Goal: Task Accomplishment & Management: Manage account settings

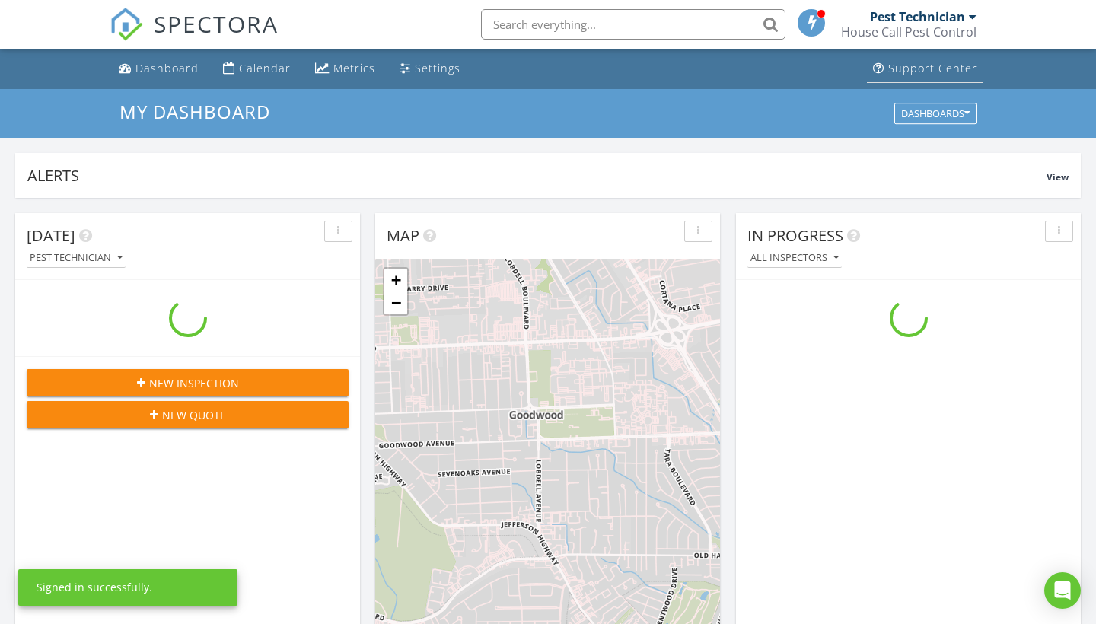
scroll to position [1386, 1097]
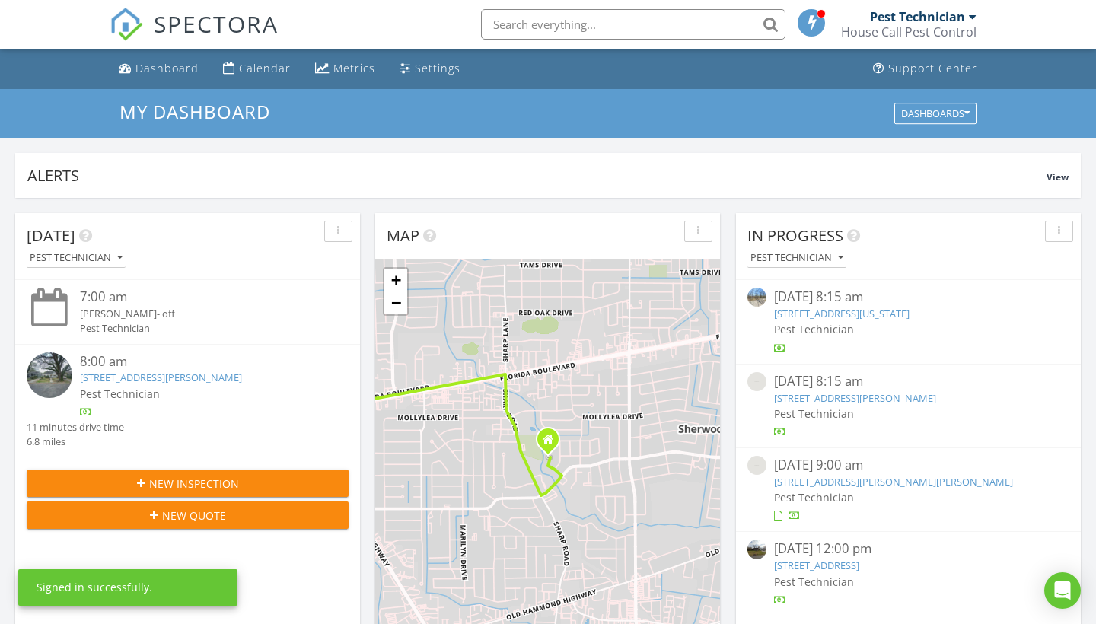
click at [886, 34] on div "House Call Pest Control" at bounding box center [909, 31] width 136 height 15
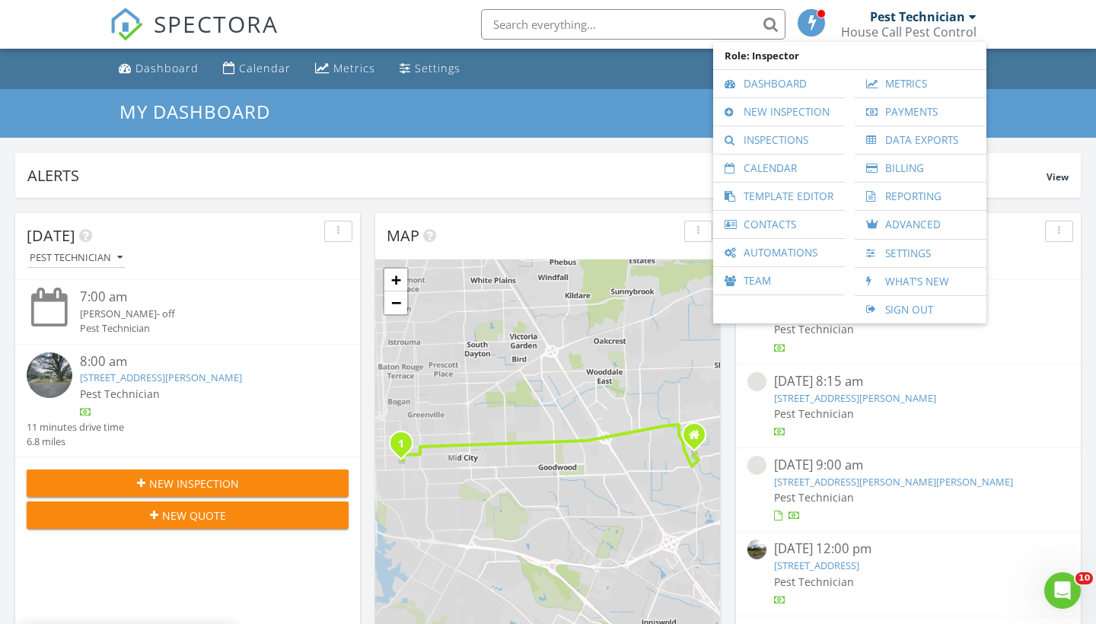
scroll to position [0, 0]
click at [811, 139] on link "Inspections" at bounding box center [779, 139] width 116 height 27
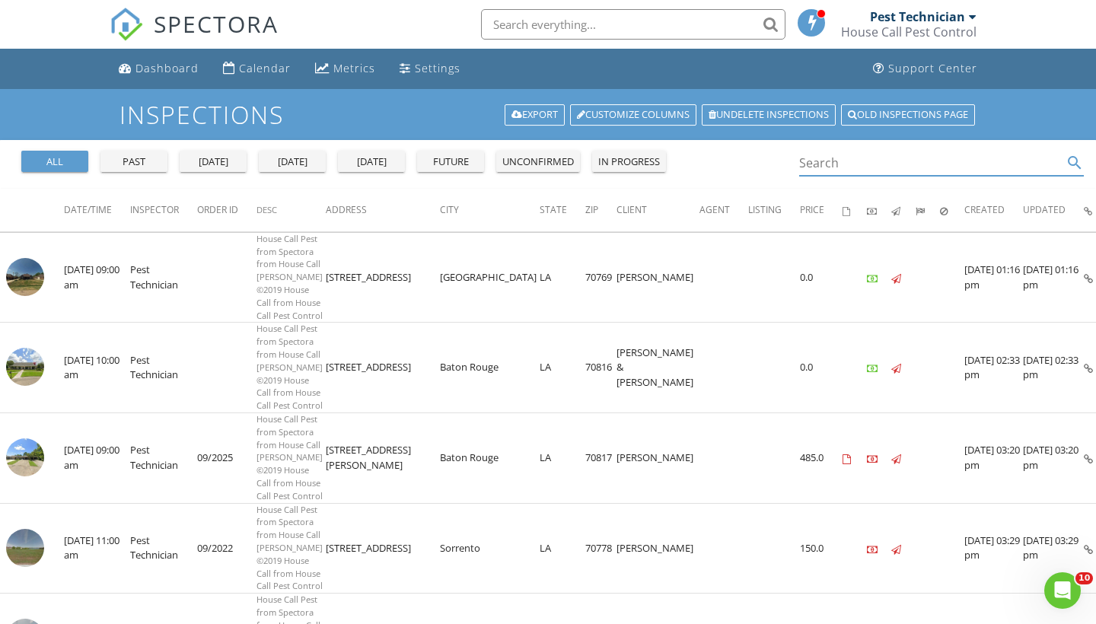
click at [816, 170] on input "Search" at bounding box center [930, 163] width 263 height 25
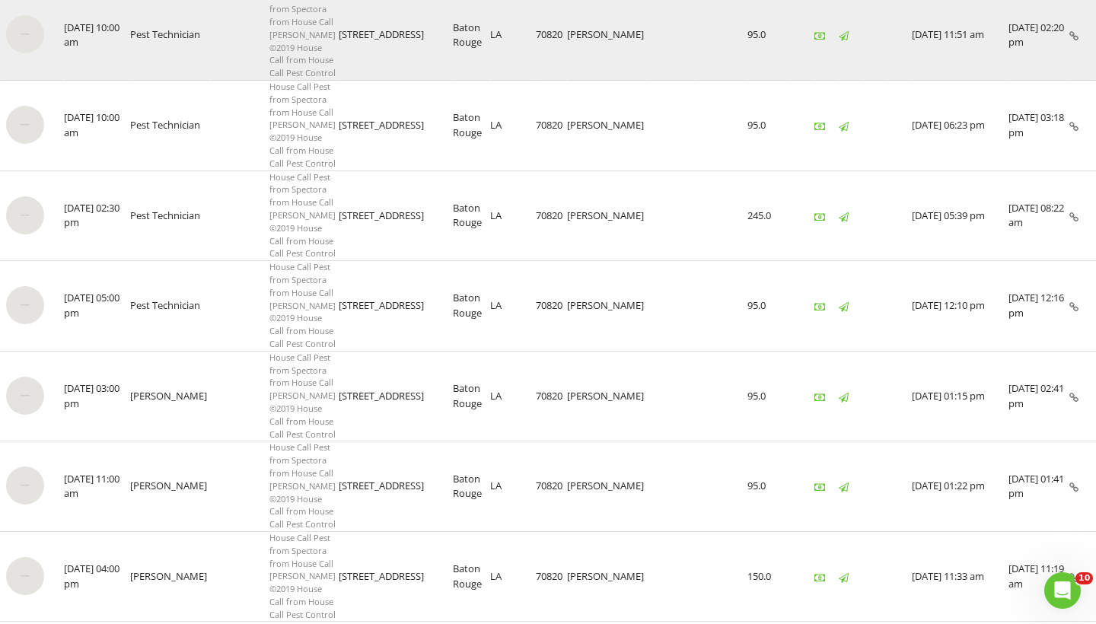
scroll to position [20, 0]
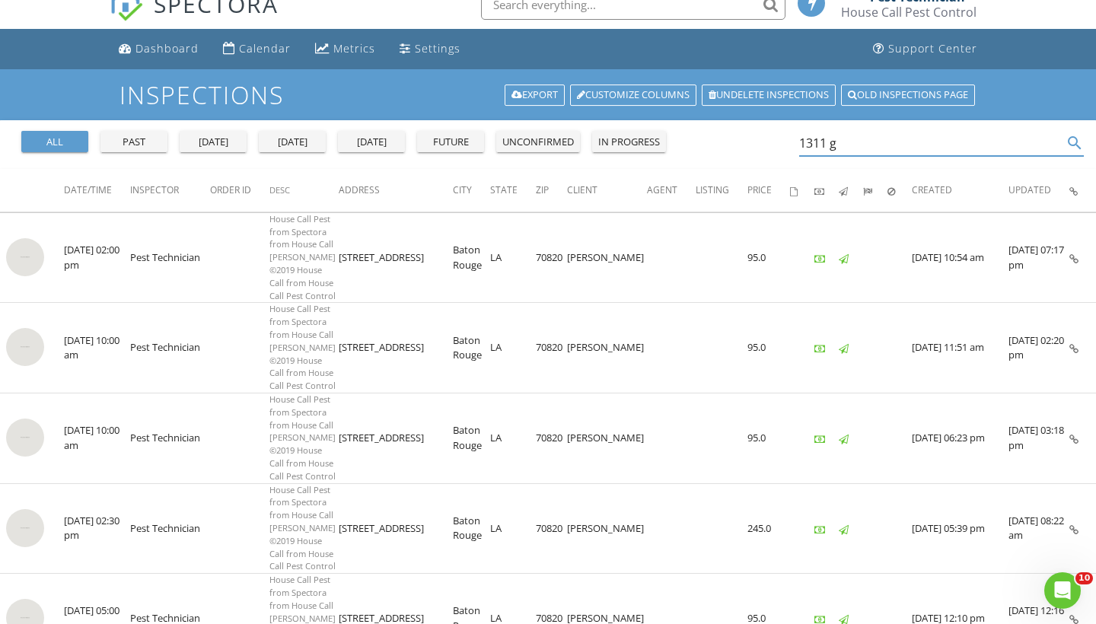
drag, startPoint x: 845, startPoint y: 139, endPoint x: 713, endPoint y: 139, distance: 131.7
click at [713, 139] on div "all past yesterday today tomorrow future unconfirmed in progress 1311 g search" at bounding box center [548, 144] width 1096 height 49
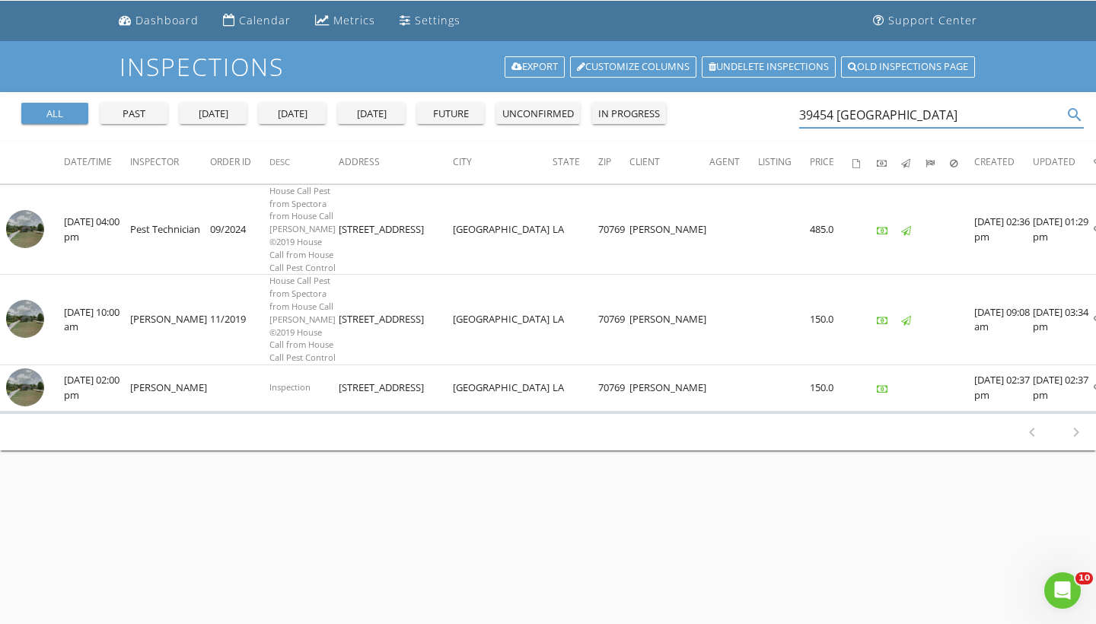
scroll to position [60, 0]
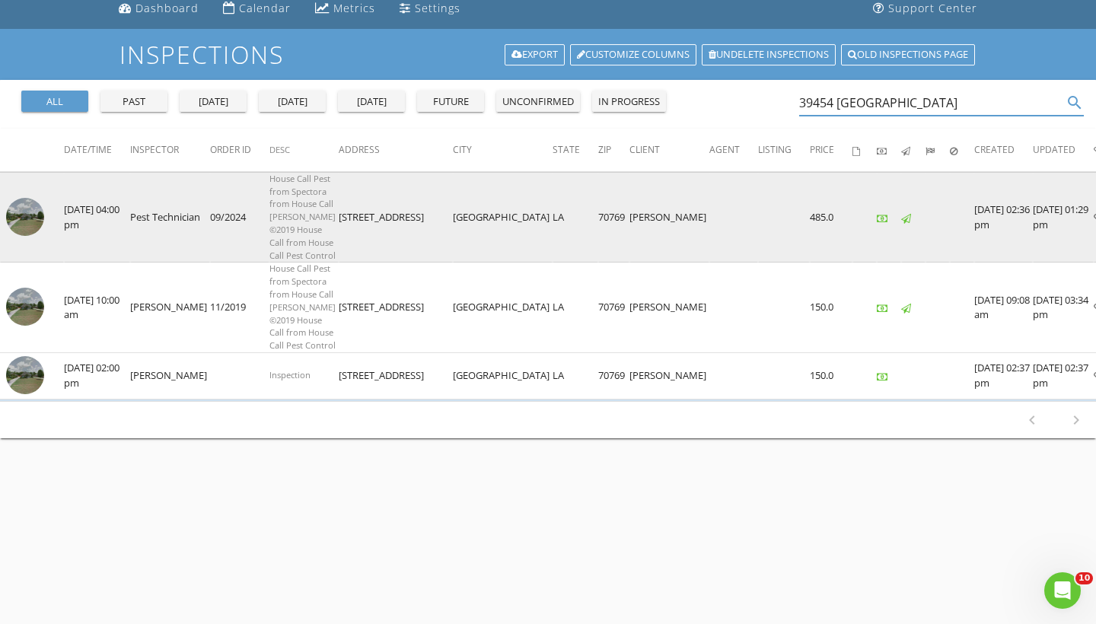
click at [30, 236] on img at bounding box center [25, 217] width 38 height 38
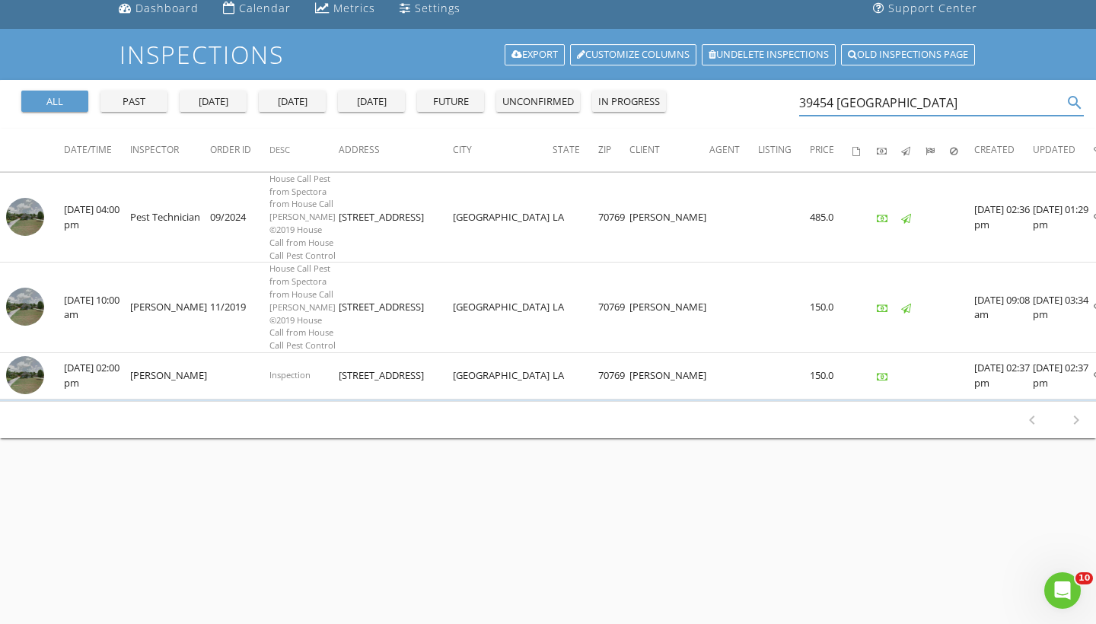
drag, startPoint x: 923, startPoint y: 105, endPoint x: 615, endPoint y: 105, distance: 307.5
click at [615, 105] on div "all past yesterday today tomorrow future unconfirmed in progress 39454 Madison …" at bounding box center [548, 104] width 1096 height 49
type input "2"
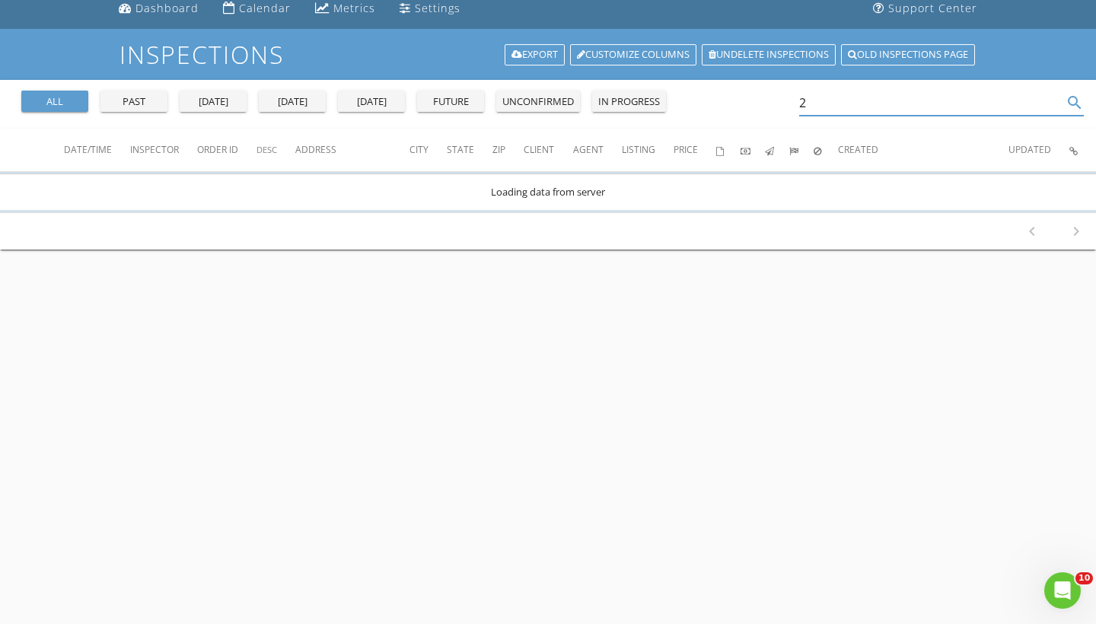
scroll to position [0, 0]
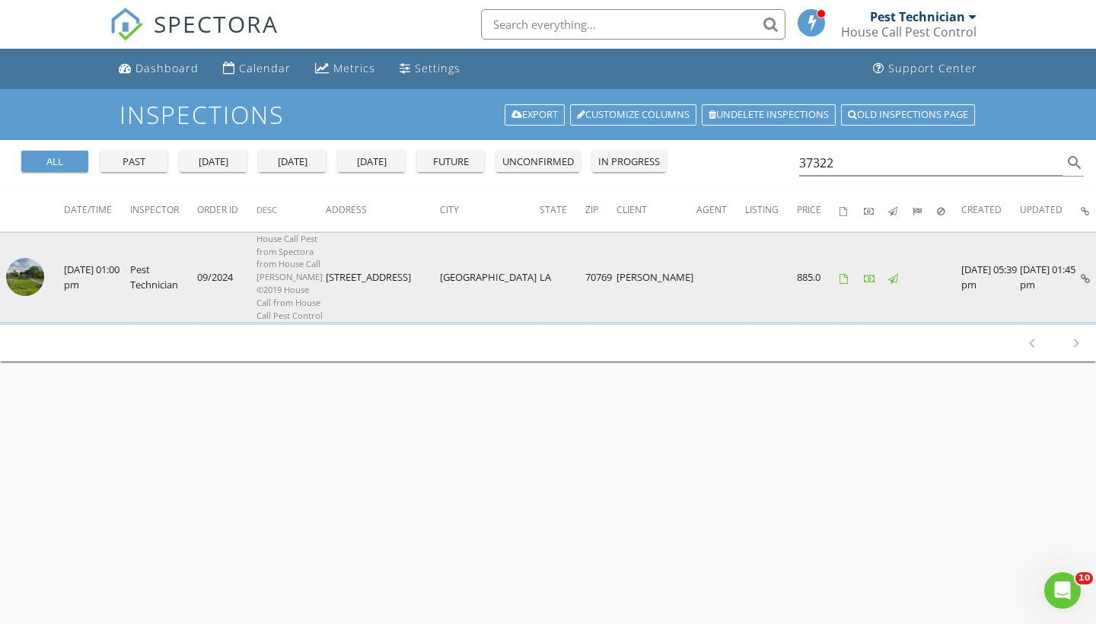
click at [23, 296] on img at bounding box center [25, 277] width 38 height 38
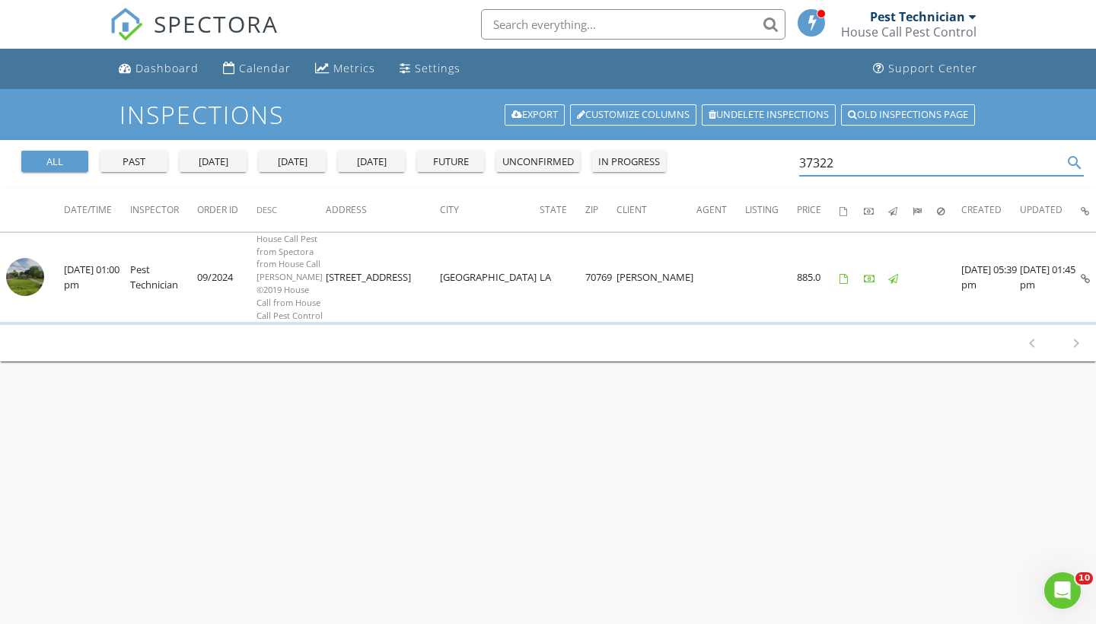
drag, startPoint x: 873, startPoint y: 166, endPoint x: 638, endPoint y: 136, distance: 237.1
click at [638, 136] on div "Inspections Export Customize Columns Undelete inspections Old inspections page …" at bounding box center [548, 401] width 1096 height 624
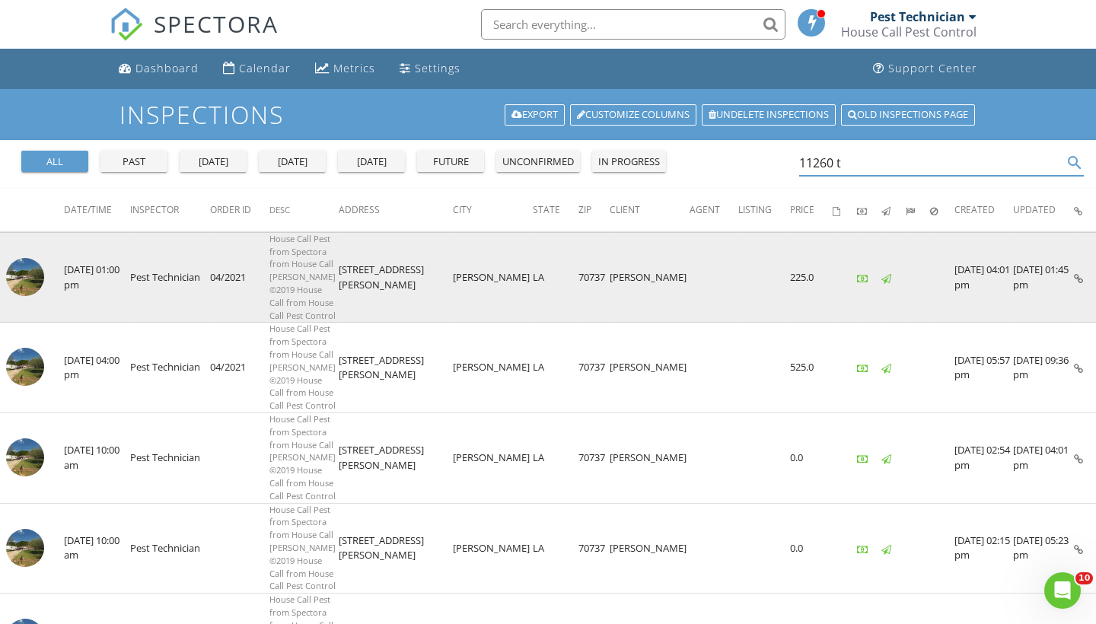
click at [24, 296] on img at bounding box center [25, 277] width 38 height 38
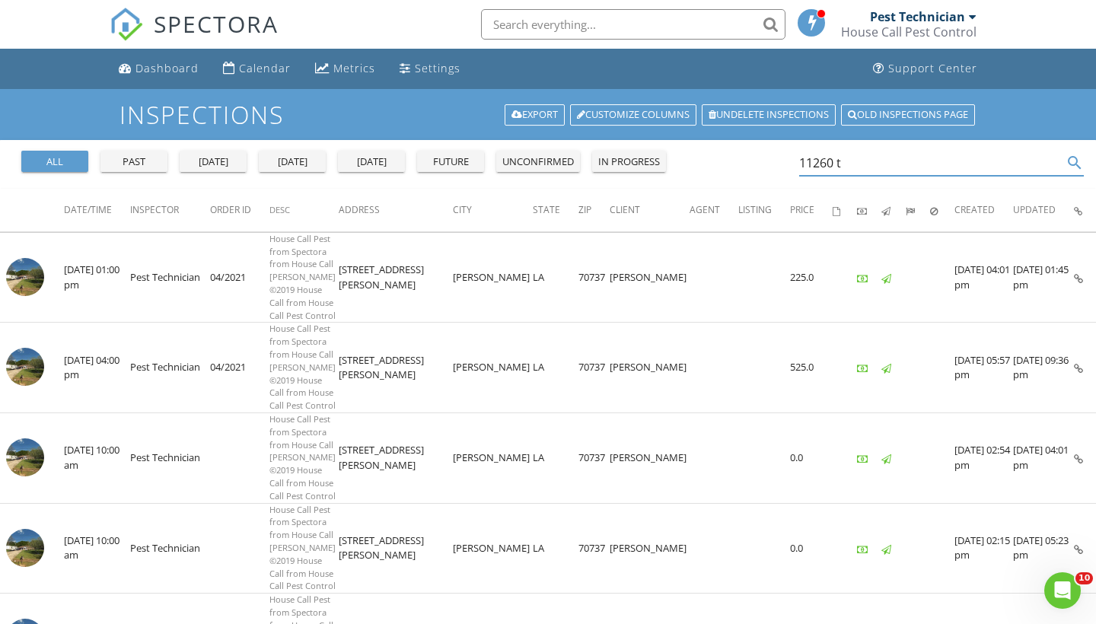
drag, startPoint x: 868, startPoint y: 168, endPoint x: 704, endPoint y: 155, distance: 164.2
click at [704, 155] on div "all past yesterday today tomorrow future unconfirmed in progress 11260 t search" at bounding box center [548, 164] width 1096 height 49
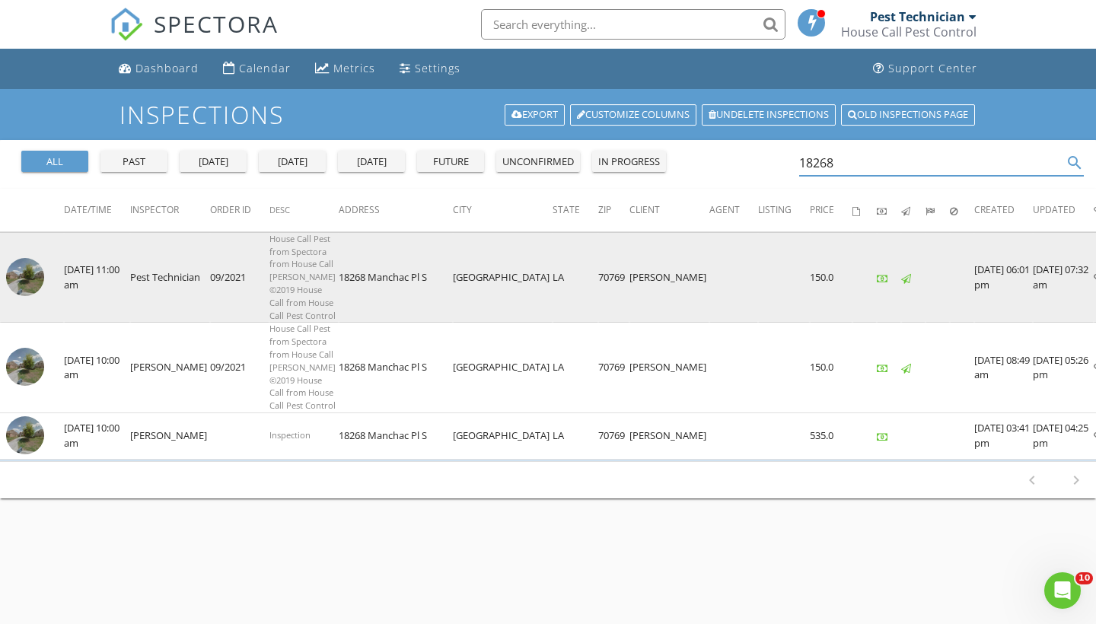
click at [25, 296] on img at bounding box center [25, 277] width 38 height 38
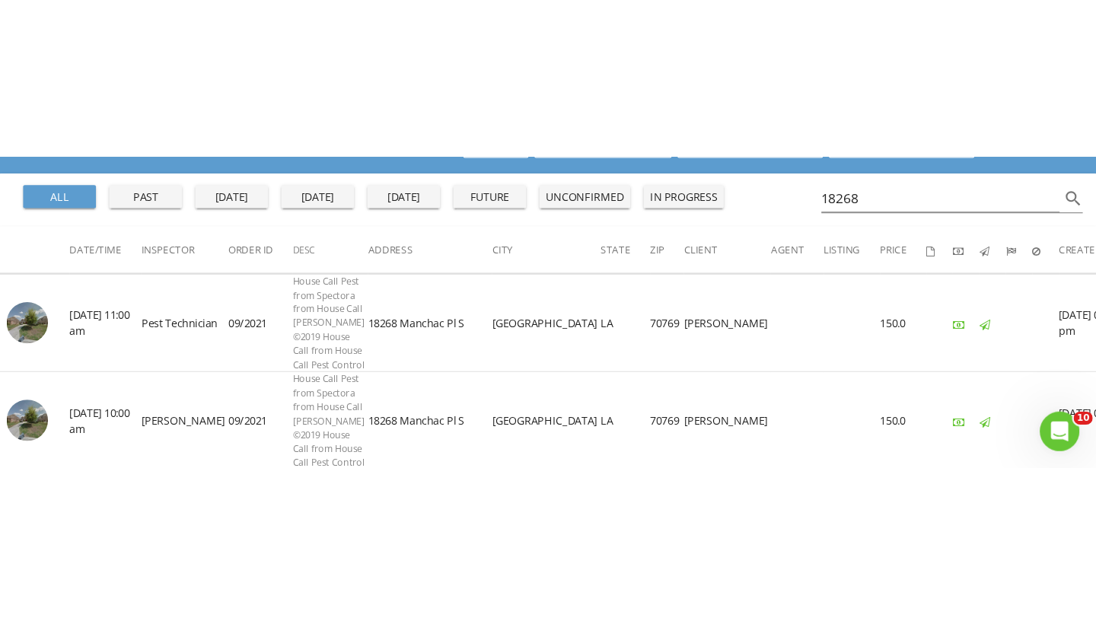
scroll to position [88, 0]
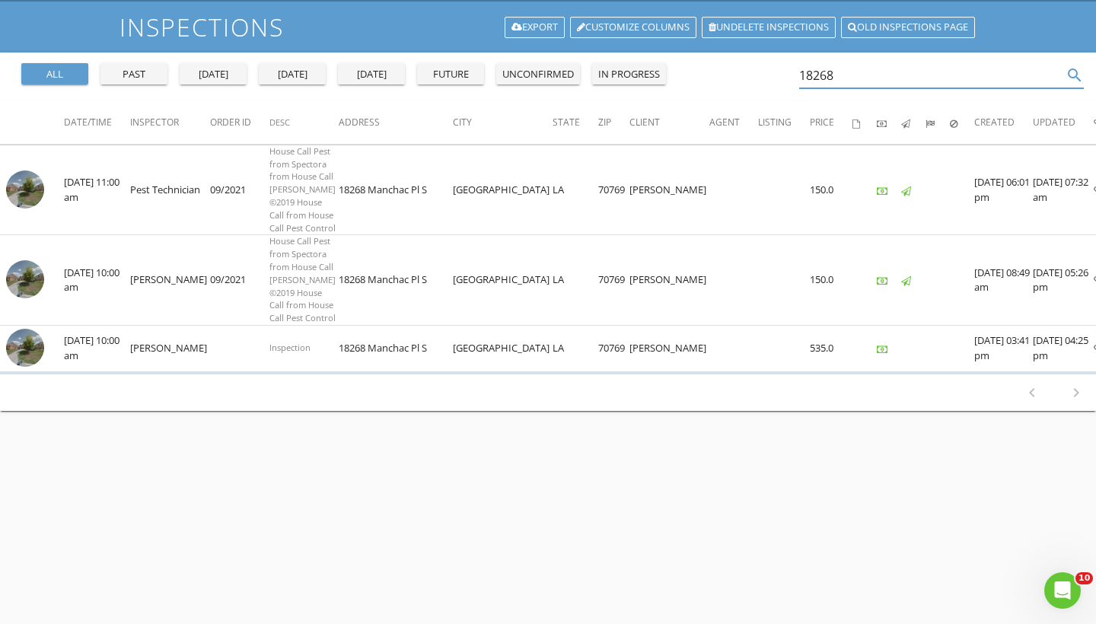
drag, startPoint x: 869, startPoint y: 73, endPoint x: 584, endPoint y: 81, distance: 285.6
click at [584, 81] on div "all past yesterday today tomorrow future unconfirmed in progress 18268 search" at bounding box center [548, 77] width 1096 height 49
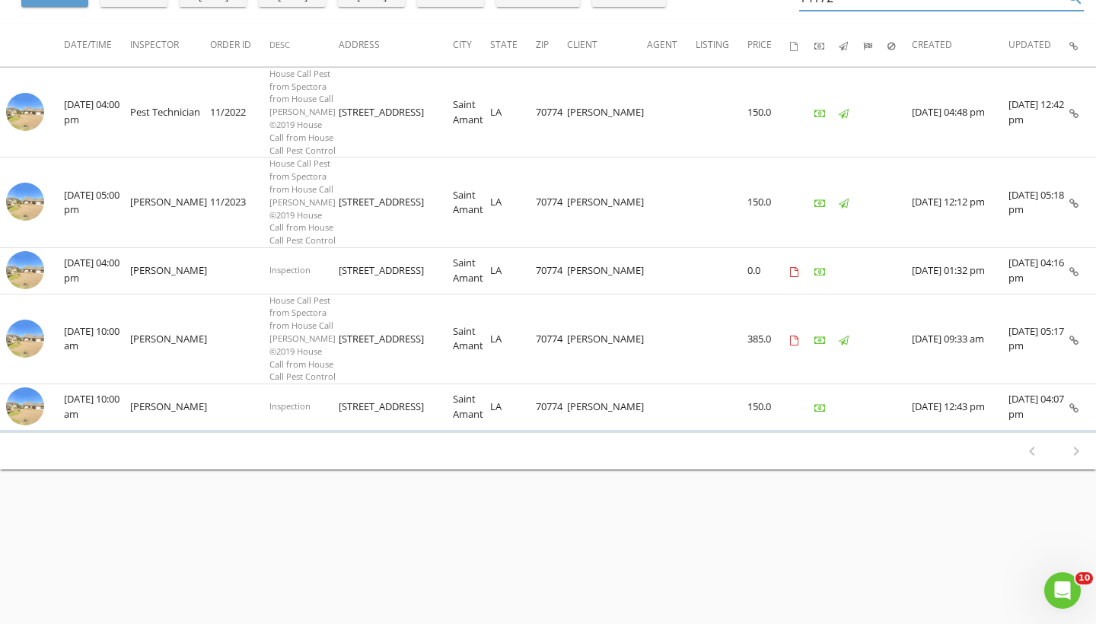
scroll to position [20, 0]
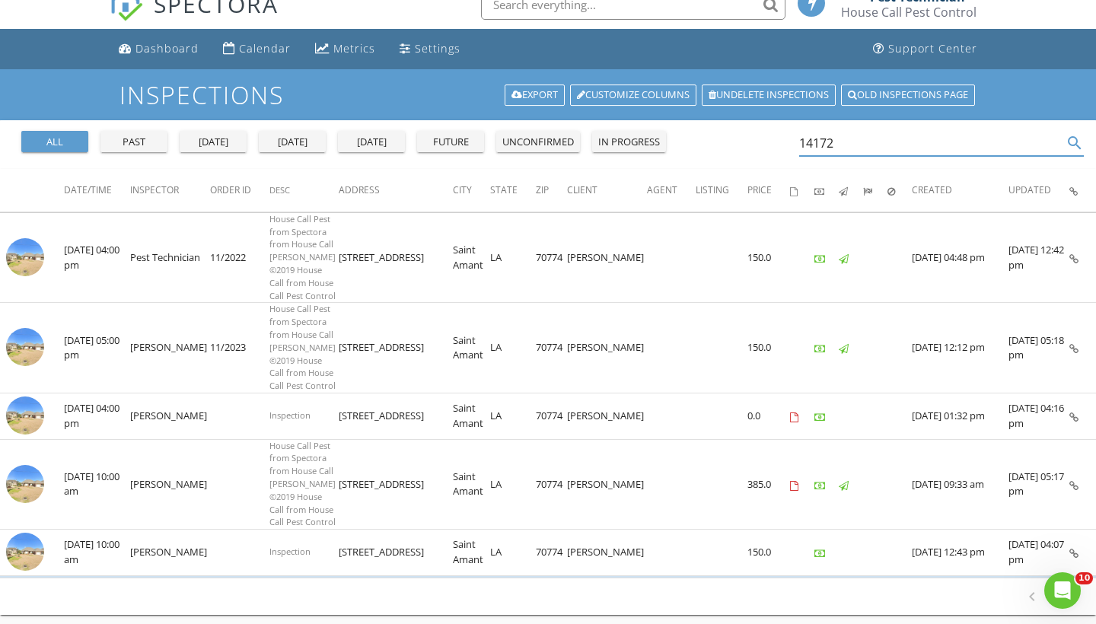
drag, startPoint x: 869, startPoint y: 145, endPoint x: 588, endPoint y: 142, distance: 281.7
click at [588, 142] on div "all past yesterday today tomorrow future unconfirmed in progress 14172 search" at bounding box center [548, 144] width 1096 height 49
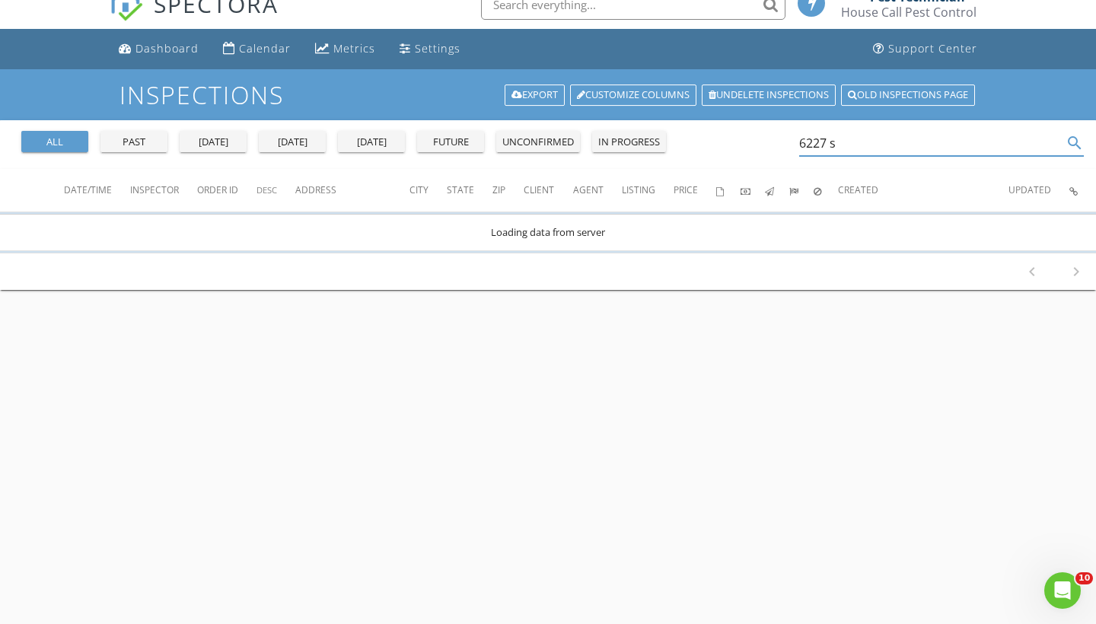
scroll to position [0, 0]
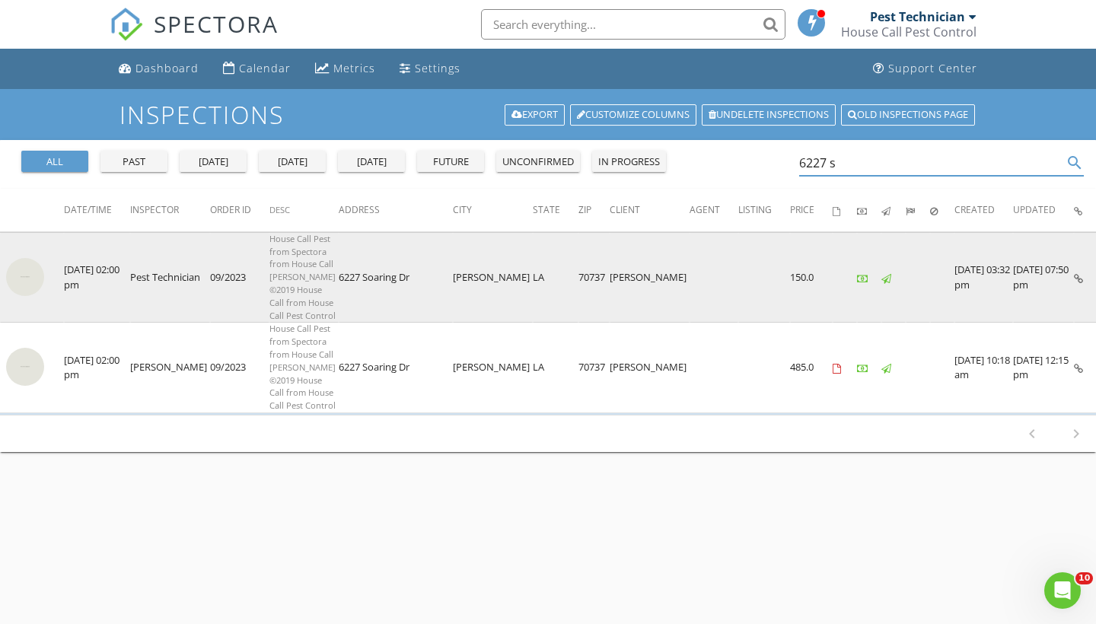
click at [21, 296] on img at bounding box center [25, 277] width 38 height 38
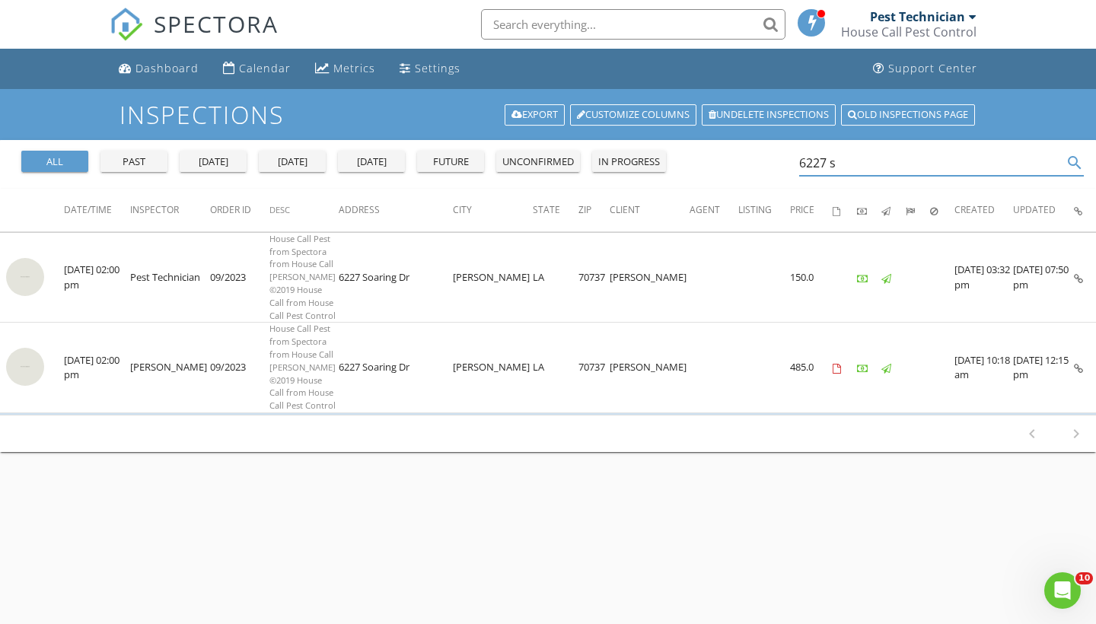
drag, startPoint x: 868, startPoint y: 167, endPoint x: 658, endPoint y: 159, distance: 210.2
click at [658, 159] on div "all past yesterday today tomorrow future unconfirmed in progress 6227 s search" at bounding box center [548, 164] width 1096 height 49
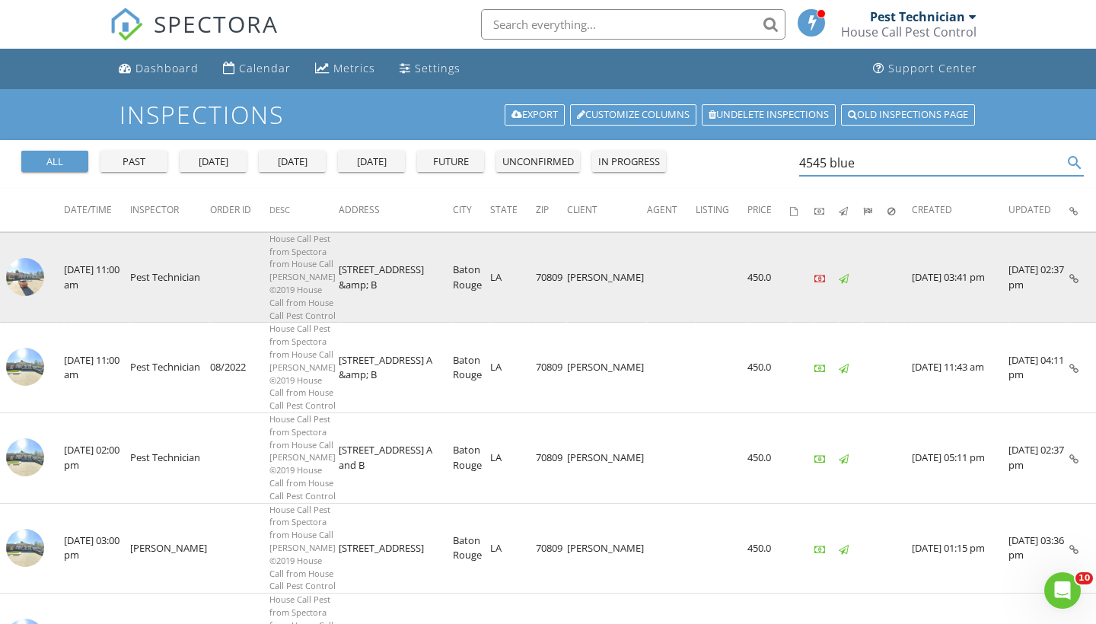
click at [20, 296] on img at bounding box center [25, 277] width 38 height 38
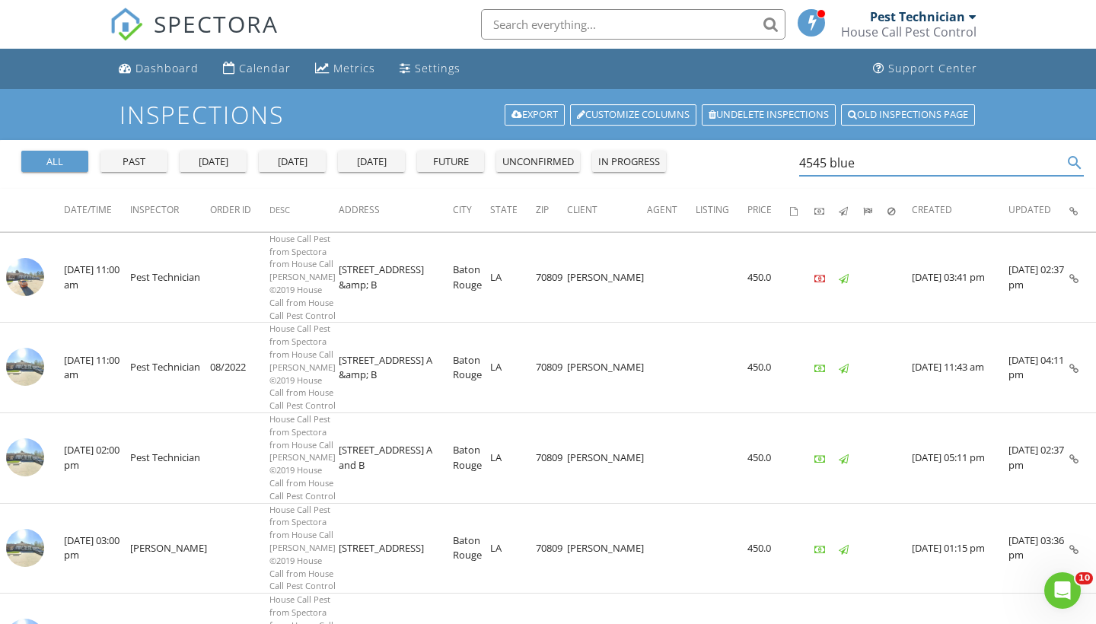
drag, startPoint x: 872, startPoint y: 166, endPoint x: 620, endPoint y: 153, distance: 252.3
click at [620, 153] on div "all past yesterday today tomorrow future unconfirmed in progress 4545 blue sear…" at bounding box center [548, 164] width 1096 height 49
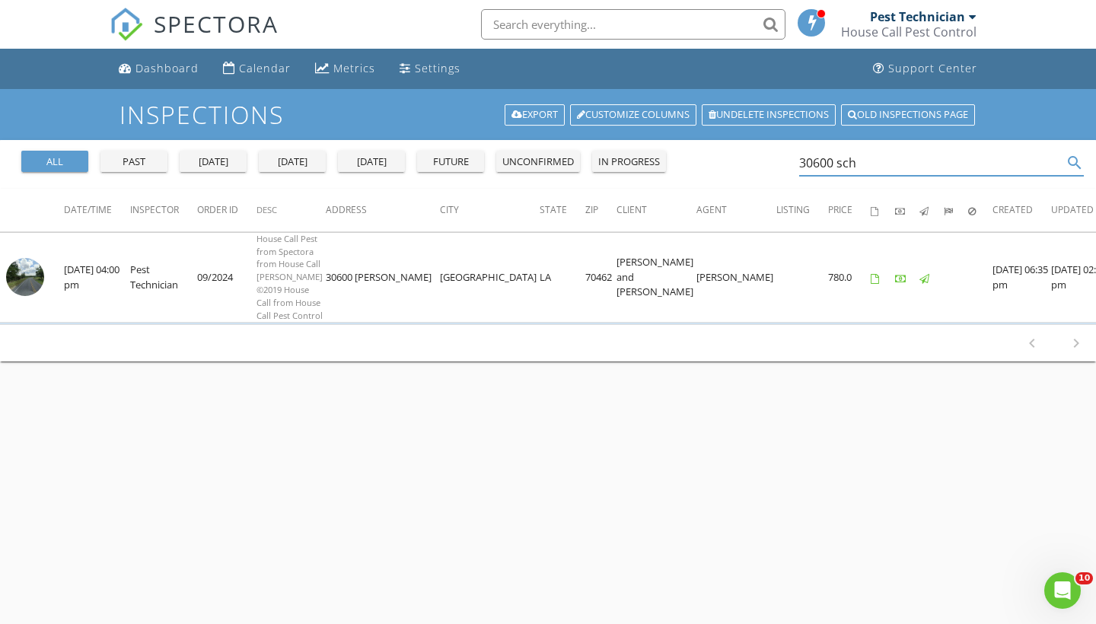
type input "30600 sch"
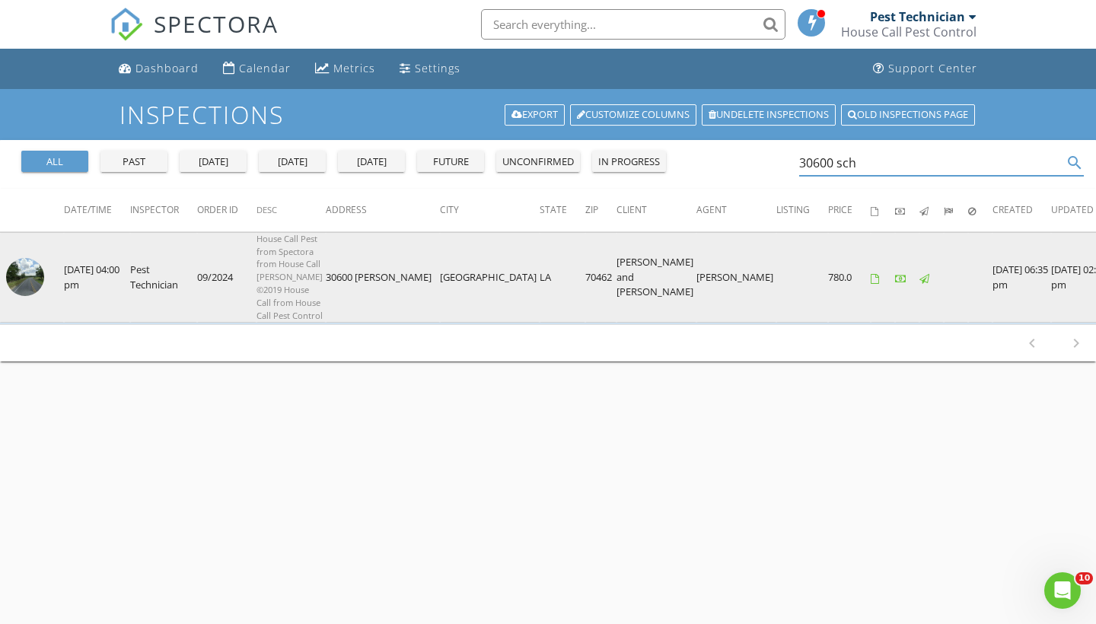
drag, startPoint x: 620, startPoint y: 153, endPoint x: 34, endPoint y: 314, distance: 607.2
click at [34, 296] on img at bounding box center [25, 277] width 38 height 38
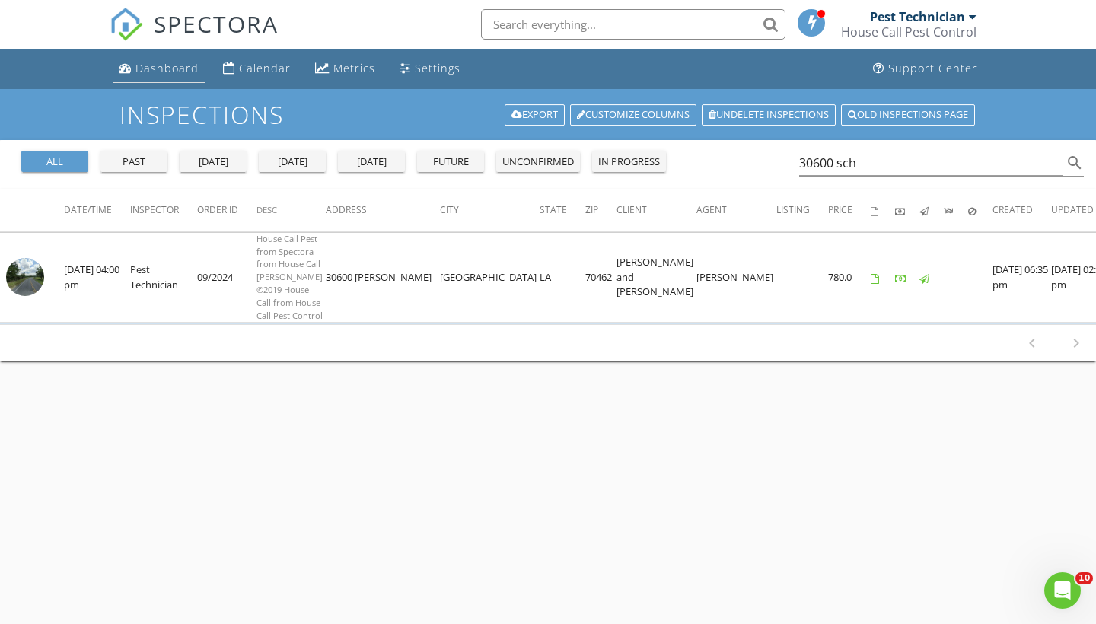
click at [150, 67] on div "Dashboard" at bounding box center [167, 68] width 63 height 14
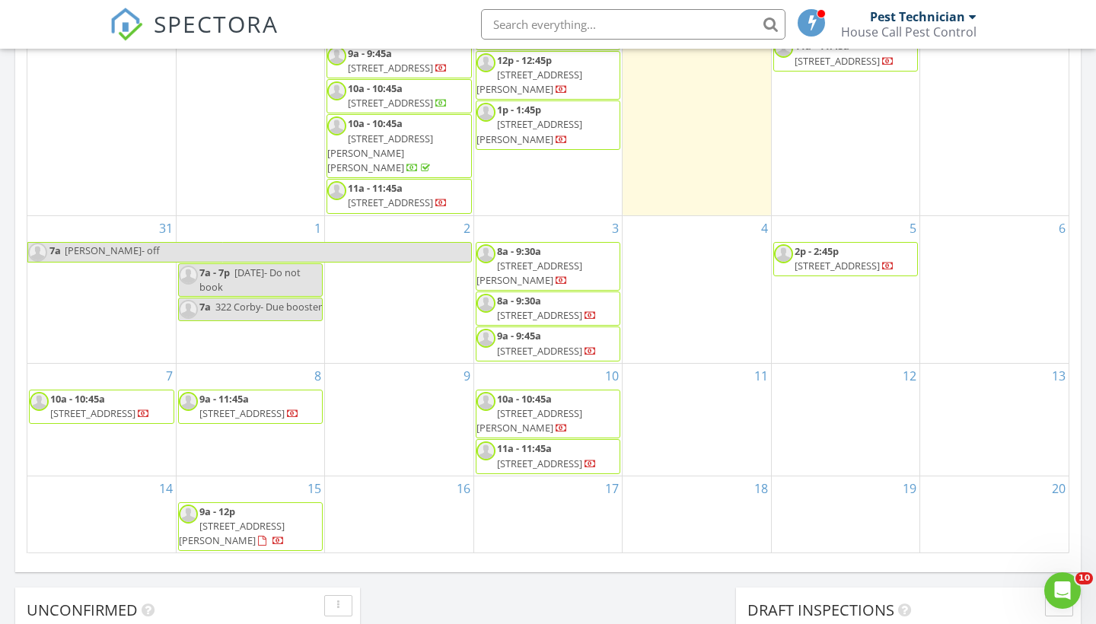
scroll to position [844, 0]
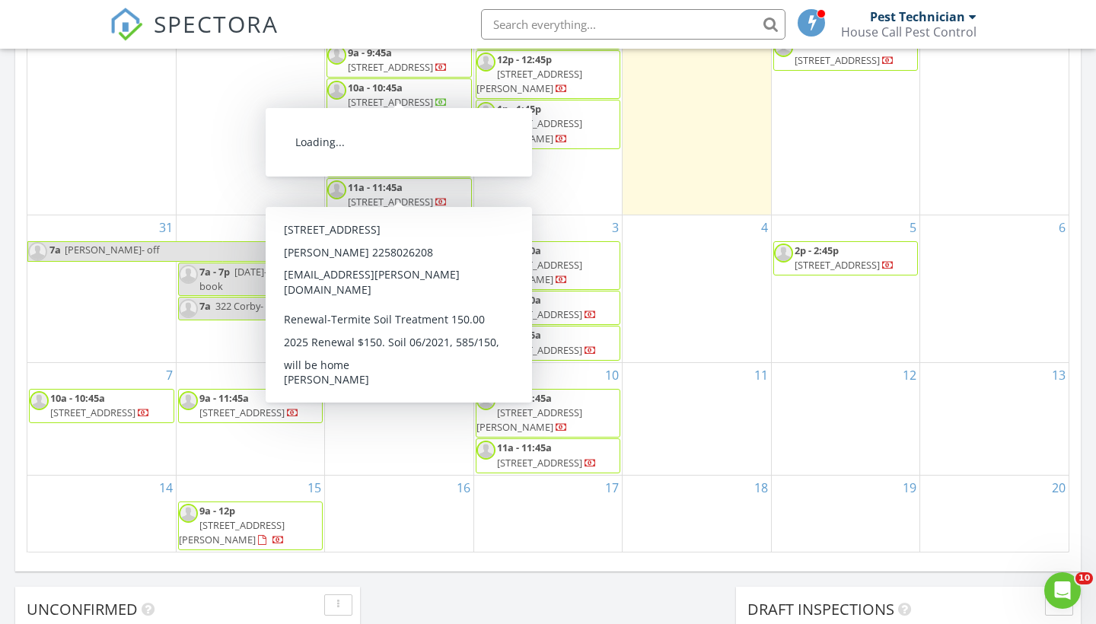
click at [349, 25] on div "SPECTORA Pest Technician House Call Pest Control Role: Inspector Dashboard New …" at bounding box center [548, 24] width 877 height 49
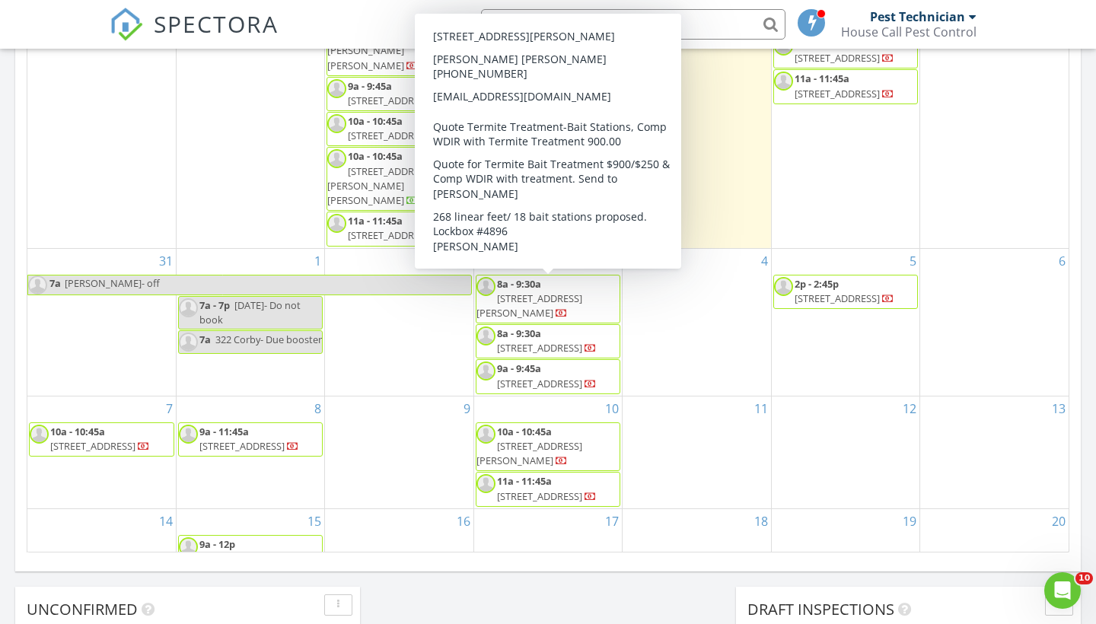
scroll to position [0, 0]
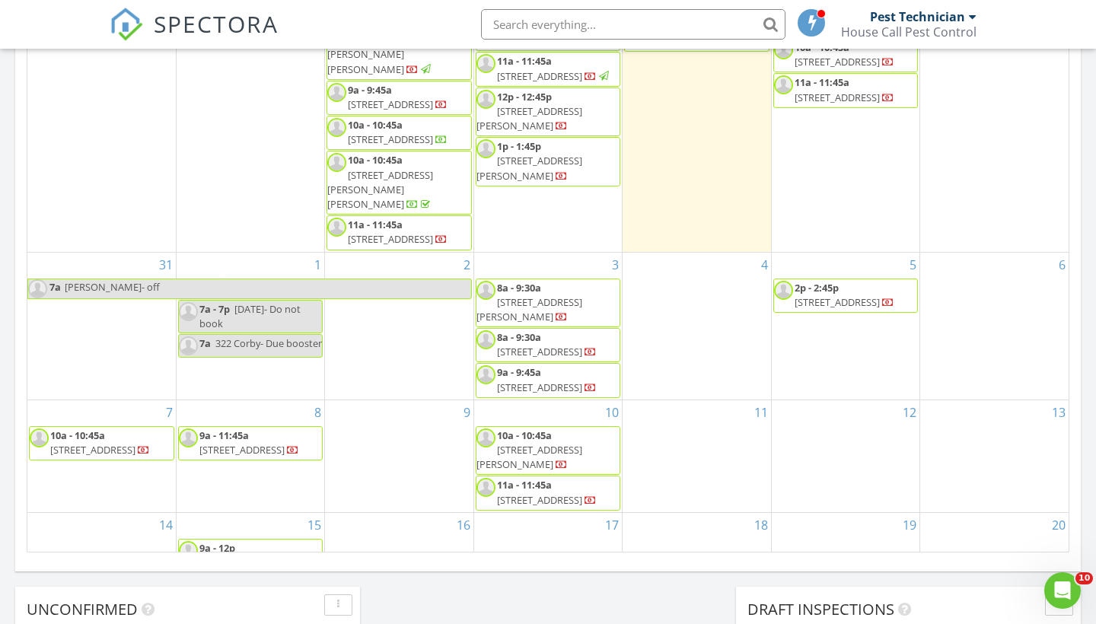
click at [421, 11] on div "SPECTORA Pest Technician House Call Pest Control Role: Inspector Dashboard New …" at bounding box center [548, 24] width 877 height 49
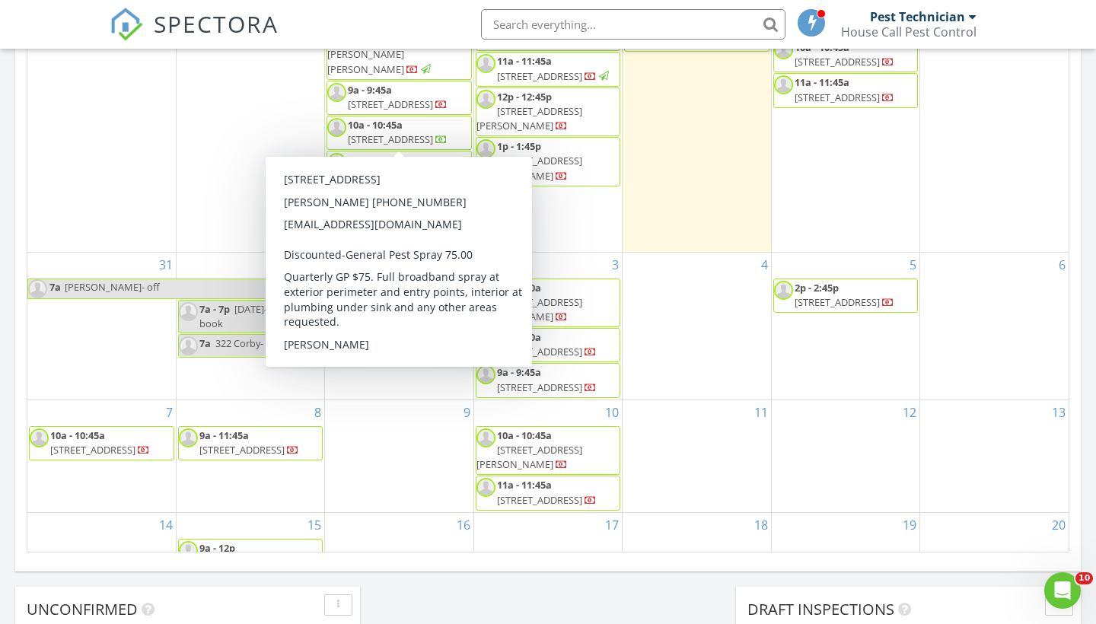
click at [350, 31] on div "SPECTORA Pest Technician House Call Pest Control Role: Inspector Dashboard New …" at bounding box center [548, 24] width 877 height 49
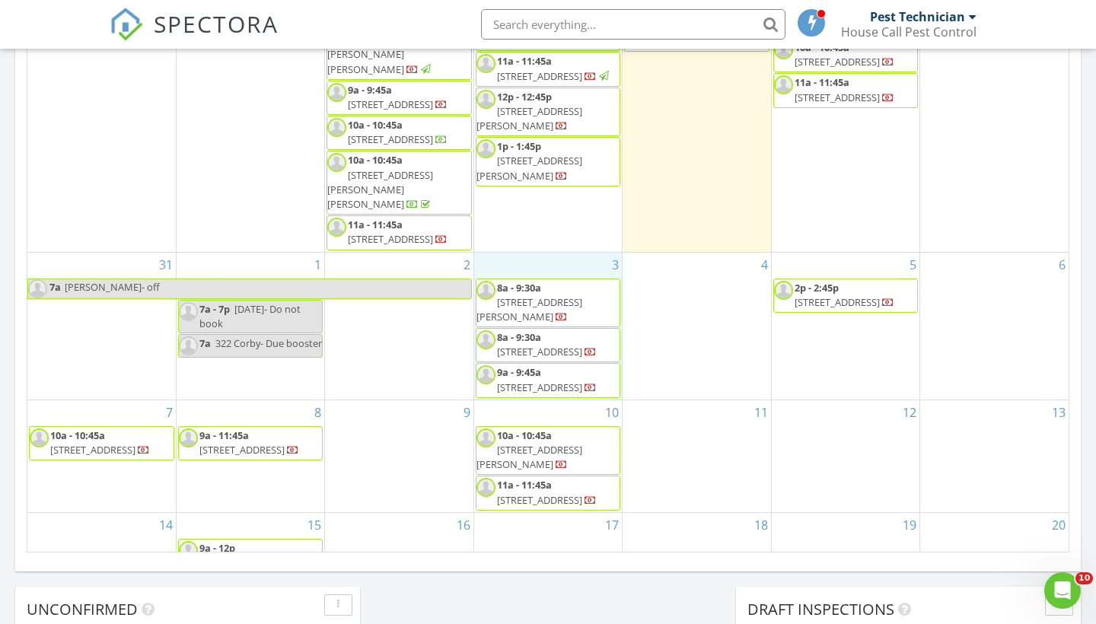
click at [531, 263] on div "3 8a - 9:30a 113 Gus St, Belle Rose 70341 8a - 9:30a 354 Hood St, Donaldsonvill…" at bounding box center [548, 326] width 148 height 147
click at [539, 202] on link "Inspection" at bounding box center [546, 199] width 78 height 24
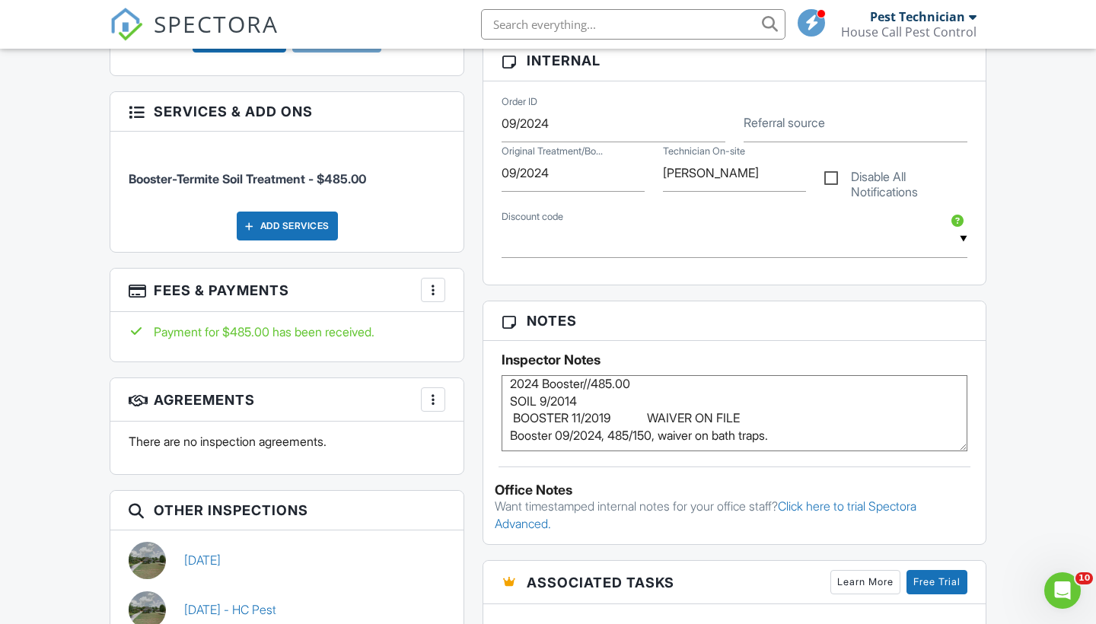
scroll to position [8, 0]
drag, startPoint x: 809, startPoint y: 445, endPoint x: 468, endPoint y: 380, distance: 347.1
click at [468, 380] on div "All emails and texts are disabled for this inspection! All emails and texts hav…" at bounding box center [547, 342] width 895 height 1263
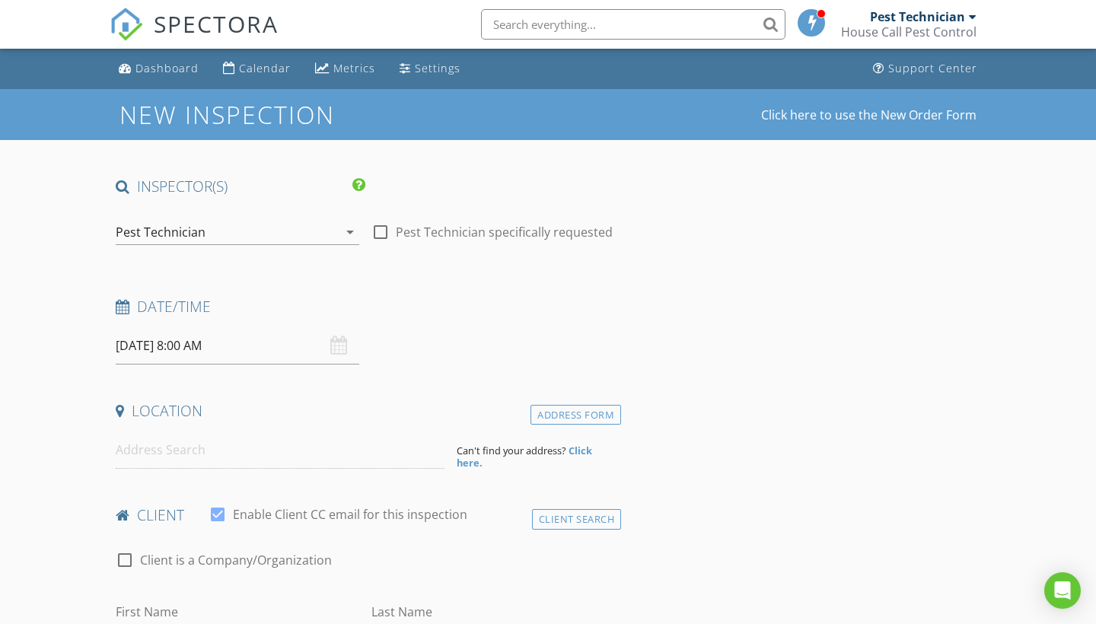
select select "8"
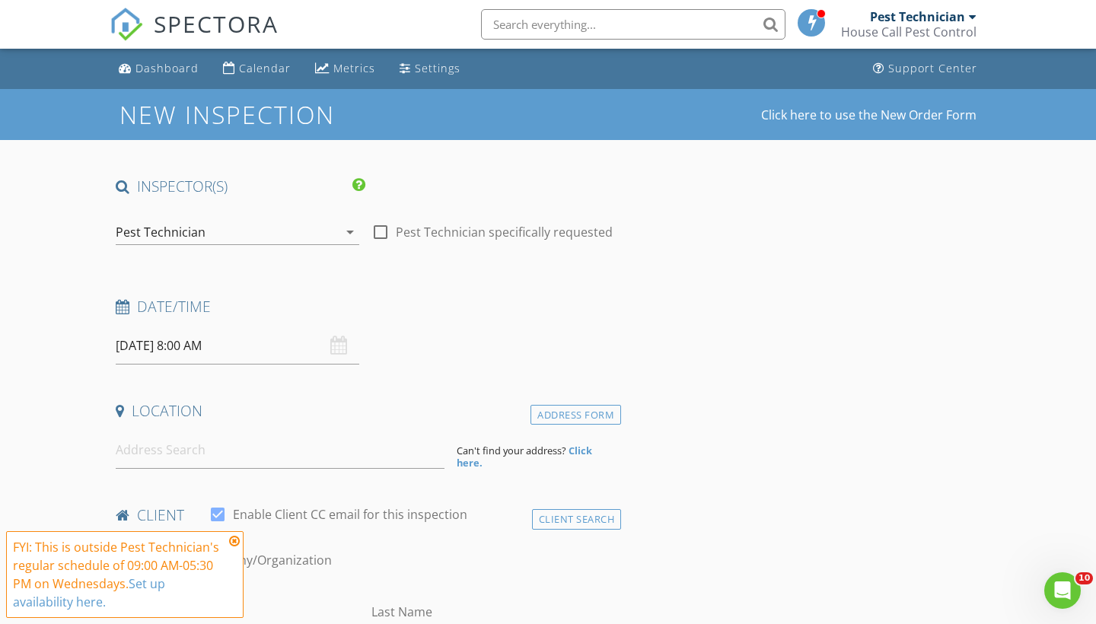
click at [212, 346] on input "09/03/2025 8:00 AM" at bounding box center [238, 345] width 244 height 37
click at [234, 534] on div "FYI: This is outside Pest Technician's regular schedule of 09:00 AM-05:30 PM on…" at bounding box center [125, 574] width 238 height 87
click at [201, 340] on input "09/03/2025 8:00 AM" at bounding box center [238, 345] width 244 height 37
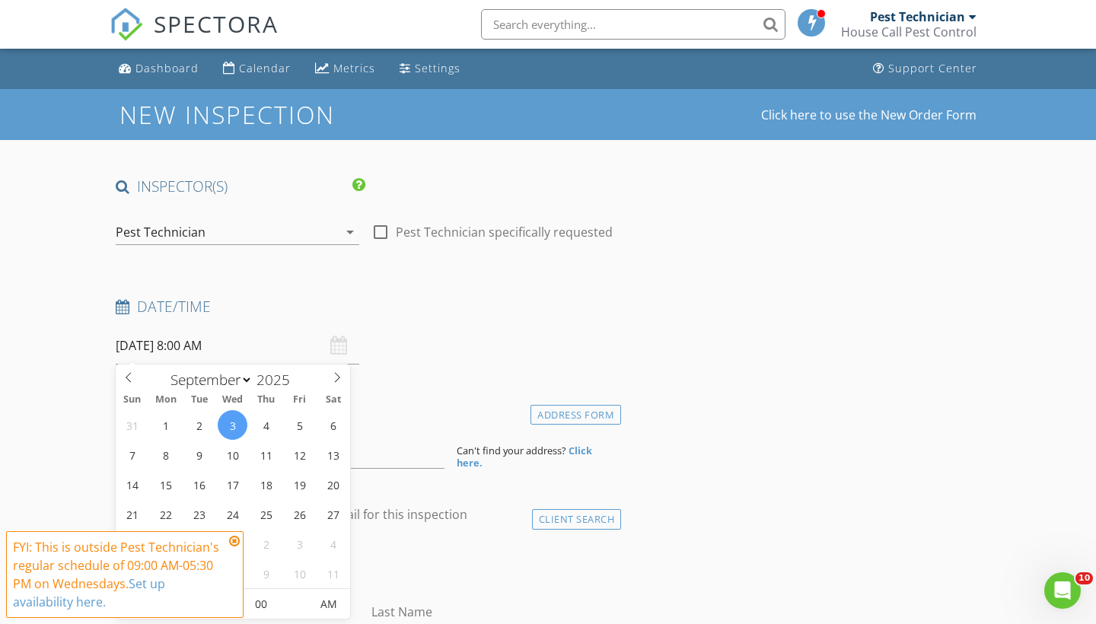
click at [236, 540] on icon at bounding box center [234, 541] width 11 height 12
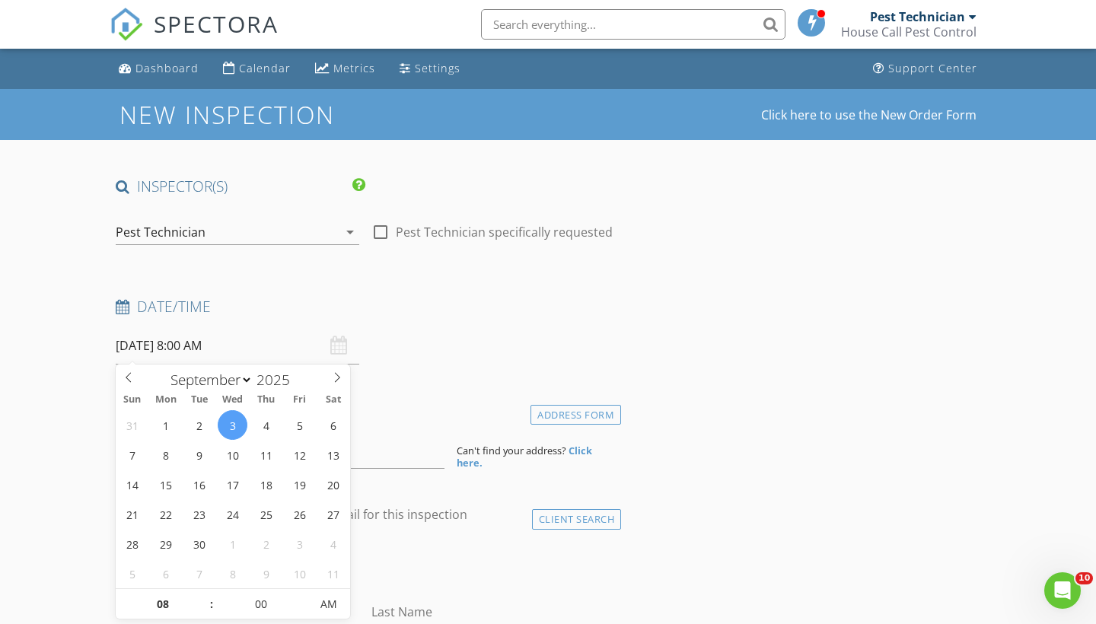
click at [209, 338] on input "09/03/2025 8:00 AM" at bounding box center [238, 345] width 244 height 37
type input "[DATE] 9:00 AM"
type input "09"
click at [203, 595] on span at bounding box center [204, 596] width 11 height 15
type input "[DATE] 10:00 AM"
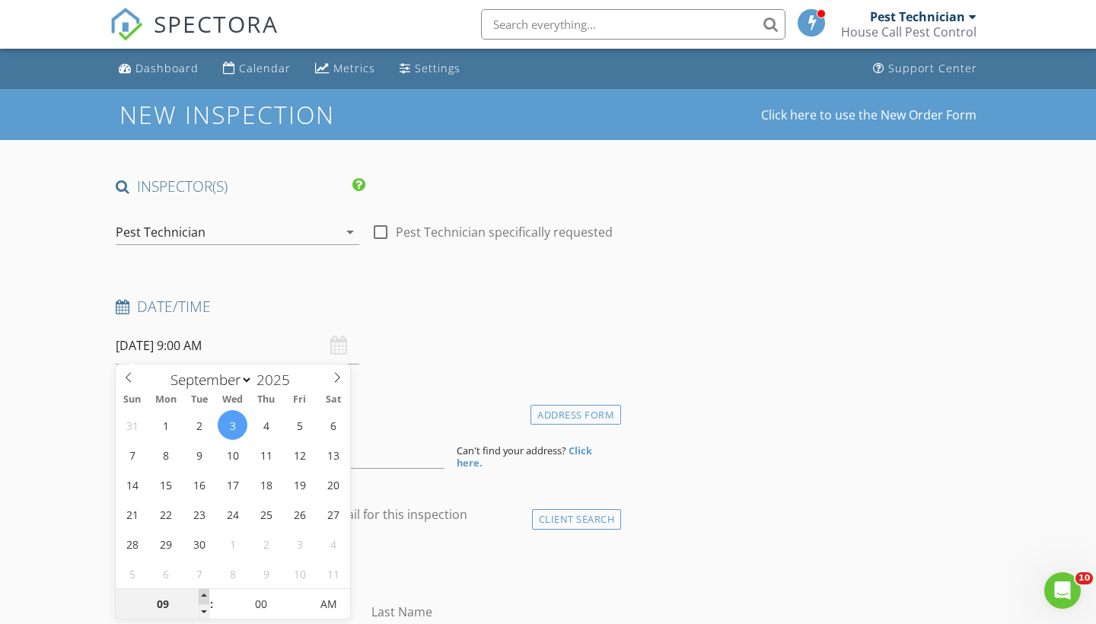
type input "10"
click at [203, 595] on span at bounding box center [204, 596] width 11 height 15
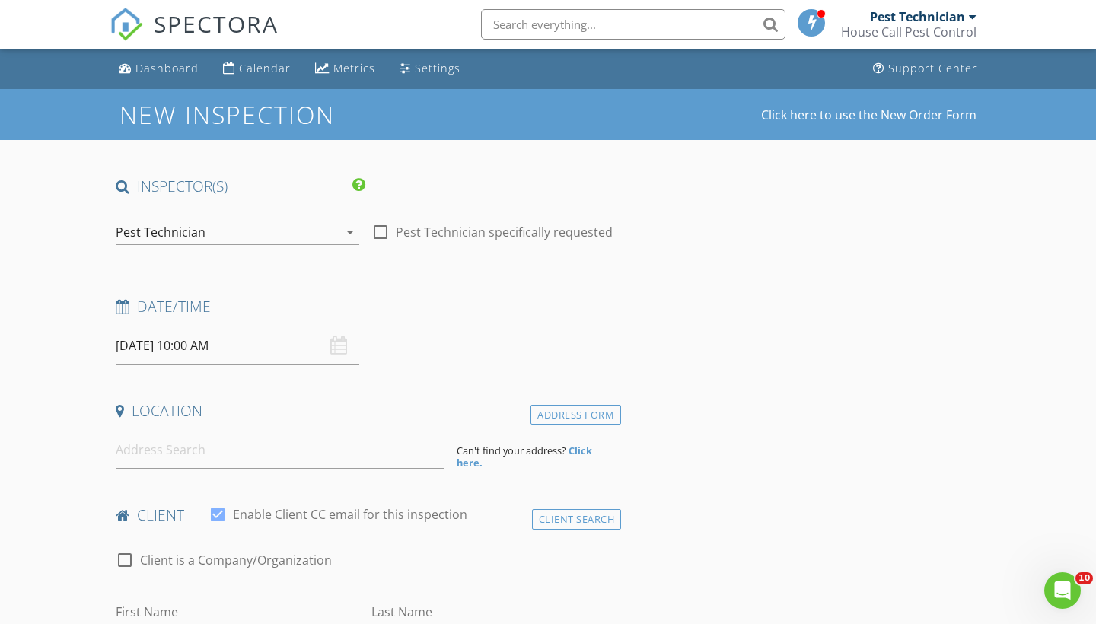
click at [155, 459] on input at bounding box center [280, 450] width 329 height 37
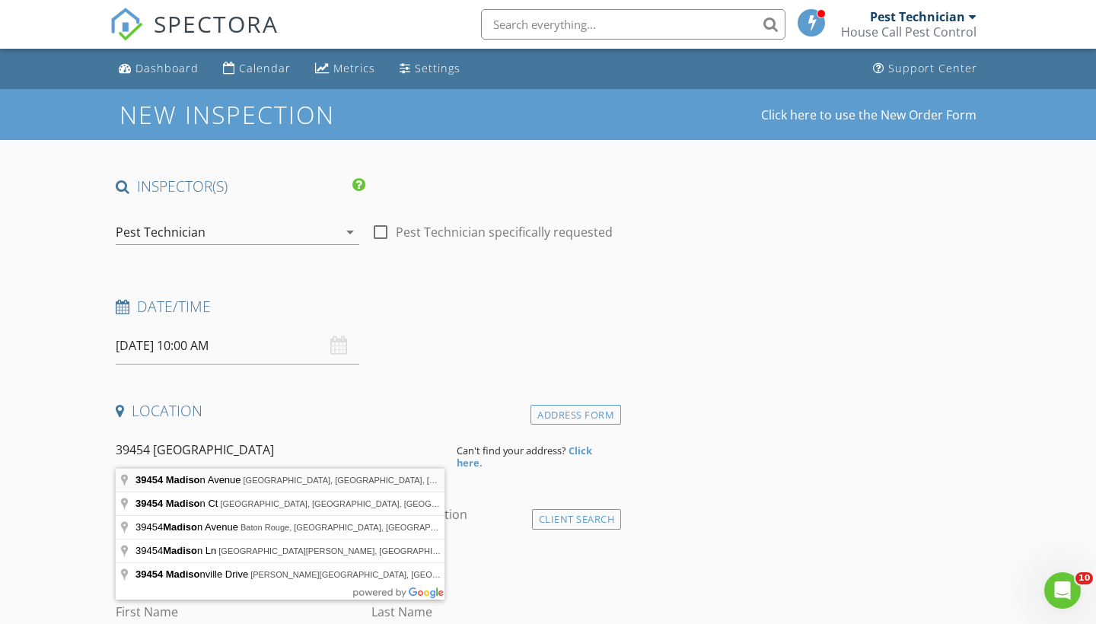
type input "39454 Madison Avenue, Prairieville, LA, USA"
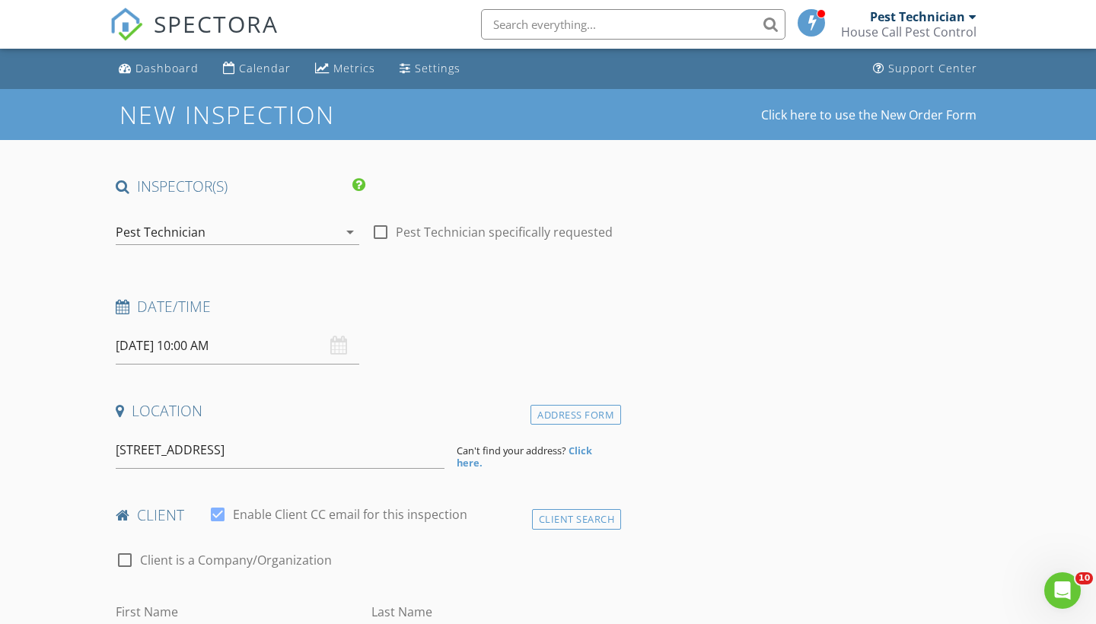
drag, startPoint x: 157, startPoint y: 475, endPoint x: 235, endPoint y: 484, distance: 78.9
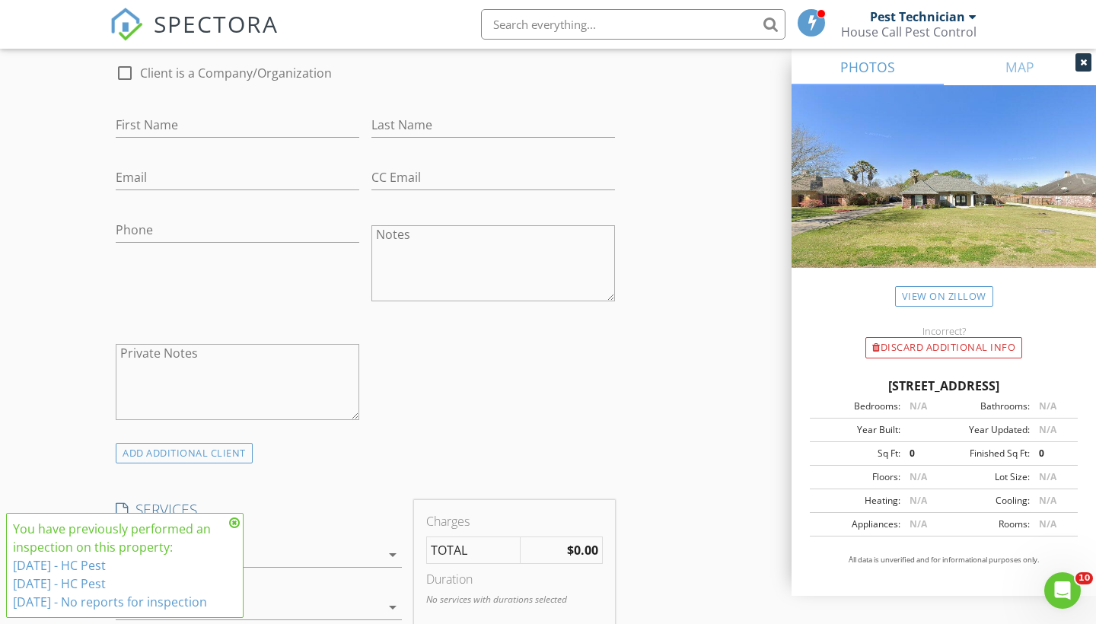
scroll to position [687, 0]
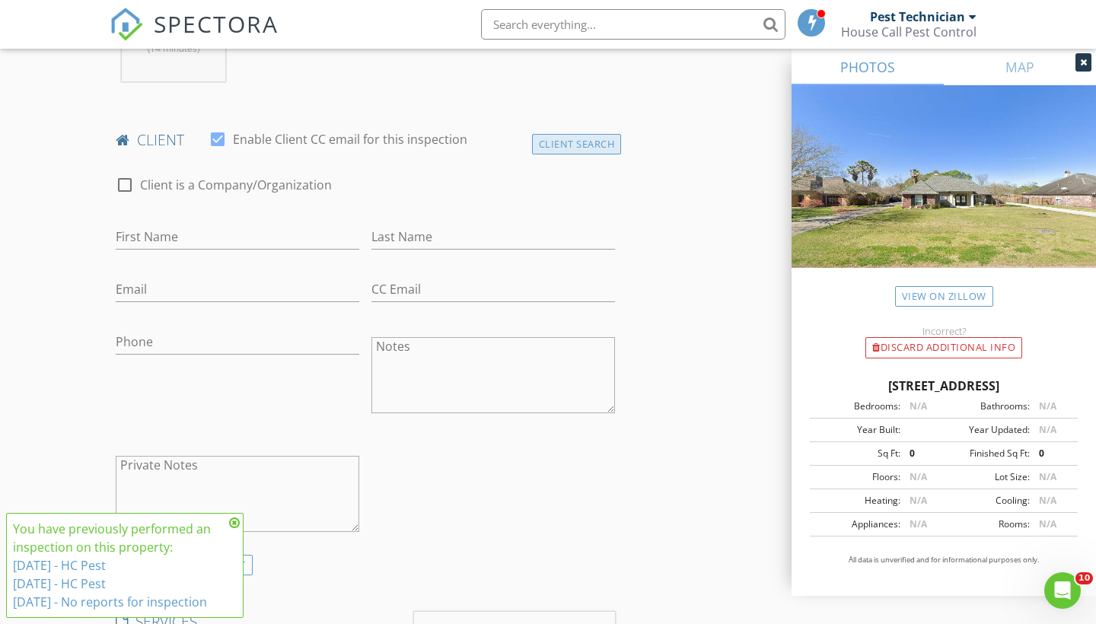
click at [579, 136] on div "Client Search" at bounding box center [577, 144] width 90 height 21
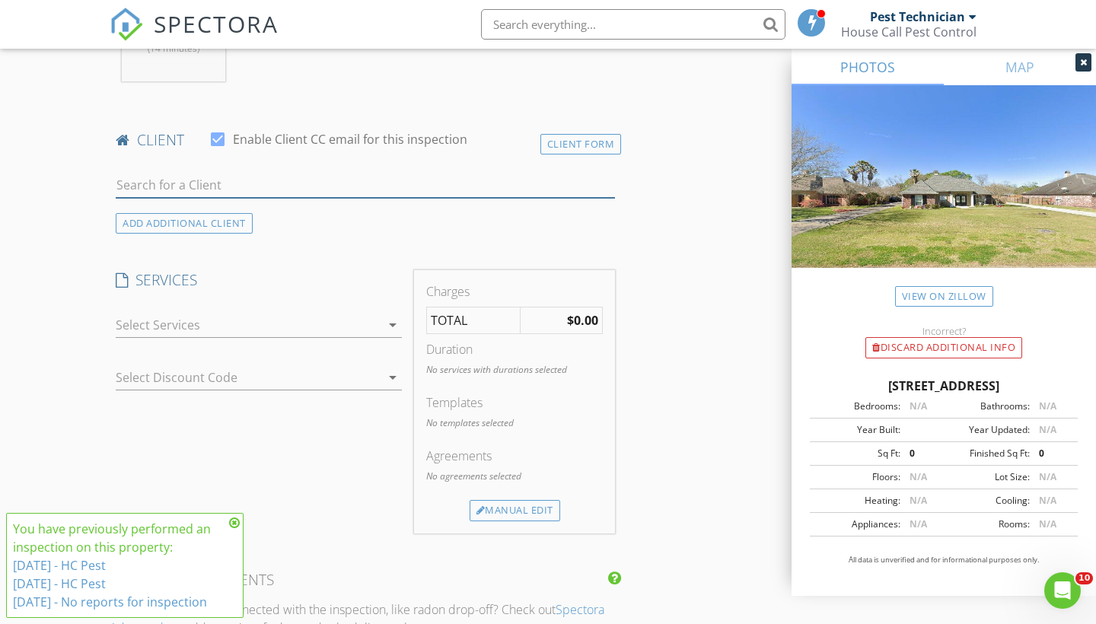
click at [312, 188] on input "text" at bounding box center [365, 185] width 499 height 25
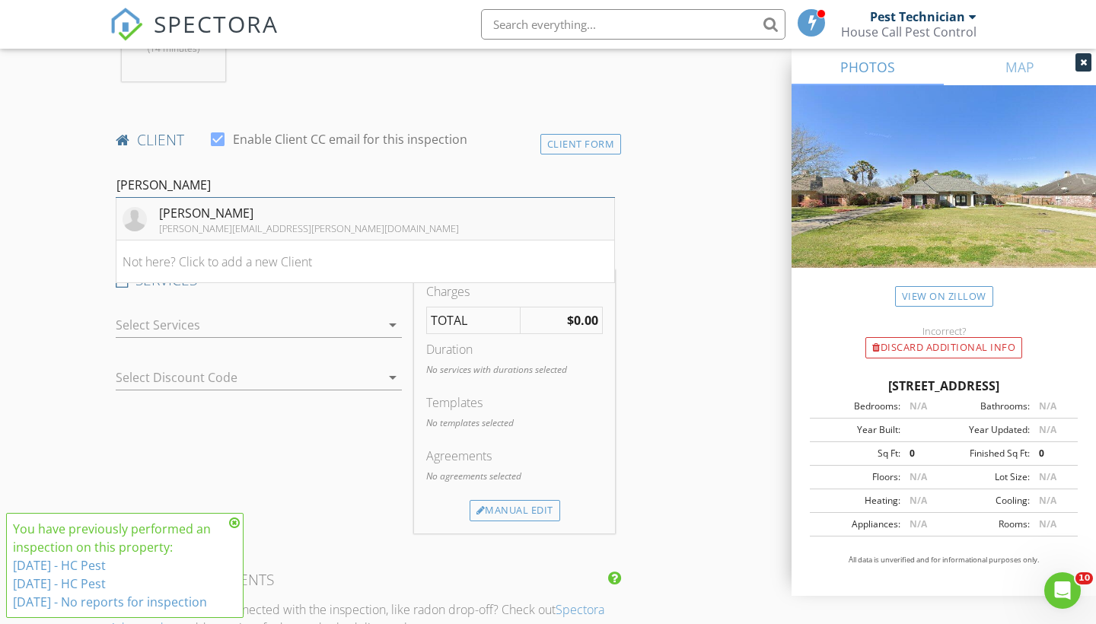
type input "Bryan"
click at [301, 221] on li "BRYAN MCRAE bryan.mcrae@orion-eng.com" at bounding box center [365, 219] width 498 height 43
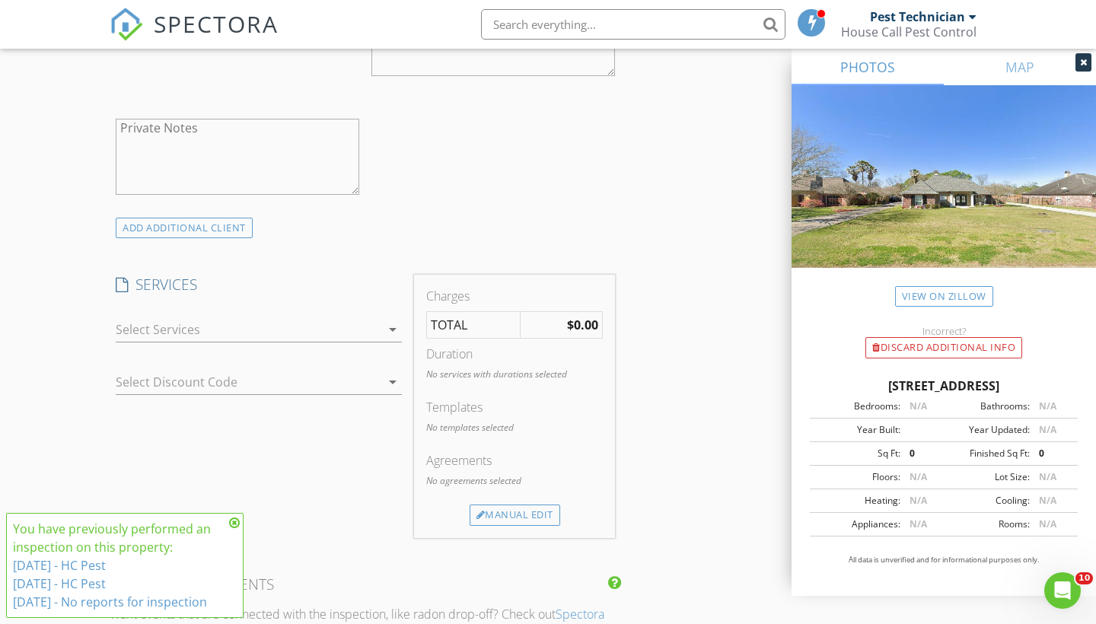
scroll to position [1213, 0]
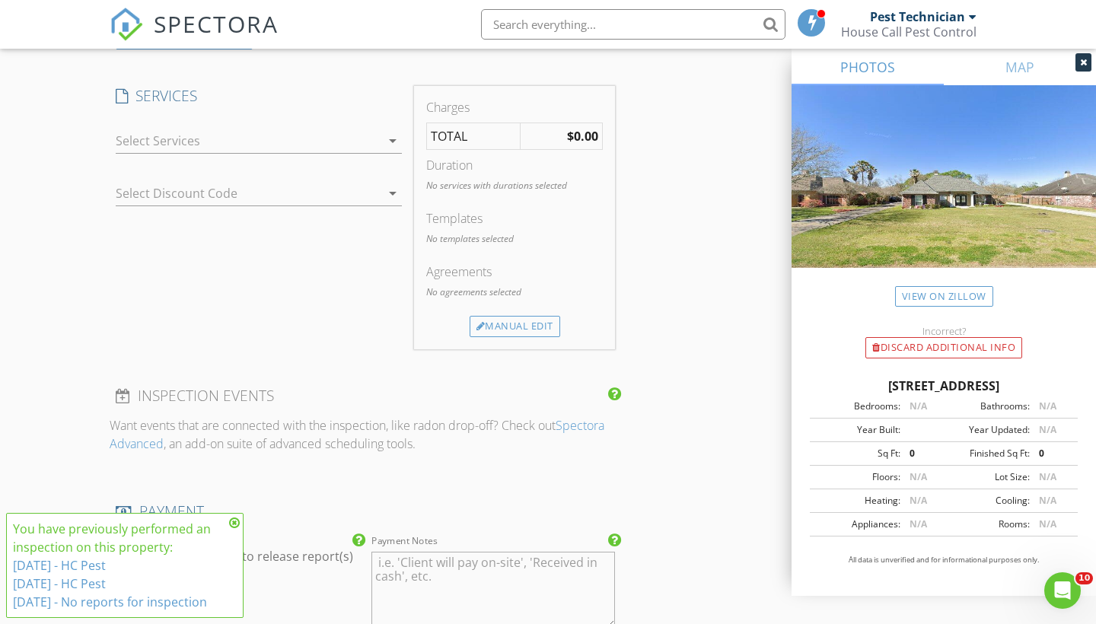
click at [380, 142] on div at bounding box center [248, 141] width 265 height 24
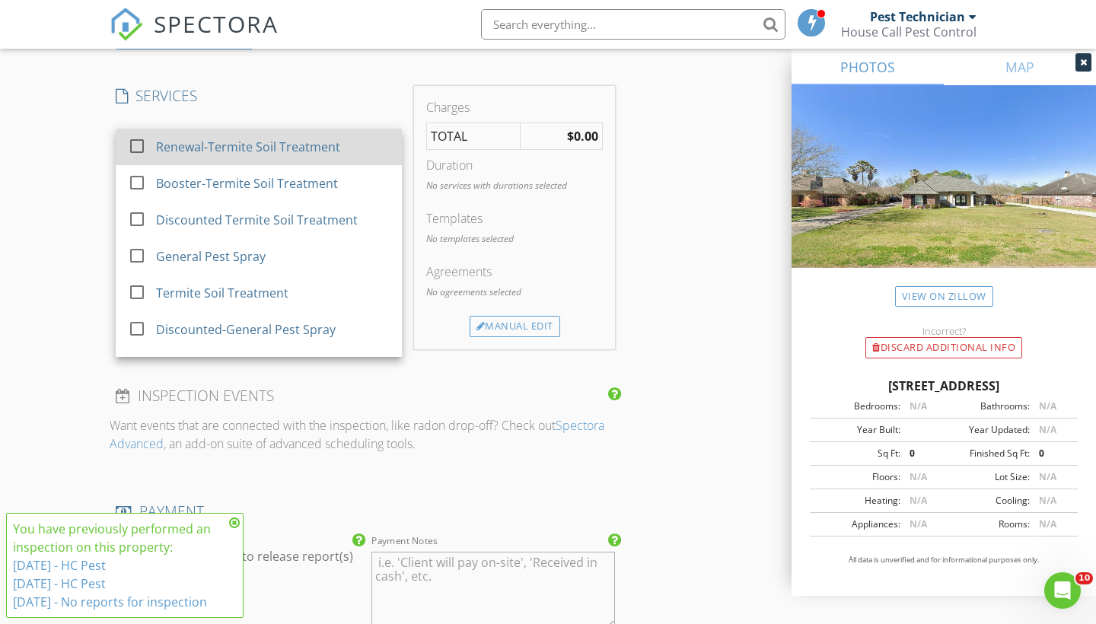
click at [343, 152] on div "Renewal-Termite Soil Treatment" at bounding box center [273, 147] width 234 height 30
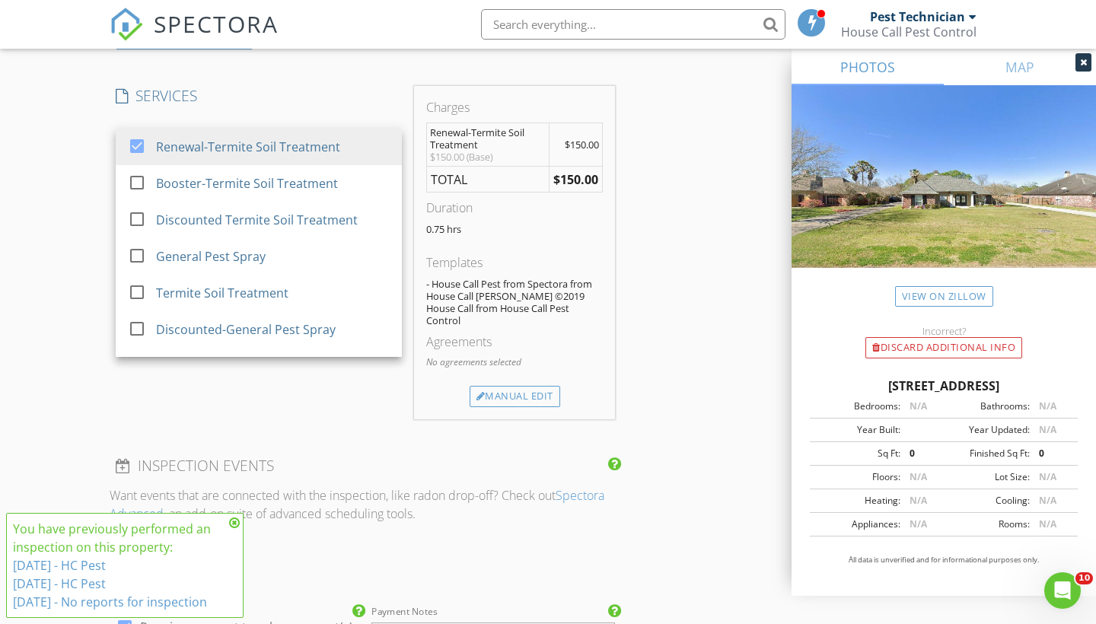
click at [651, 368] on div "INSPECTOR(S) check_box Pest Technician PRIMARY Pest Technician arrow_drop_down …" at bounding box center [548, 273] width 877 height 2619
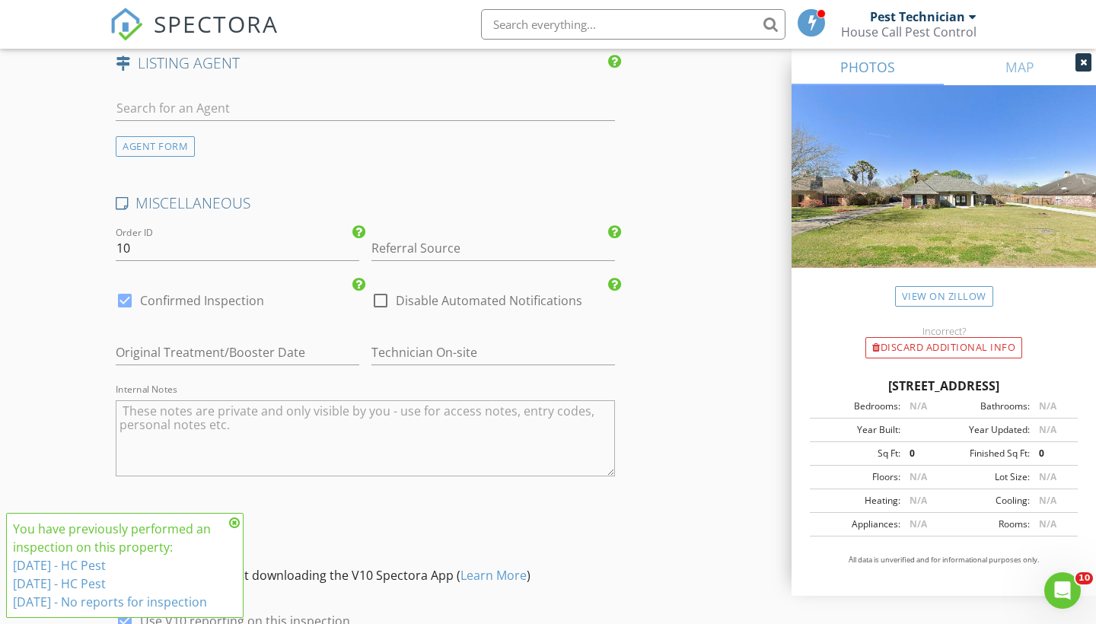
scroll to position [2071, 0]
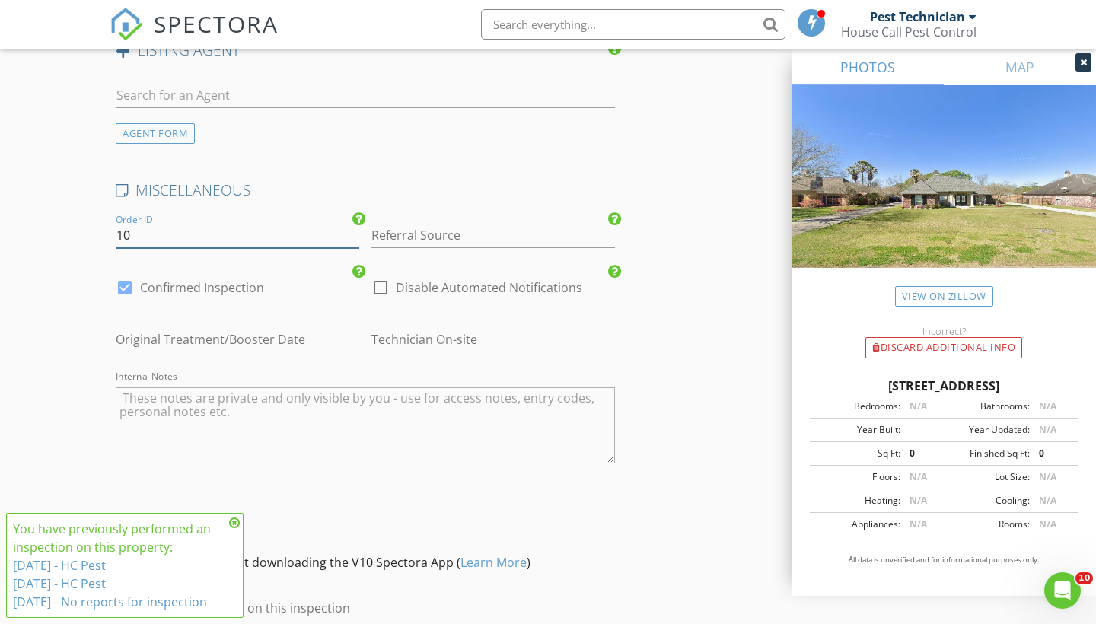
drag, startPoint x: 167, startPoint y: 223, endPoint x: 73, endPoint y: 223, distance: 93.6
click at [145, 387] on textarea "Internal Notes" at bounding box center [365, 425] width 499 height 76
paste textarea "2024 Booster//485.00 SOIL 9/2014 BOOSTER 11/2019 WAIVER ON FILE Booster 09/2024…"
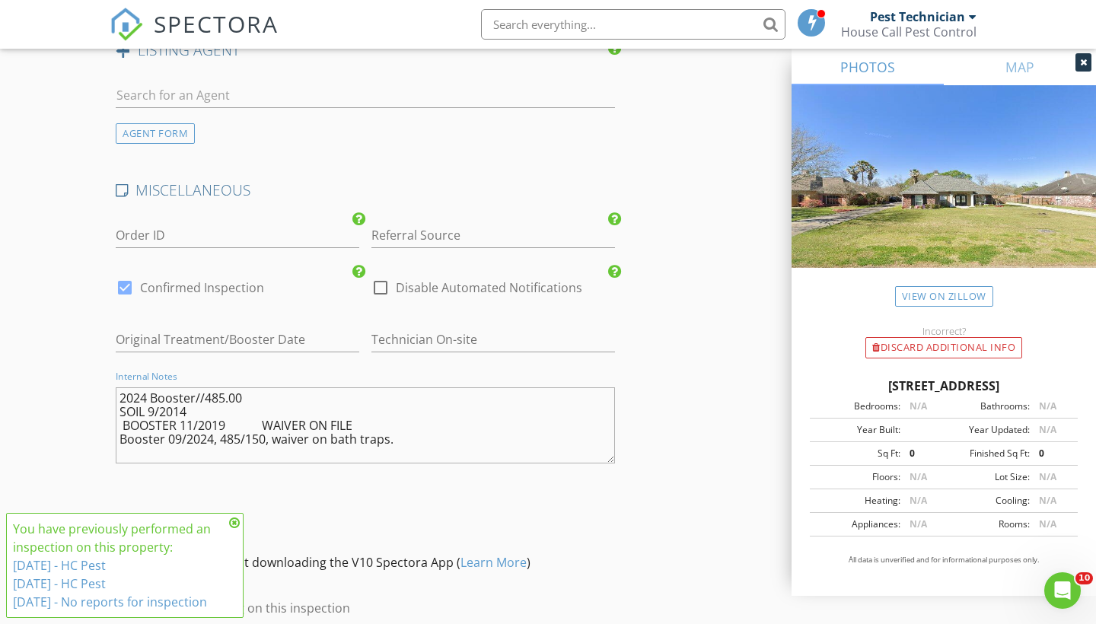
click at [149, 387] on textarea "2024 Booster//485.00 SOIL 9/2014 BOOSTER 11/2019 WAIVER ON FILE Booster 09/2024…" at bounding box center [365, 425] width 499 height 76
drag, startPoint x: 241, startPoint y: 379, endPoint x: 143, endPoint y: 377, distance: 97.5
click at [143, 387] on textarea "202Booster//485.00 SOIL 9/2014 BOOSTER 11/2019 WAIVER ON FILE Booster 09/2024, …" at bounding box center [365, 425] width 499 height 76
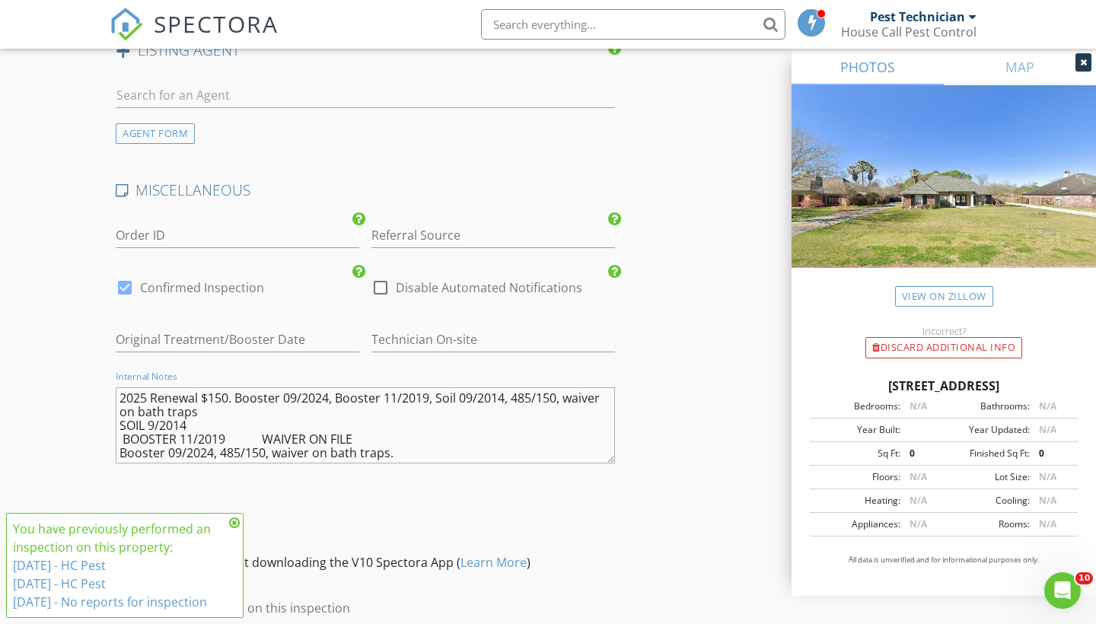
drag, startPoint x: 404, startPoint y: 436, endPoint x: 88, endPoint y: 411, distance: 317.7
click at [200, 399] on textarea "2025 Renewal $150. Booster 09/2024, Booster 11/2019, Soil 09/2014, 485/150, wai…" at bounding box center [365, 425] width 499 height 76
type textarea "2025 Renewal $150. Booster 09/2024, Booster 11/2019, Soil 09/2014, 485/150, wai…"
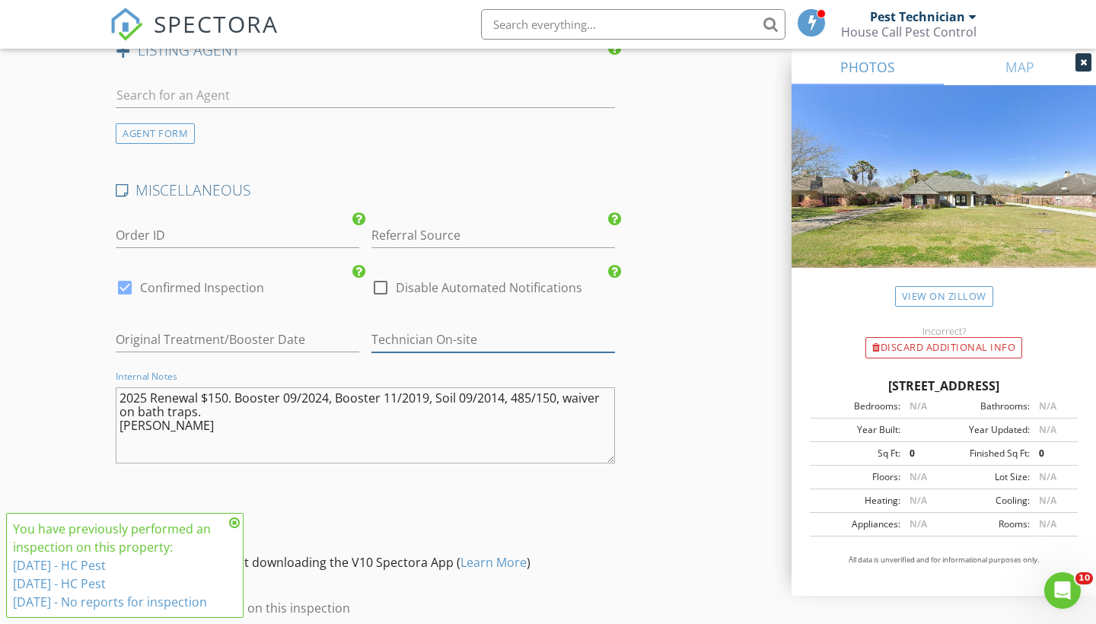
click at [527, 332] on input "text" at bounding box center [493, 339] width 244 height 25
click at [173, 223] on input "Order ID" at bounding box center [238, 235] width 244 height 25
type input "09/2024"
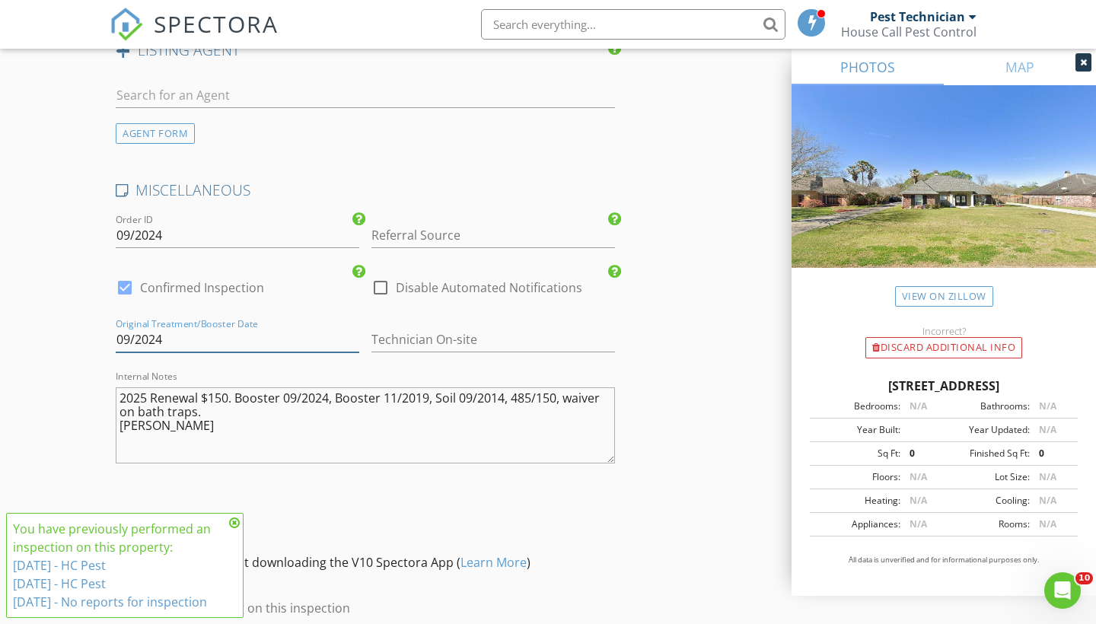
type input "09/2024"
type input "Zack Hollier"
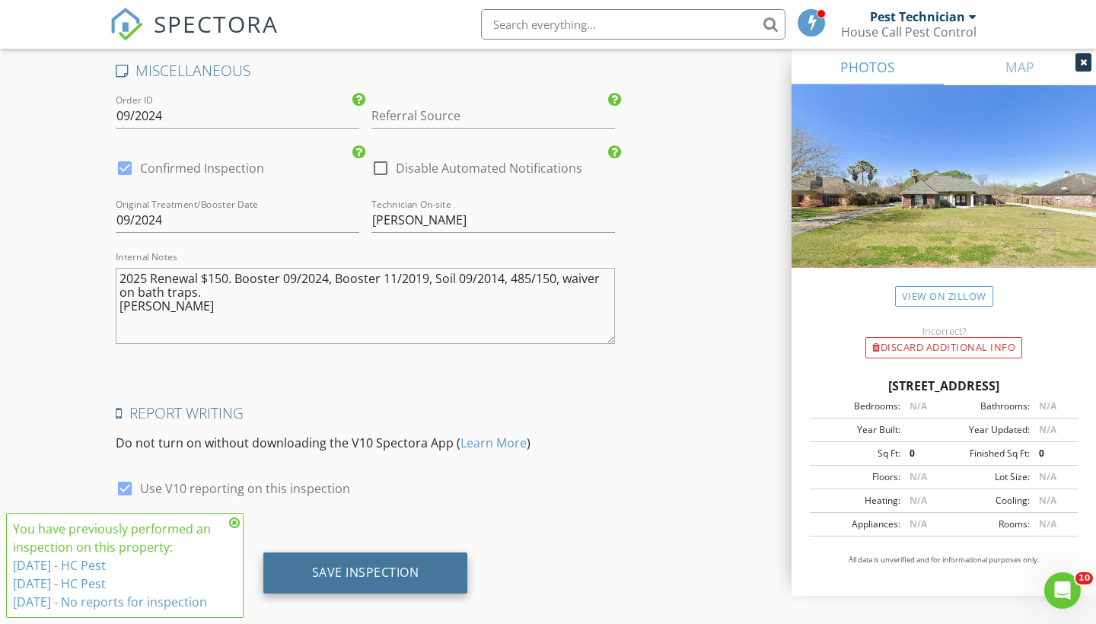
scroll to position [2189, 0]
click at [361, 566] on div "Save Inspection" at bounding box center [365, 573] width 107 height 15
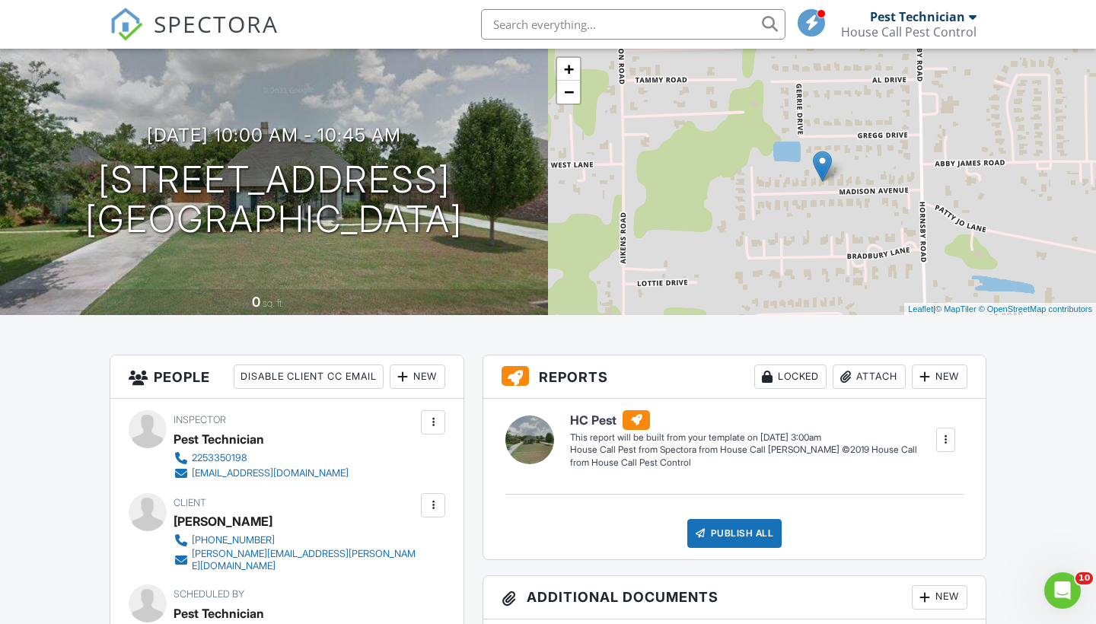
scroll to position [92, 0]
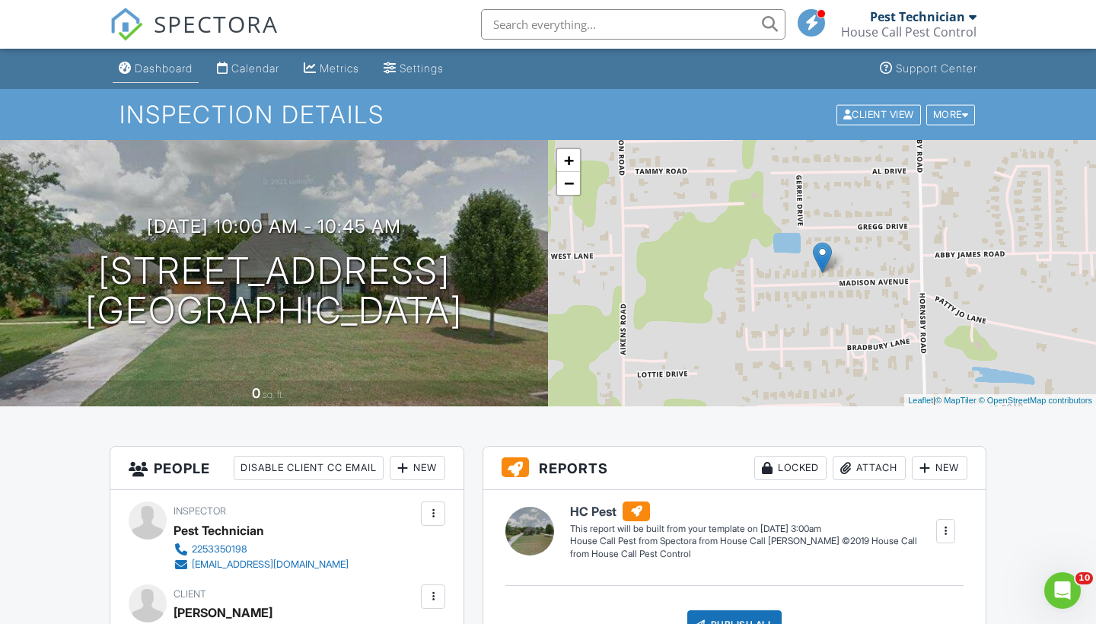
scroll to position [0, 0]
click at [151, 59] on link "Dashboard" at bounding box center [156, 69] width 86 height 28
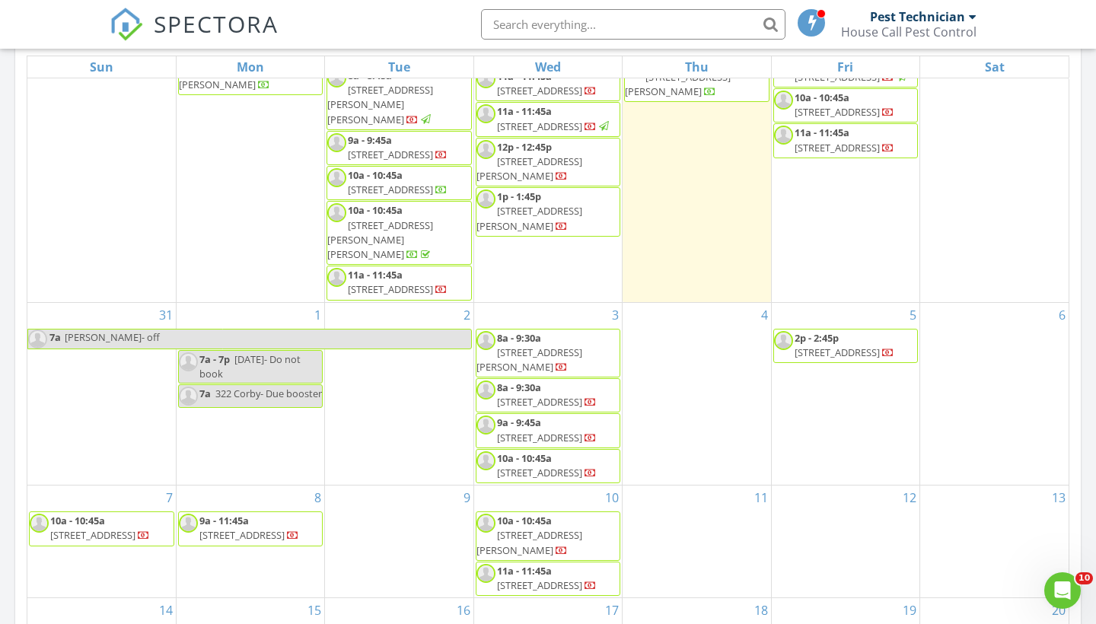
scroll to position [98, 0]
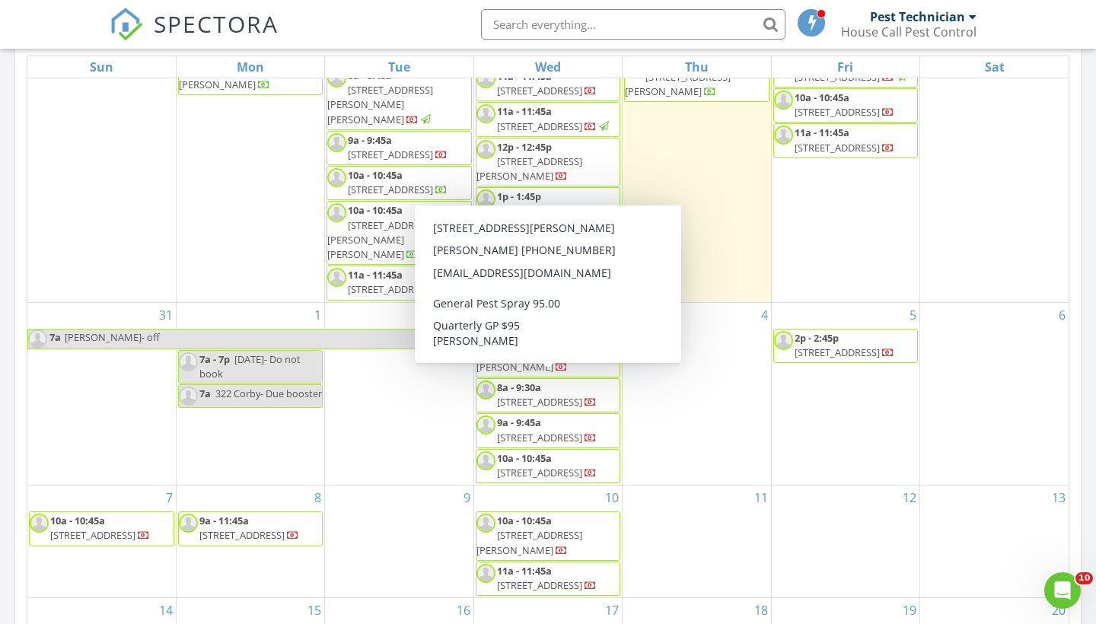
click at [88, 8] on nav "SPECTORA Pest Technician House Call Pest Control Role: Inspector Dashboard New …" at bounding box center [548, 24] width 1096 height 49
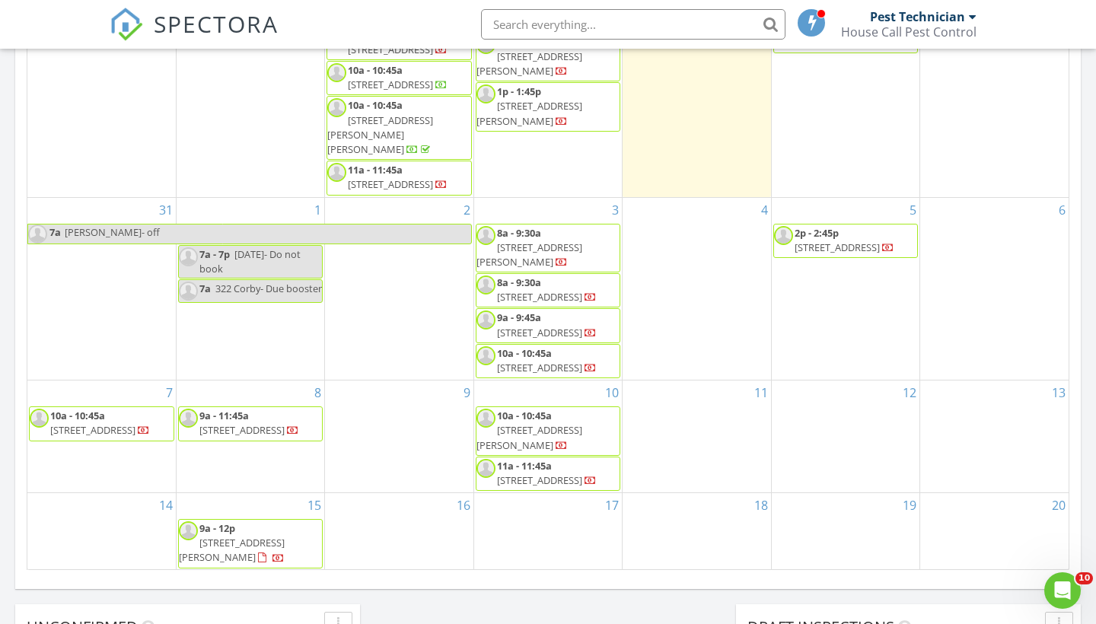
scroll to position [827, 0]
click at [318, 30] on div "SPECTORA Pest Technician House Call Pest Control Role: Inspector Dashboard New …" at bounding box center [548, 24] width 877 height 49
click at [338, 19] on div "SPECTORA Pest Technician House Call Pest Control Role: Inspector Dashboard New …" at bounding box center [548, 24] width 877 height 49
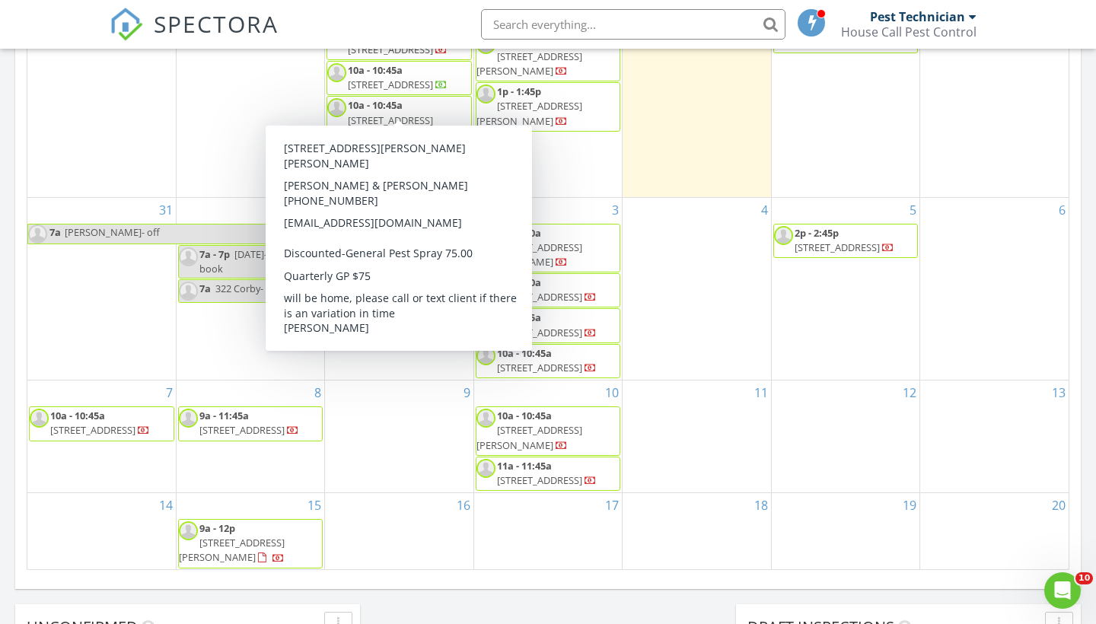
click at [333, 18] on div "SPECTORA Pest Technician House Call Pest Control Role: Inspector Dashboard New …" at bounding box center [548, 24] width 877 height 49
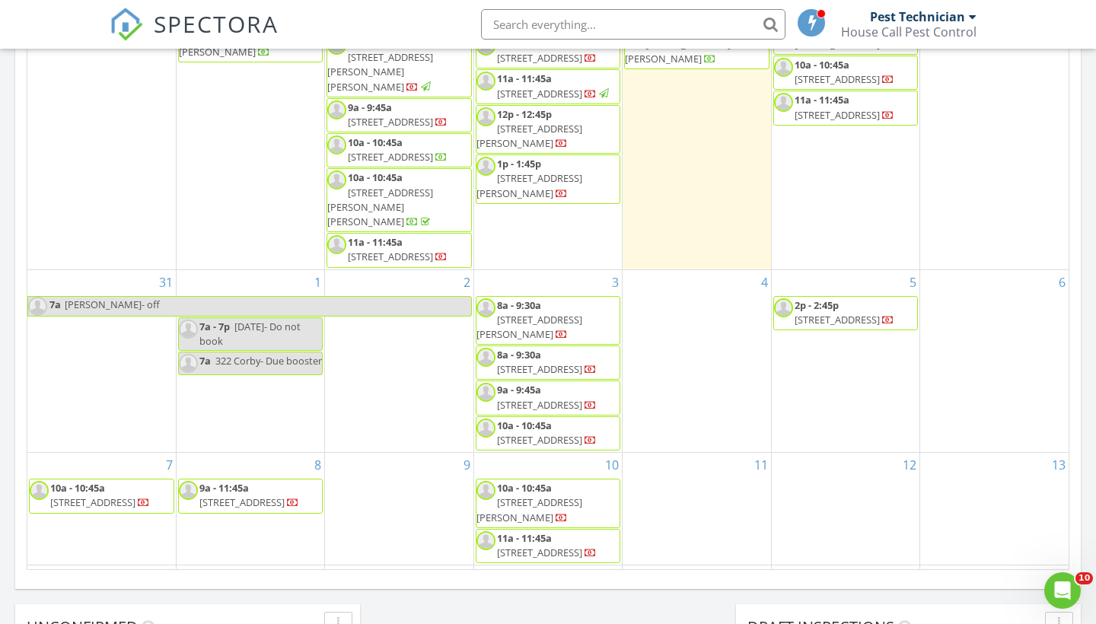
scroll to position [0, 0]
click at [405, 25] on div "SPECTORA Pest Technician House Call Pest Control Role: Inspector Dashboard New …" at bounding box center [548, 24] width 877 height 49
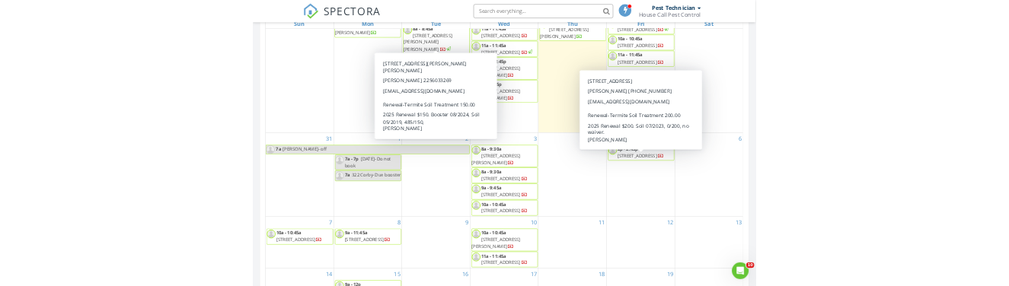
scroll to position [82, 0]
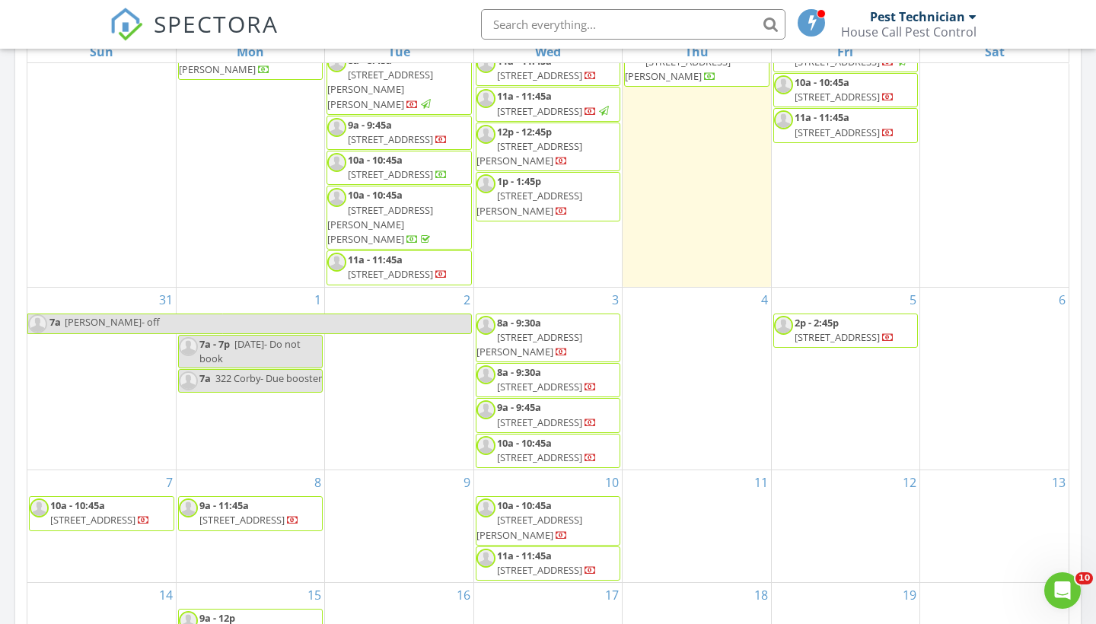
click at [392, 28] on div "SPECTORA Pest Technician House Call Pest Control Role: Inspector Dashboard New …" at bounding box center [548, 24] width 877 height 49
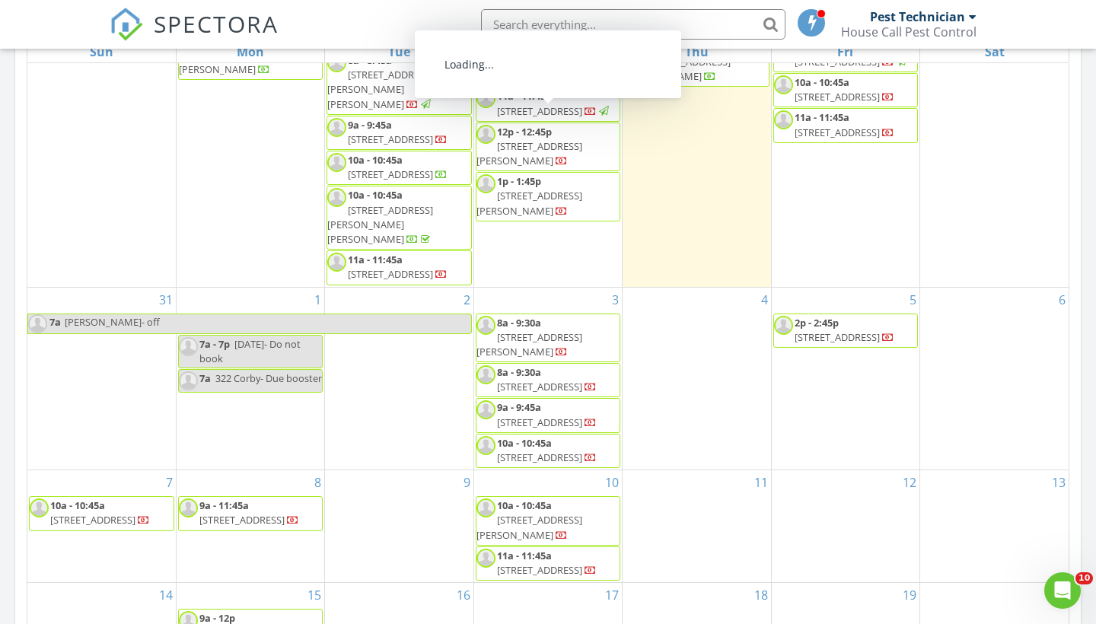
click at [393, 19] on div "SPECTORA Pest Technician House Call Pest Control Role: Inspector Dashboard New …" at bounding box center [548, 24] width 877 height 49
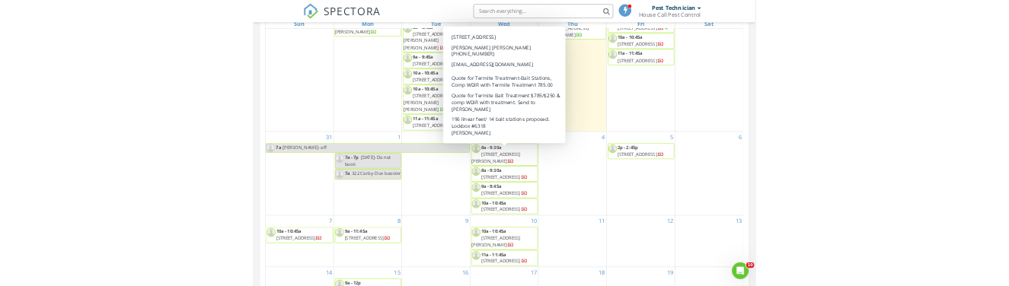
scroll to position [98, 0]
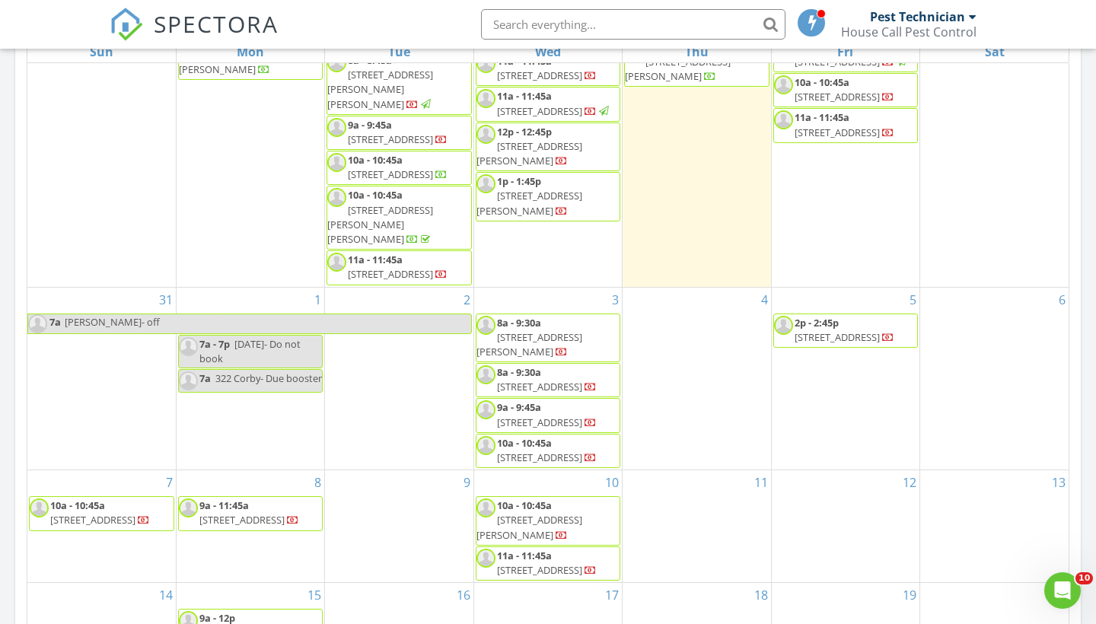
click at [362, 18] on div "SPECTORA Pest Technician House Call Pest Control Role: Inspector Dashboard New …" at bounding box center [548, 24] width 877 height 49
click at [320, 22] on div "SPECTORA Pest Technician House Call Pest Control Role: Inspector Dashboard New …" at bounding box center [548, 24] width 877 height 49
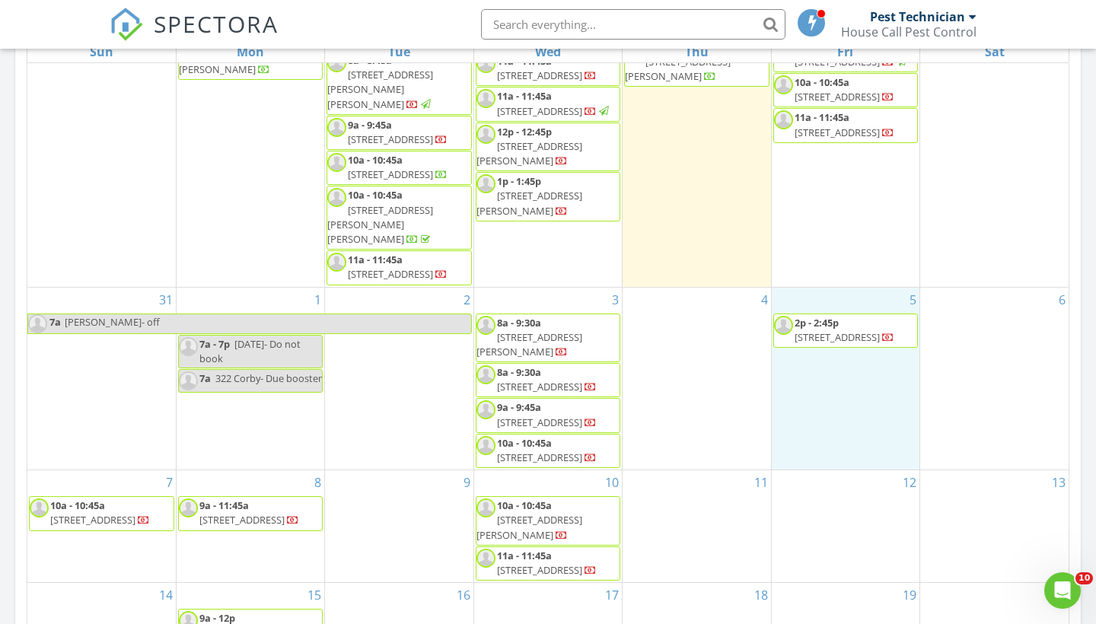
click at [820, 372] on div "5 2p - 2:45p 14533 W Beaver Dr, Central 70770" at bounding box center [846, 379] width 148 height 183
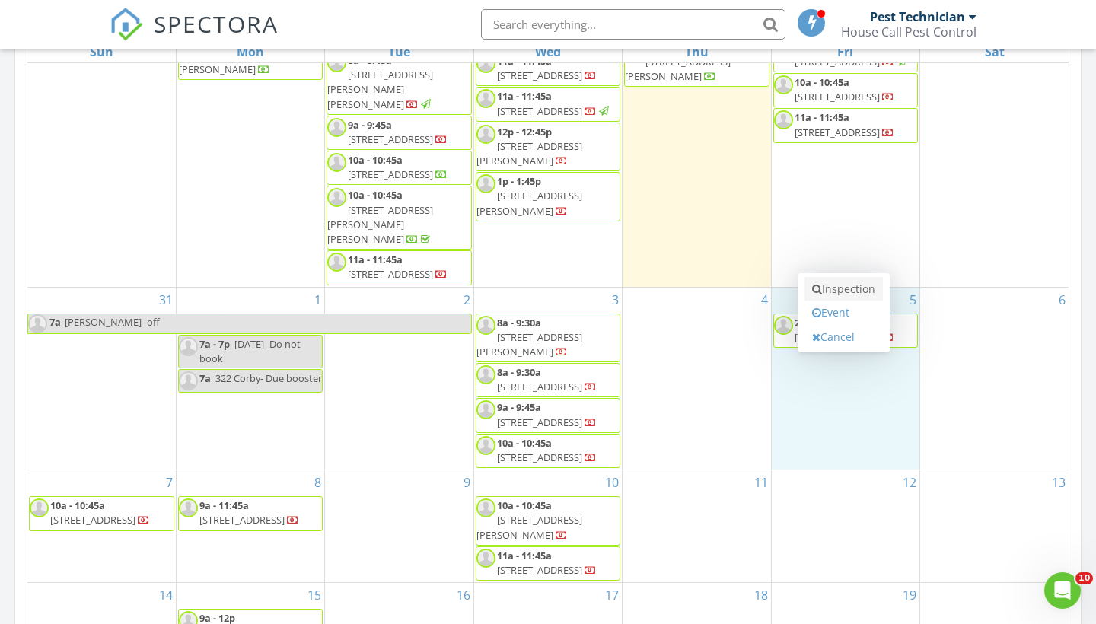
click at [824, 289] on link "Inspection" at bounding box center [844, 289] width 78 height 24
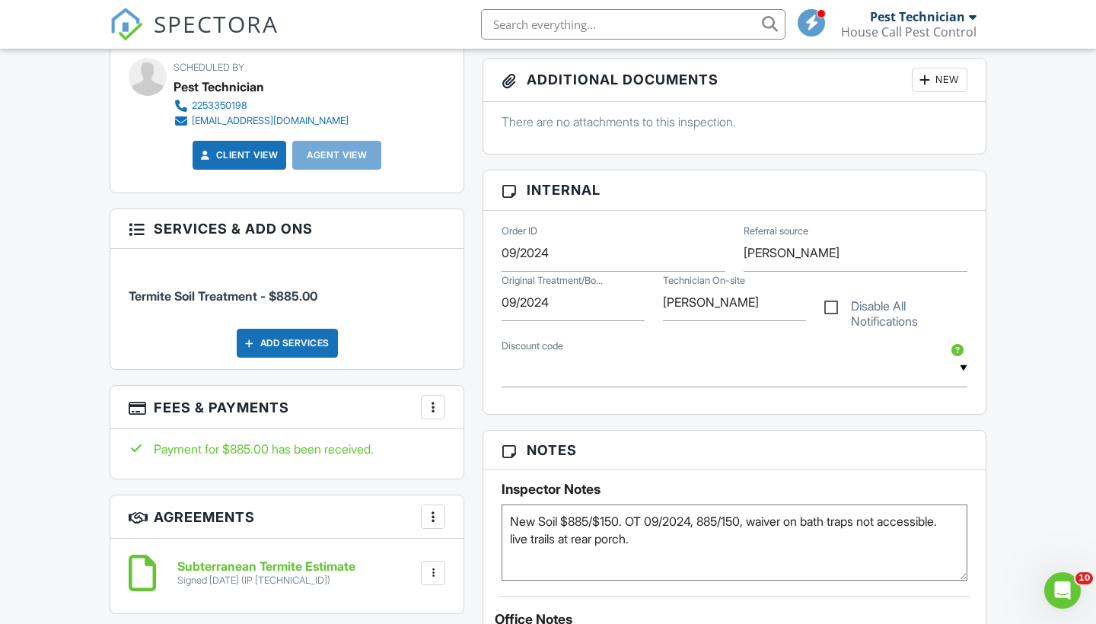
click at [1030, 314] on div "Dashboard Calendar Metrics Settings Support Center Inspection Details Client Vi…" at bounding box center [548, 496] width 1096 height 2131
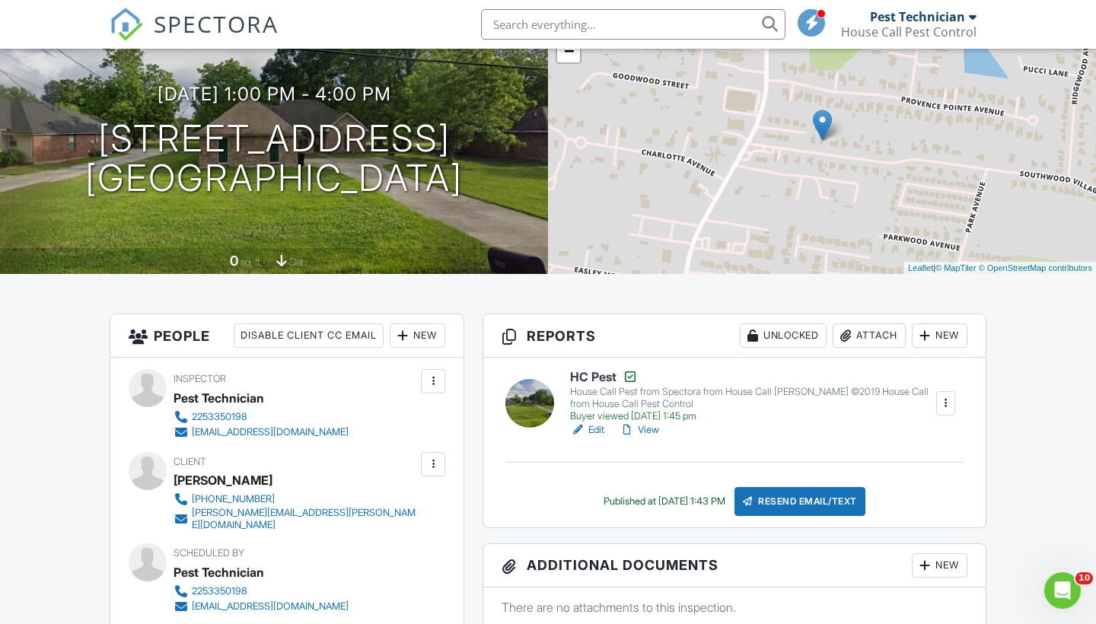
scroll to position [132, 0]
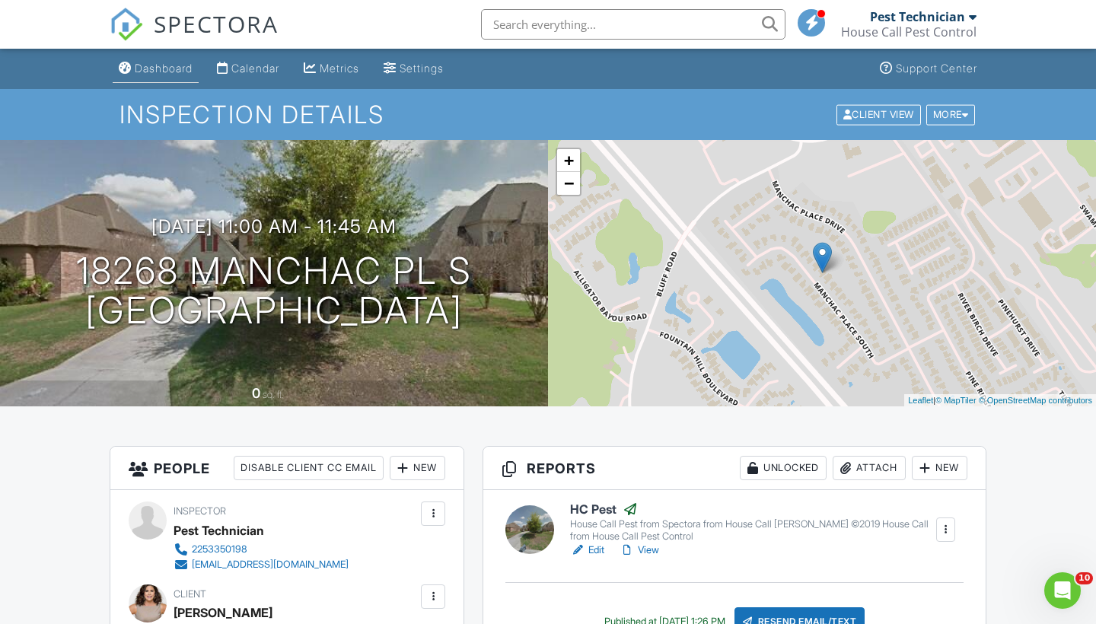
click at [171, 72] on div "Dashboard" at bounding box center [164, 68] width 58 height 13
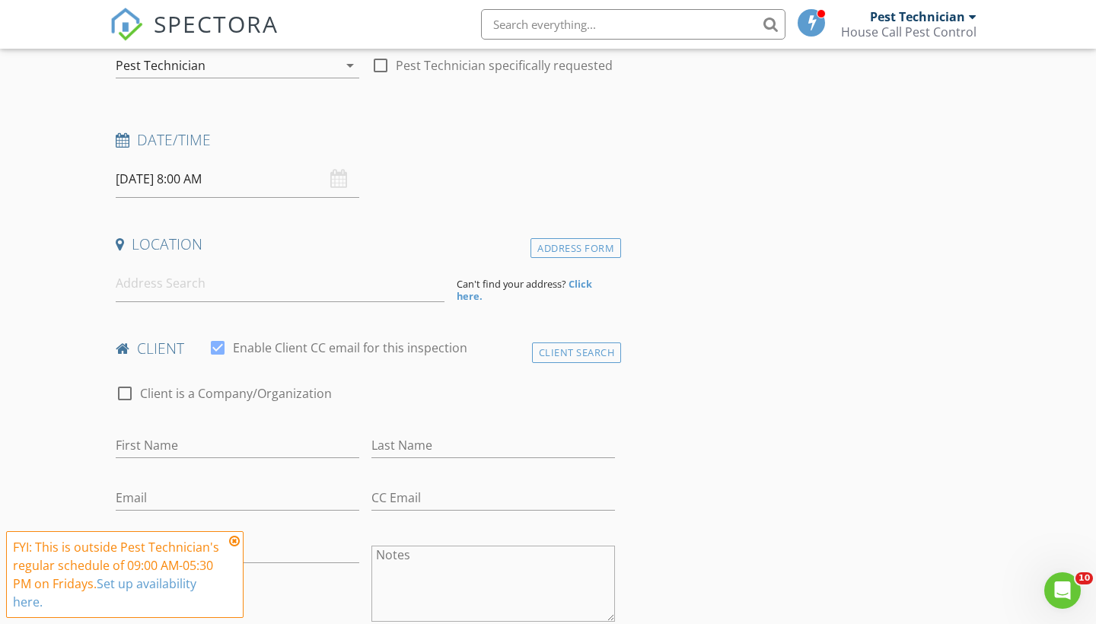
scroll to position [185, 0]
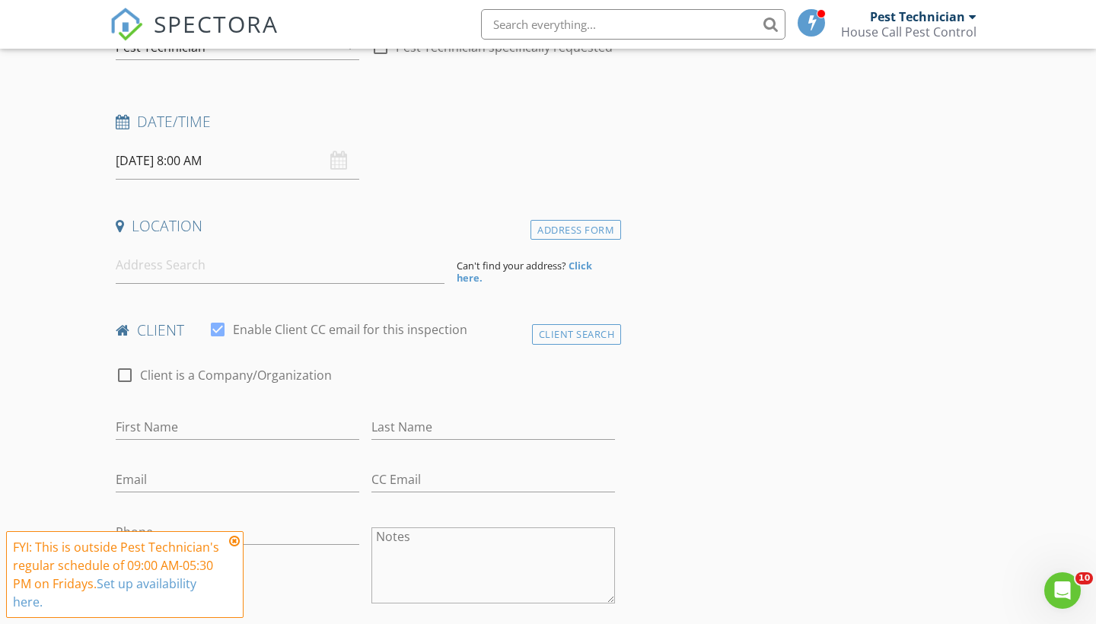
click at [228, 170] on input "[DATE] 8:00 AM" at bounding box center [238, 160] width 244 height 37
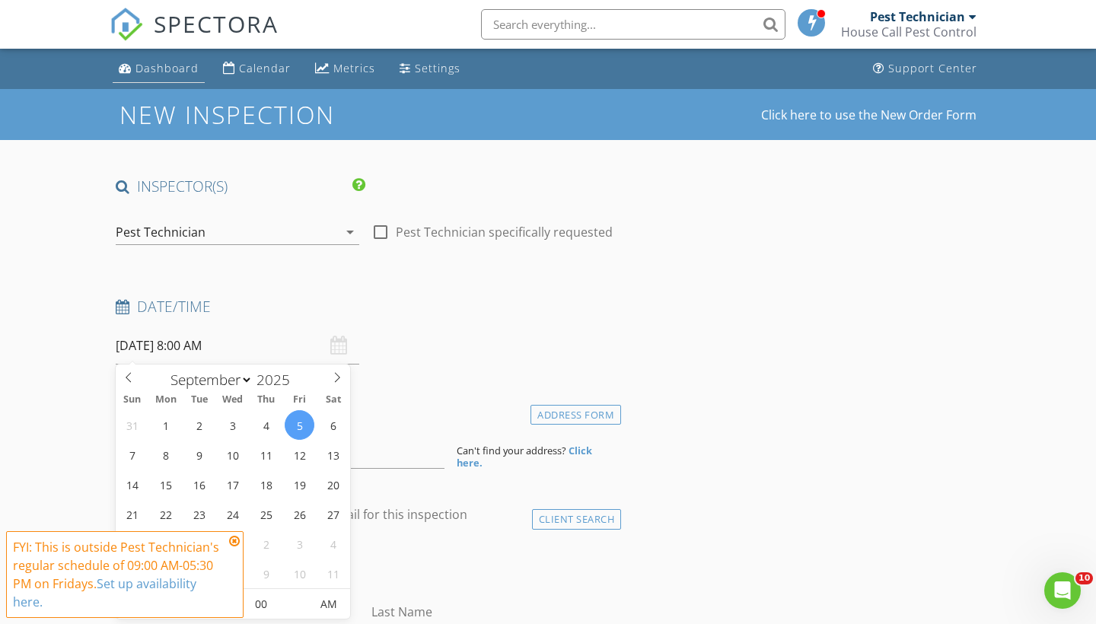
scroll to position [0, 0]
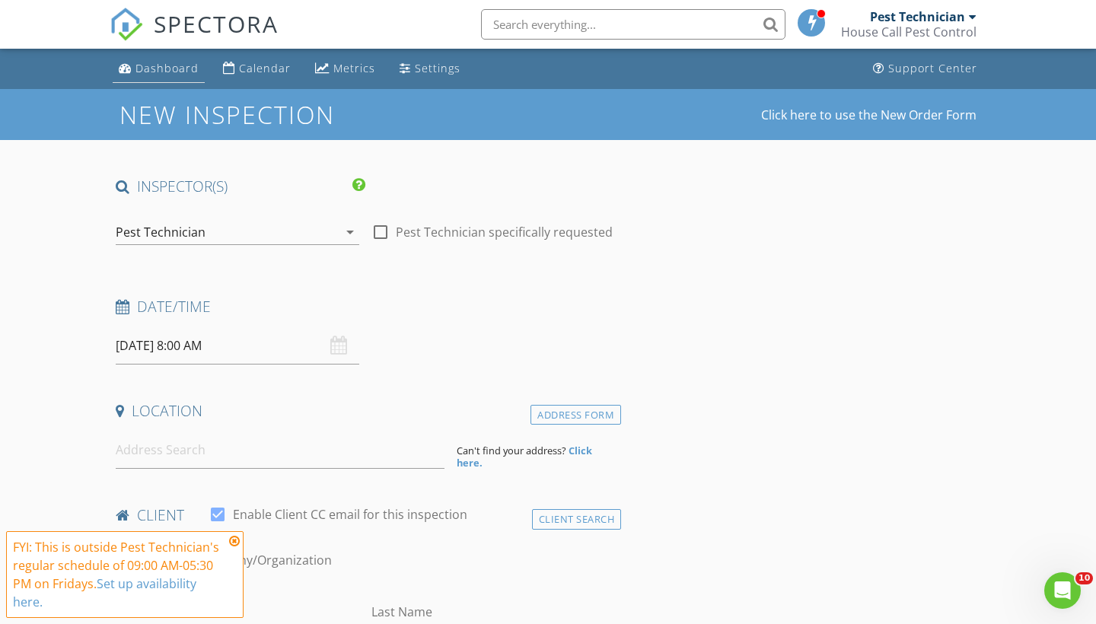
click at [160, 69] on div "Dashboard" at bounding box center [167, 68] width 63 height 14
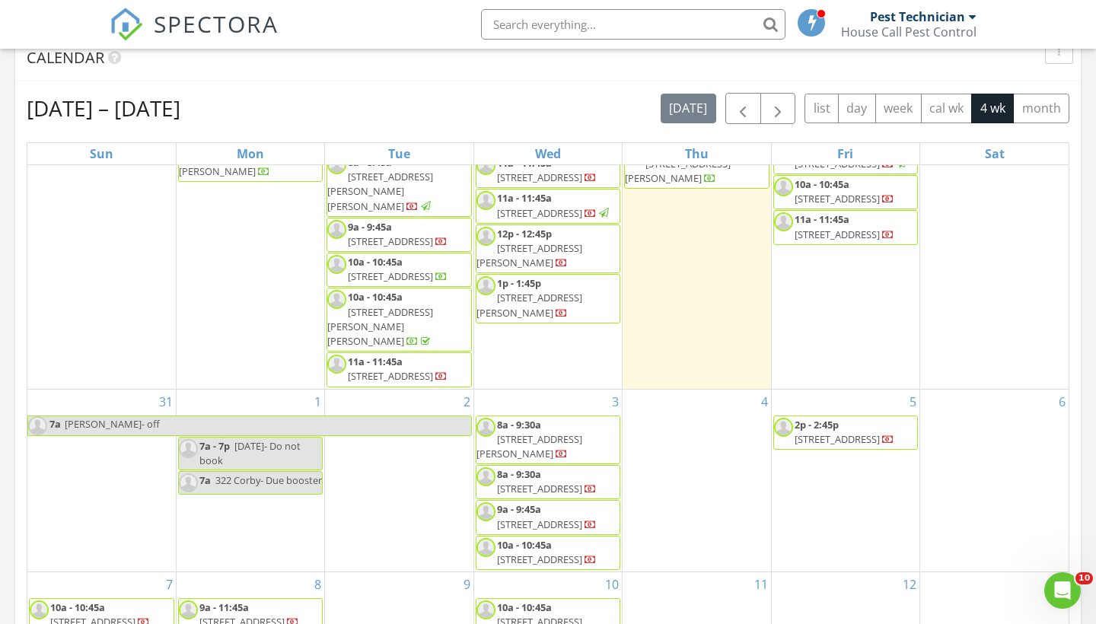
scroll to position [98, 0]
click at [404, 69] on div "Calendar" at bounding box center [548, 58] width 1066 height 46
click at [576, 103] on div "Aug 24 – Sep 20, 2025 today list day week cal wk 4 wk month" at bounding box center [548, 108] width 1043 height 31
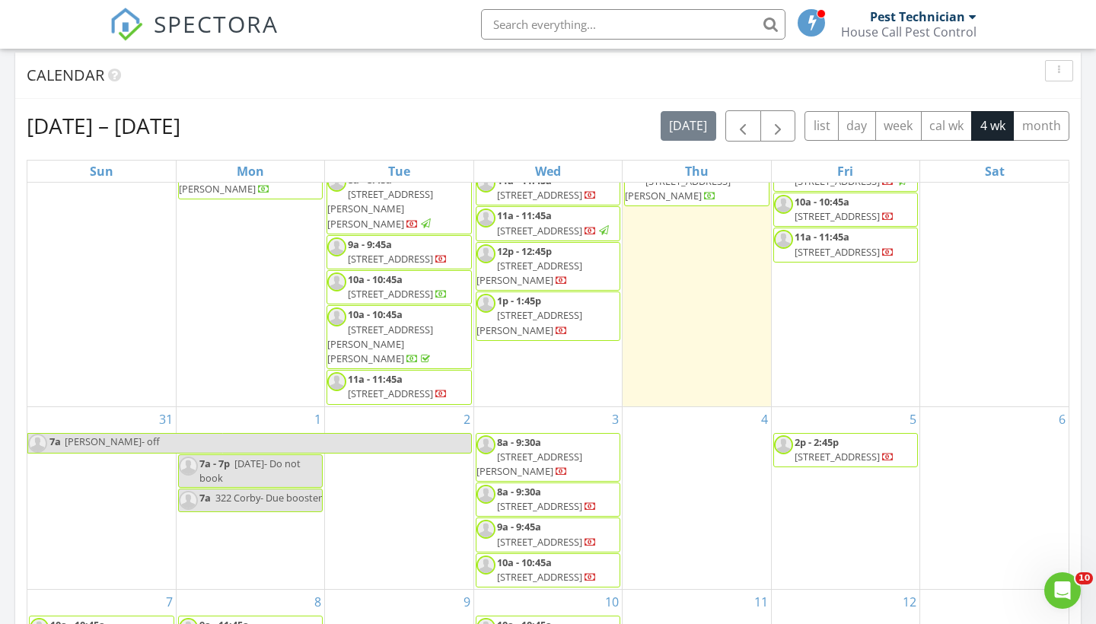
scroll to position [616, 0]
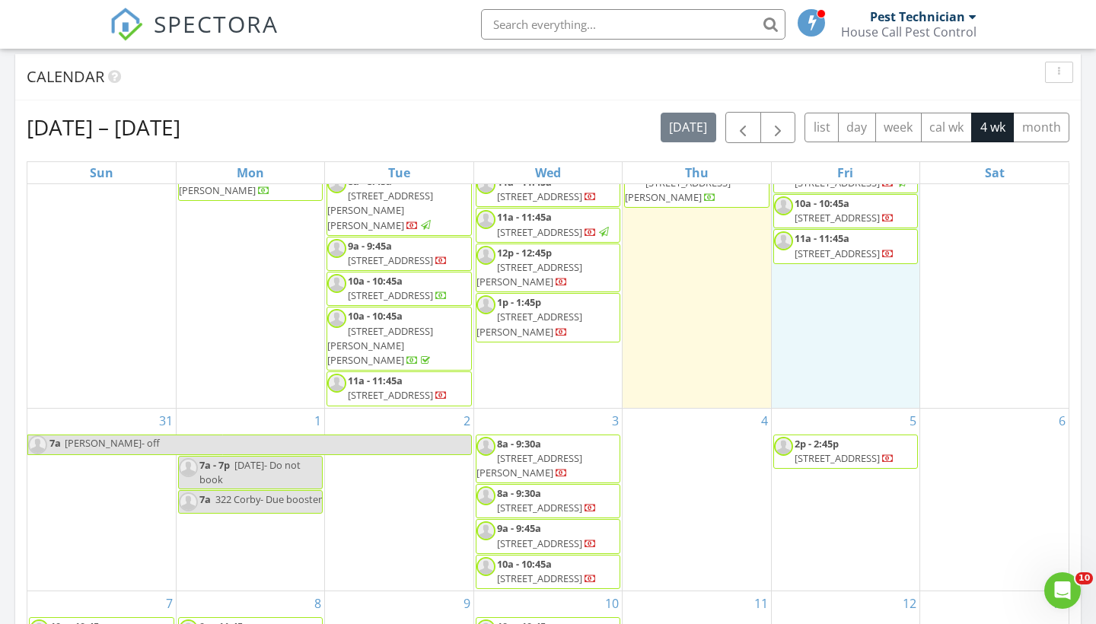
click at [818, 320] on div "29 9a - 9:45a 6936 Silver Springs Dr, Central 70739 10a - 10:45a 5810 Woodlawn …" at bounding box center [846, 260] width 148 height 296
click at [611, 96] on div "Calendar" at bounding box center [548, 77] width 1066 height 46
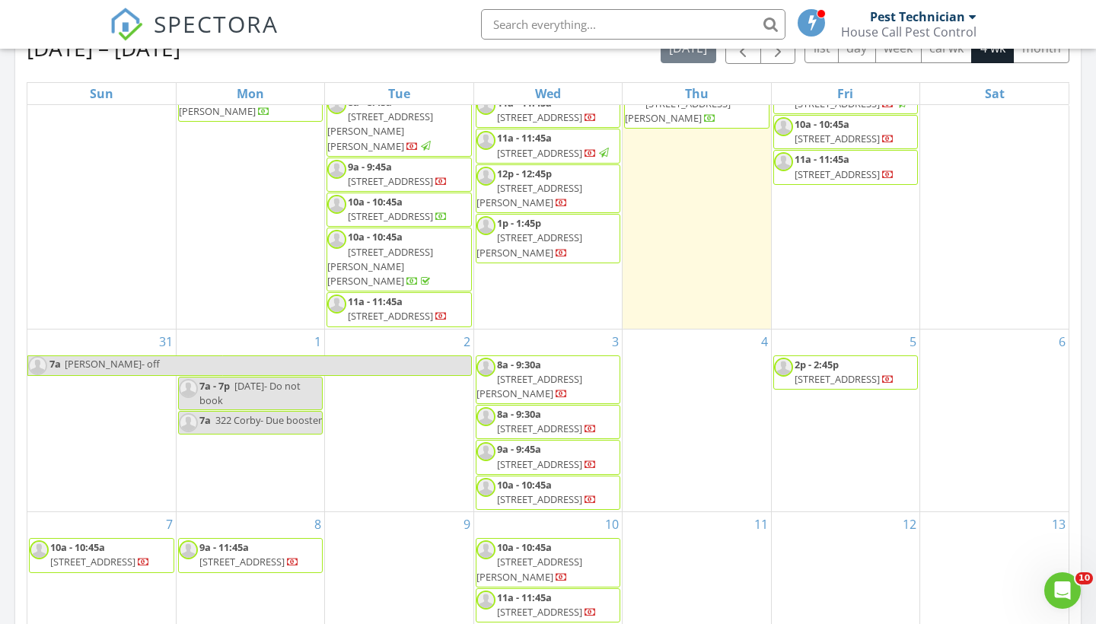
scroll to position [719, 0]
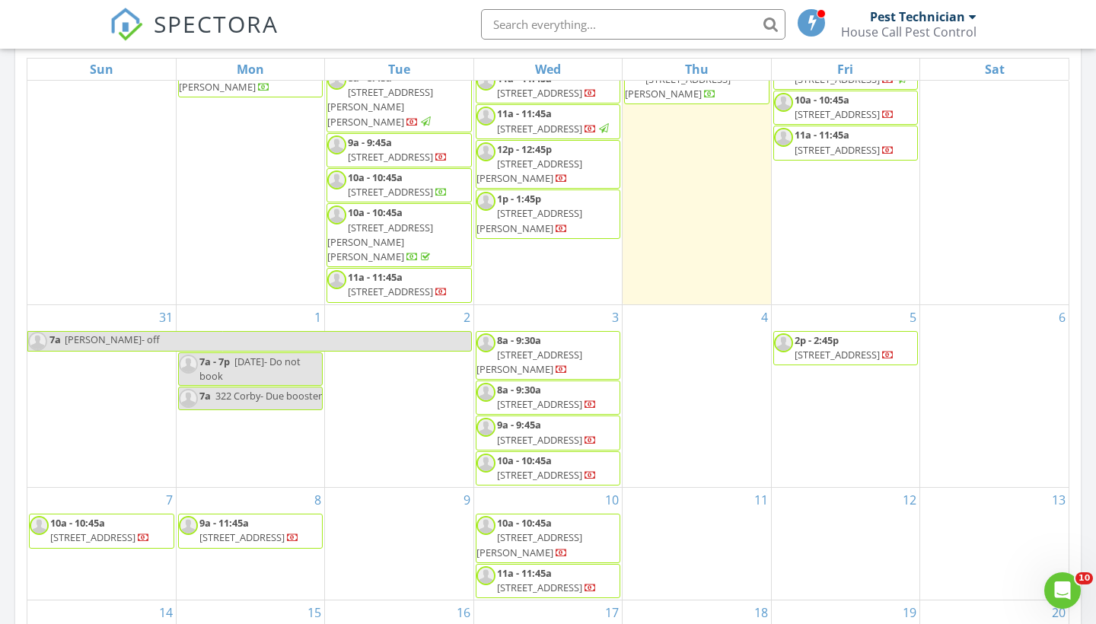
click at [327, 15] on div "SPECTORA Pest Technician House Call Pest Control Role: Inspector Dashboard New …" at bounding box center [548, 24] width 877 height 49
click at [535, 305] on div "3 8a - 9:30a 113 Gus St, Belle Rose 70341 8a - 9:30a 354 Hood St, Donaldsonvill…" at bounding box center [548, 396] width 148 height 183
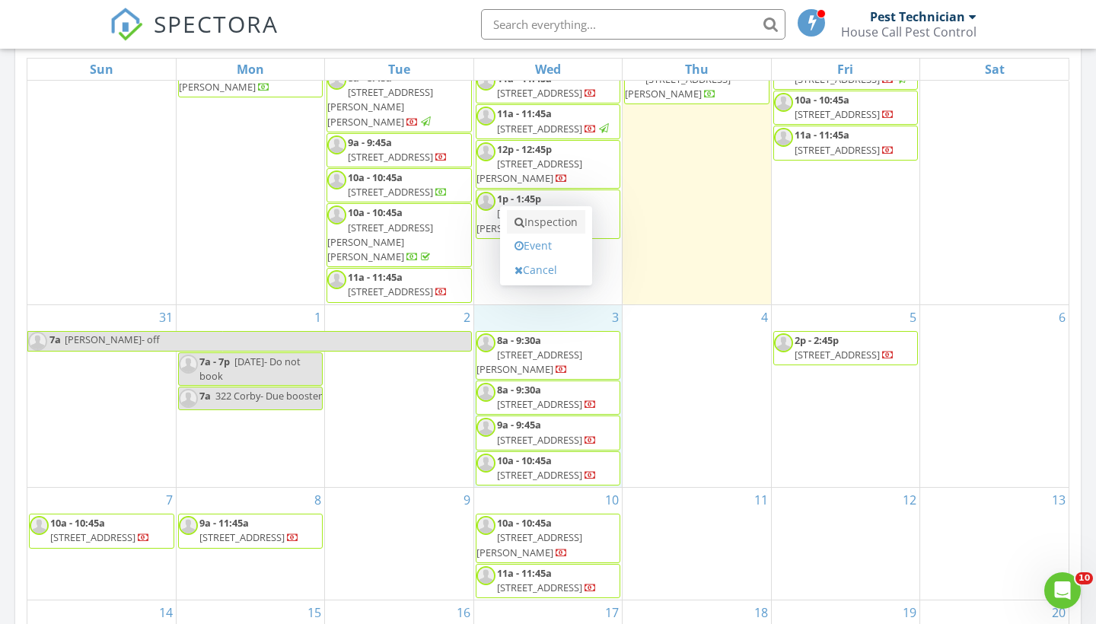
click at [540, 230] on link "Inspection" at bounding box center [546, 222] width 78 height 24
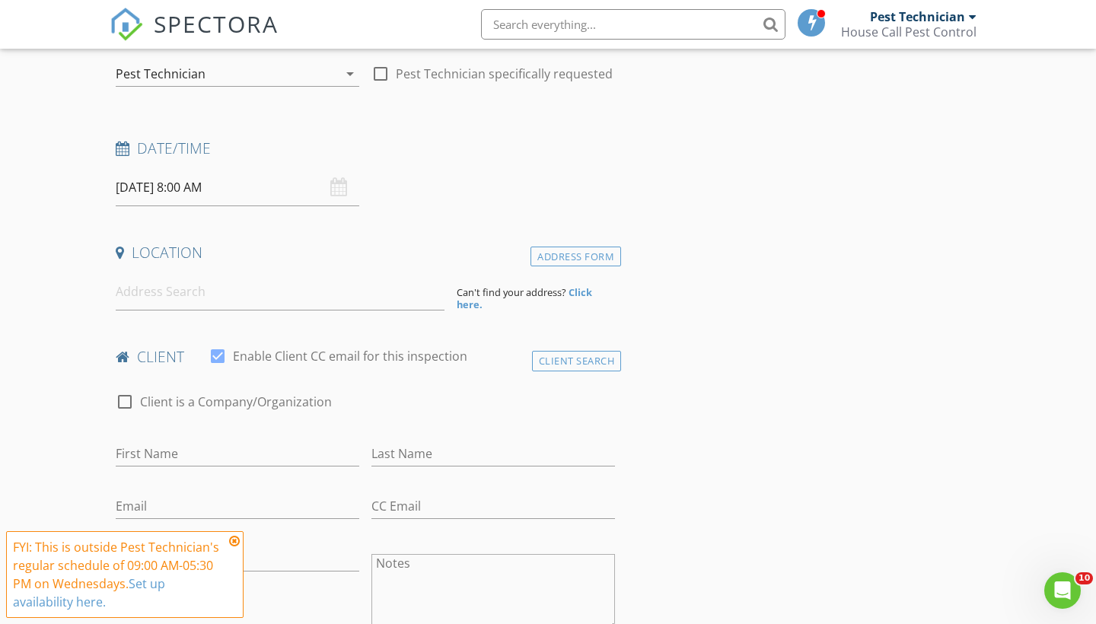
scroll to position [160, 0]
click at [186, 190] on input "[DATE] 8:00 AM" at bounding box center [238, 185] width 244 height 37
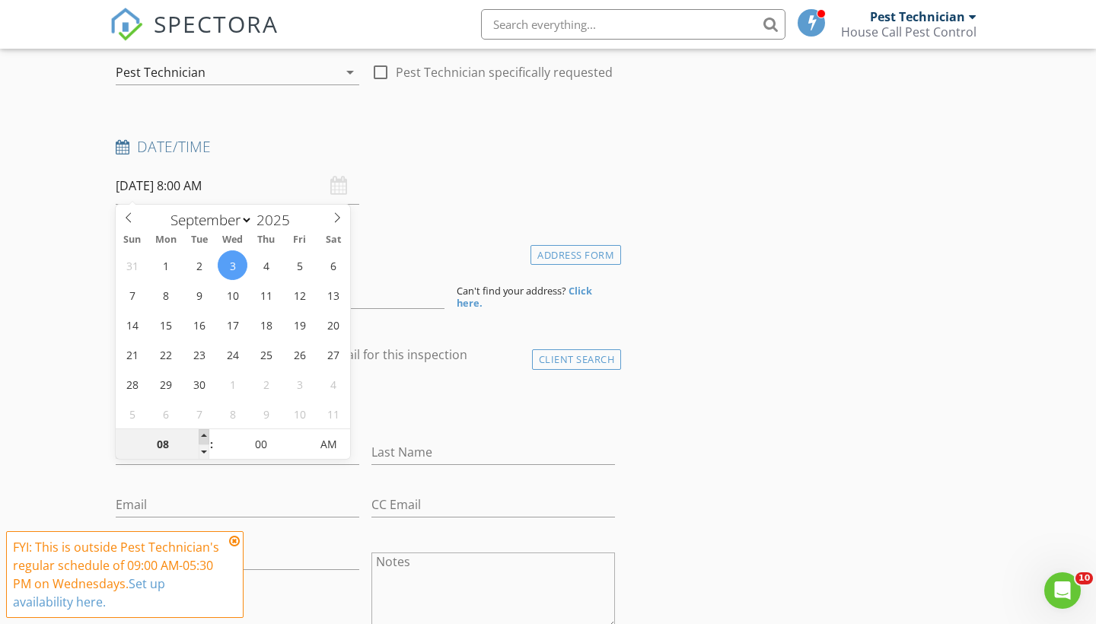
type input "09"
type input "[DATE] 9:00 AM"
click at [204, 436] on span at bounding box center [204, 436] width 11 height 15
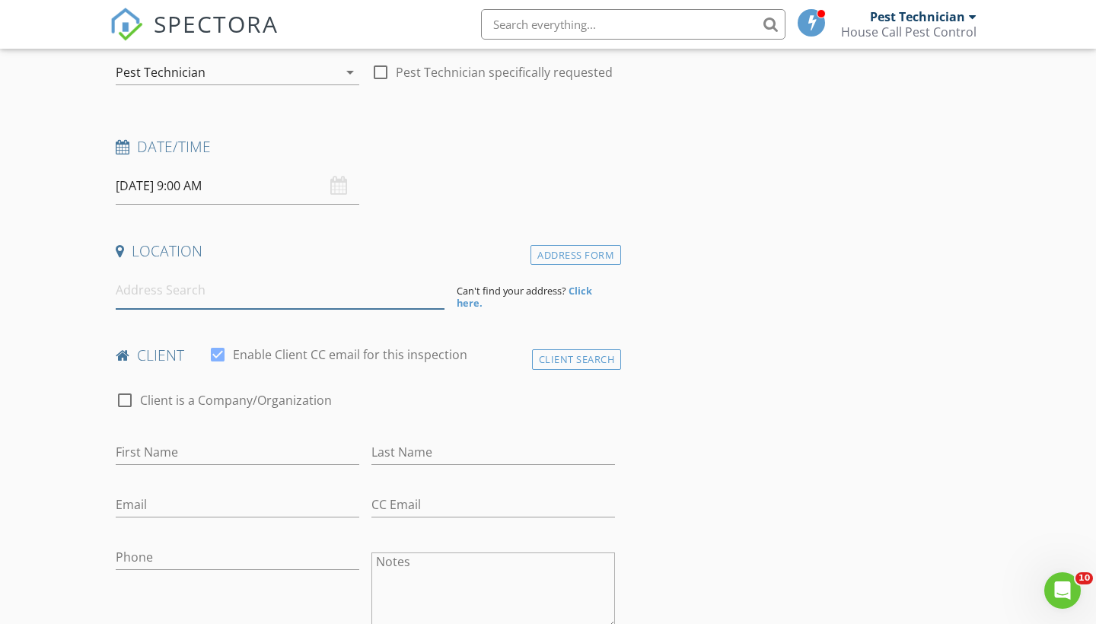
click at [343, 293] on input at bounding box center [280, 290] width 329 height 37
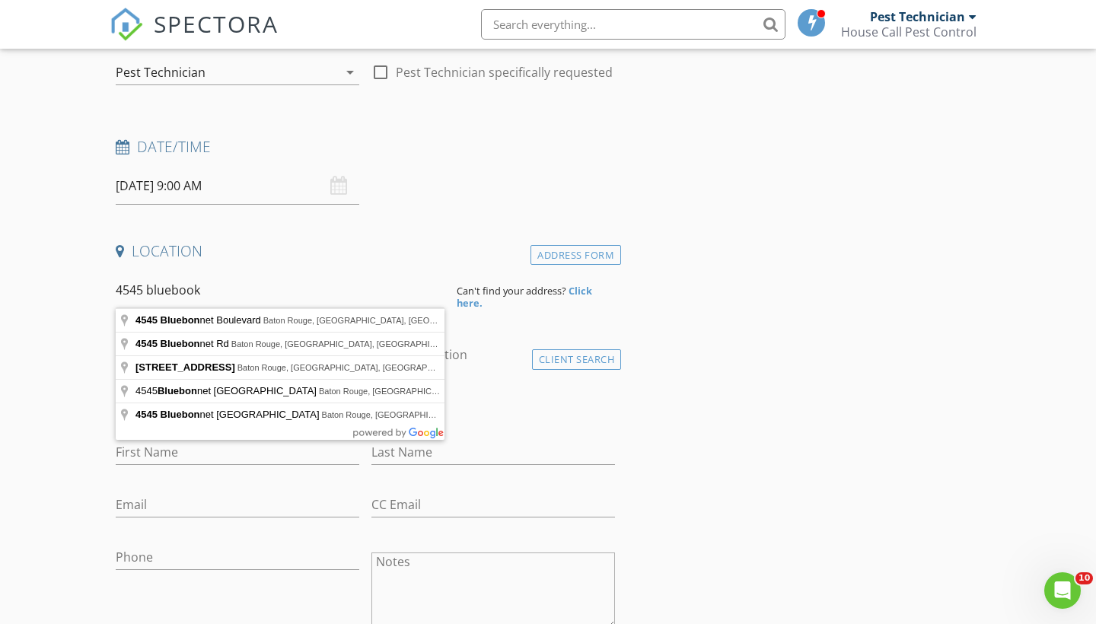
type input "4545 Bluebonnet Boulevard, Baton Rouge, LA, USA"
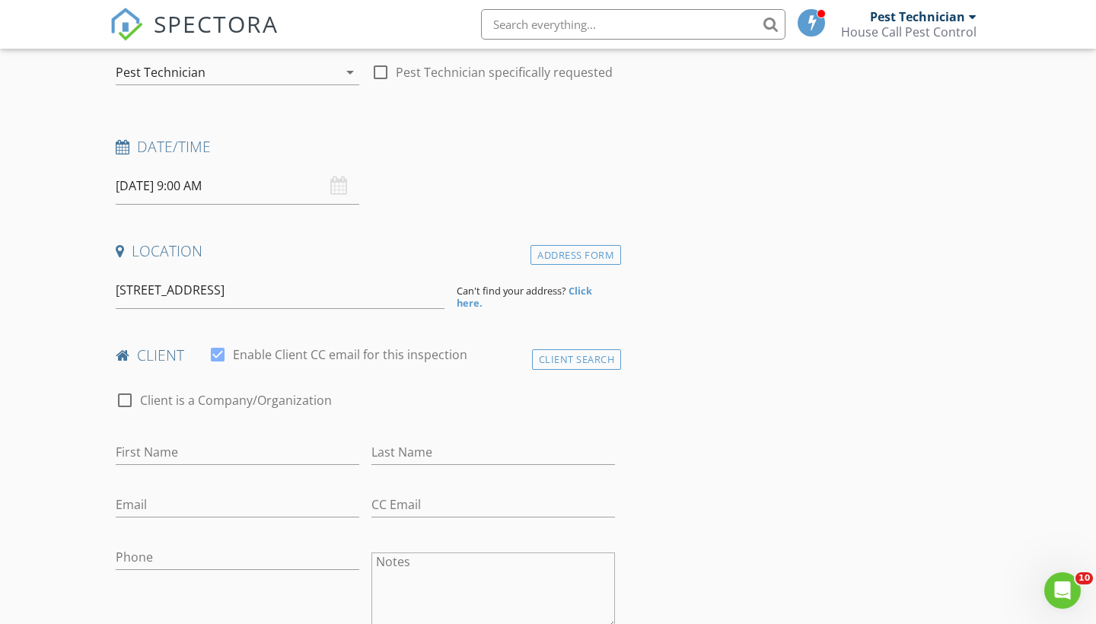
drag, startPoint x: 336, startPoint y: 269, endPoint x: 293, endPoint y: 316, distance: 63.6
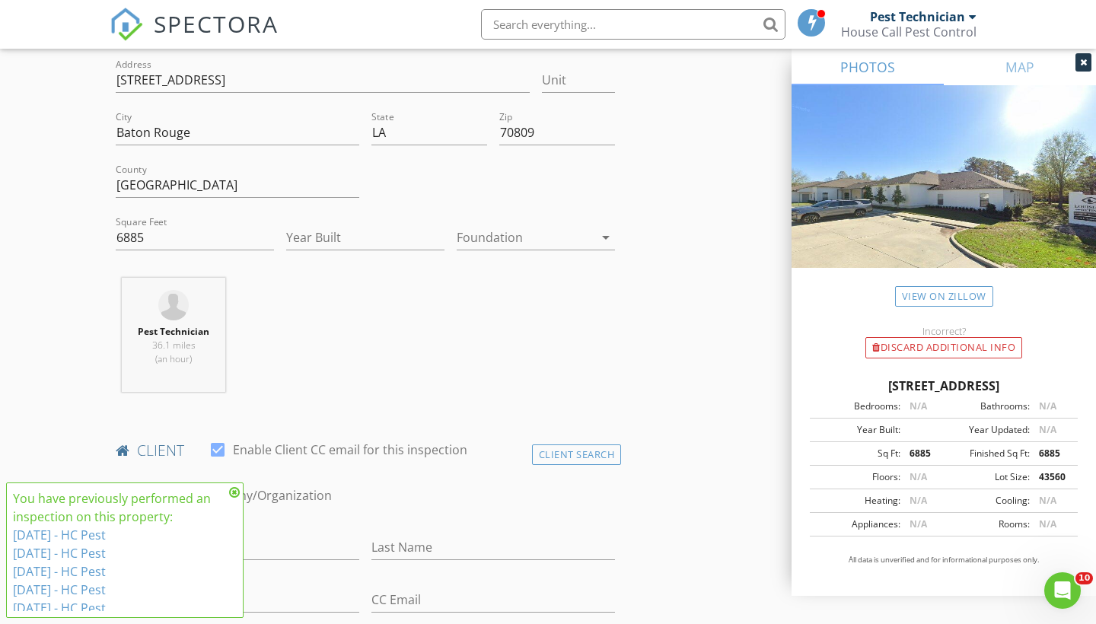
scroll to position [303, 0]
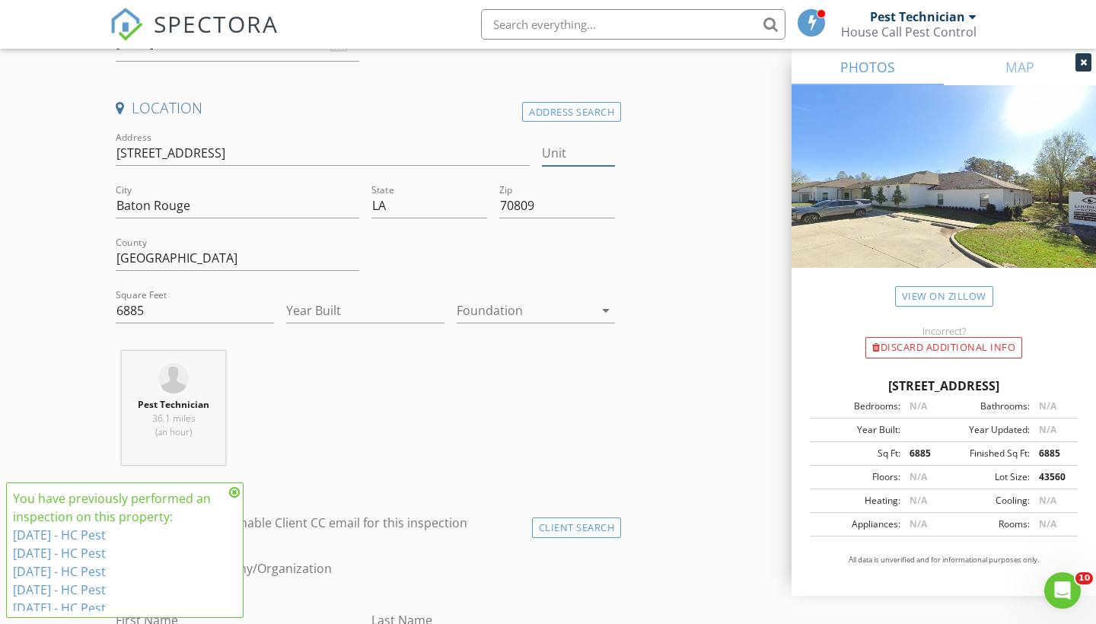
click at [555, 158] on input "Unit" at bounding box center [578, 153] width 73 height 25
type input "A & B"
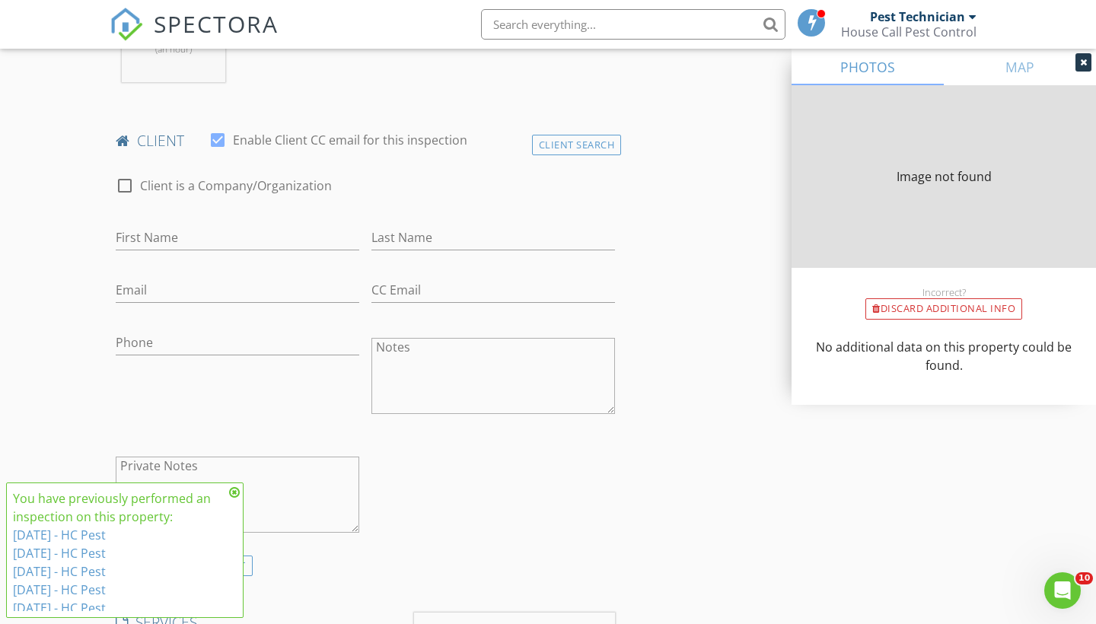
scroll to position [870, 0]
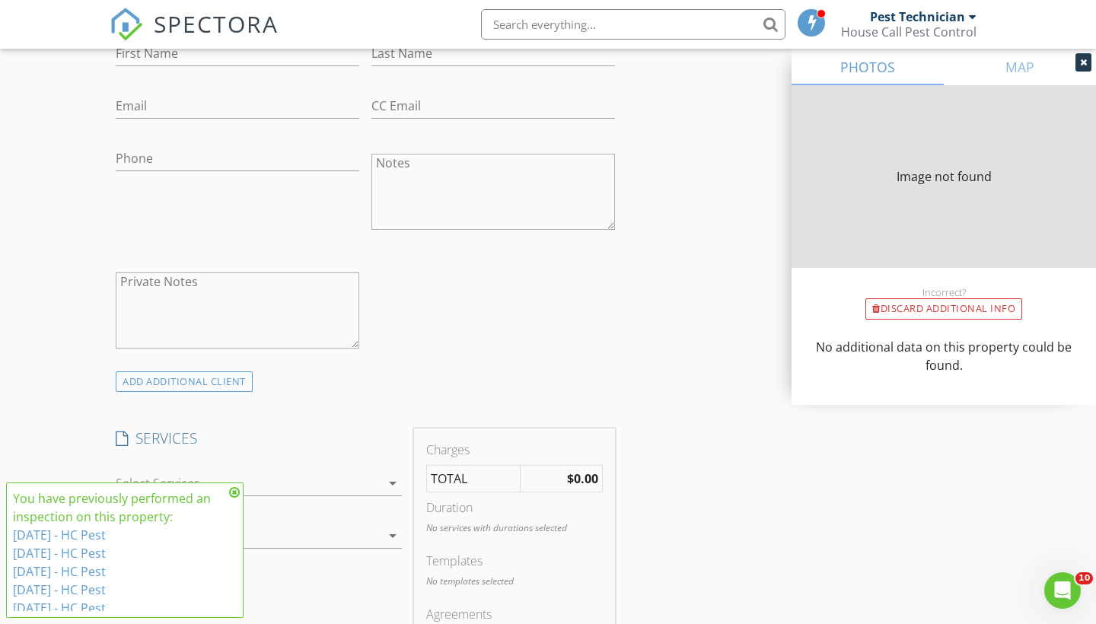
type input "2293"
type input "2010"
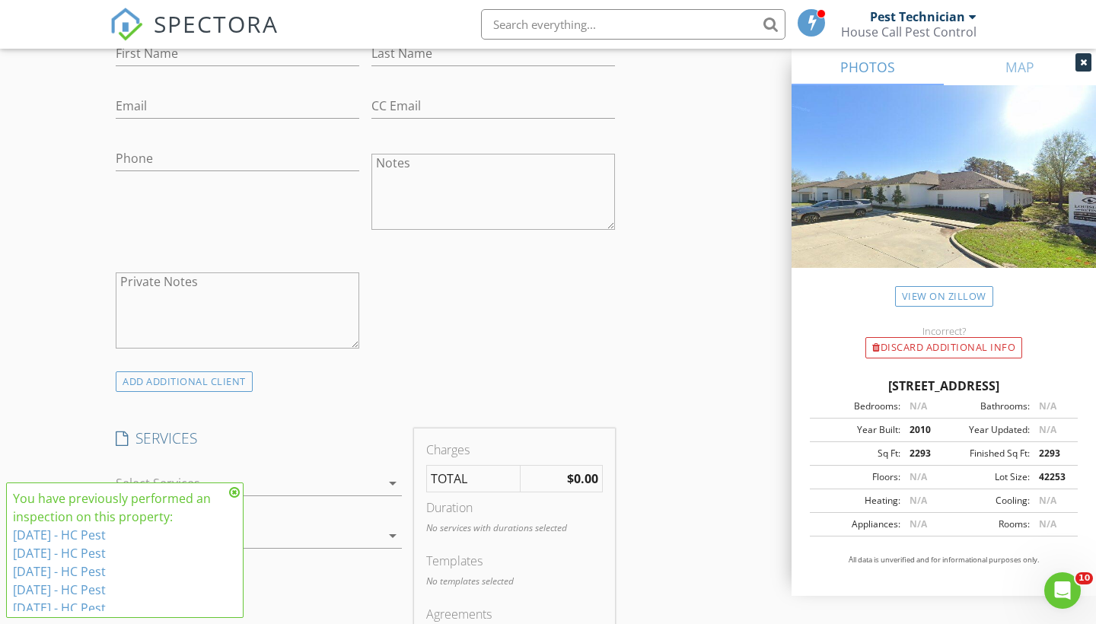
click at [231, 494] on icon at bounding box center [234, 492] width 11 height 12
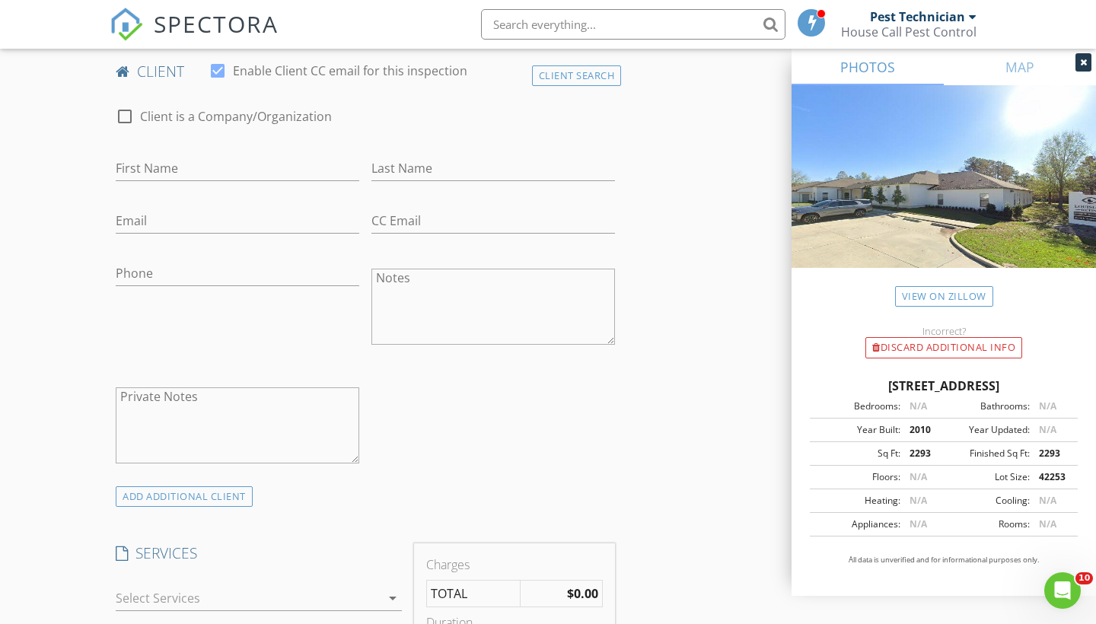
scroll to position [732, 0]
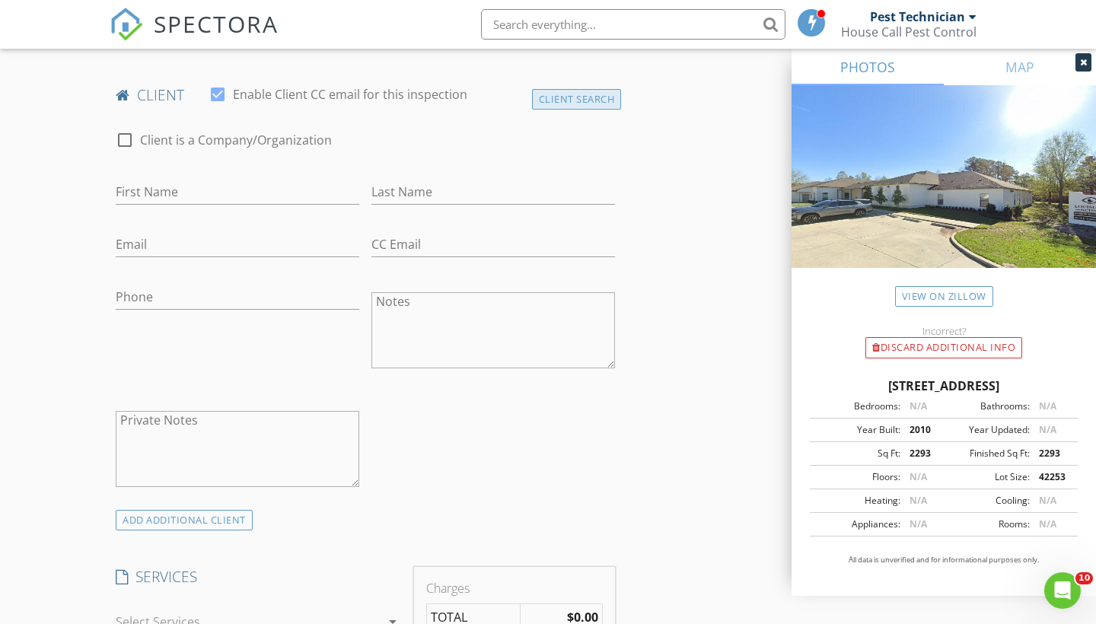
click at [575, 100] on div "Client Search" at bounding box center [577, 99] width 90 height 21
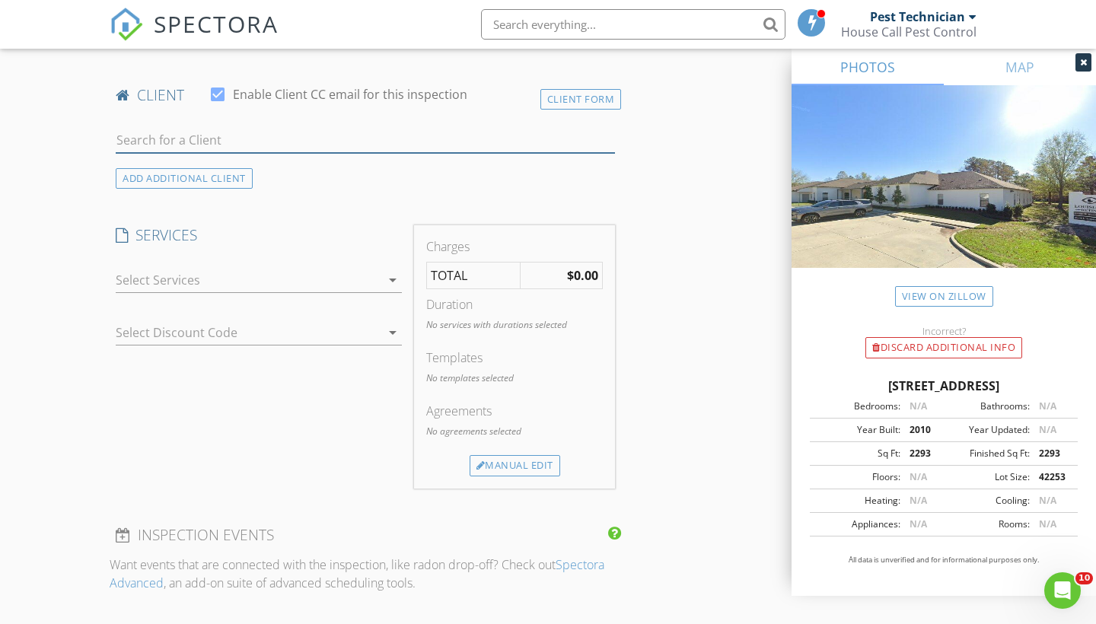
click at [454, 136] on input "text" at bounding box center [365, 140] width 499 height 25
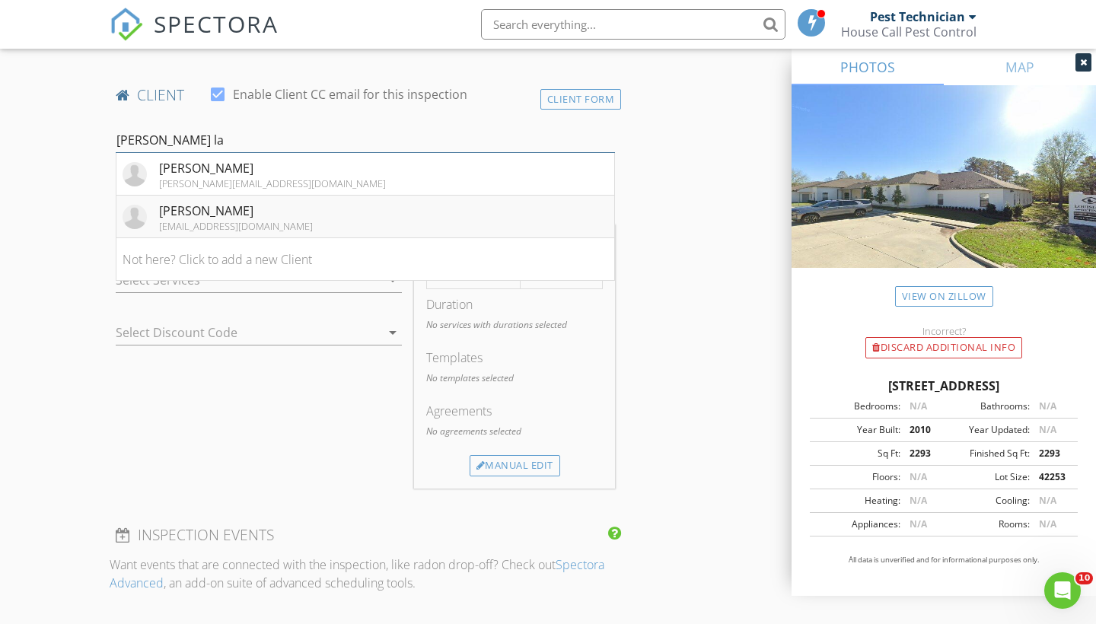
type input "Jane la"
click at [183, 222] on div "[EMAIL_ADDRESS][DOMAIN_NAME]" at bounding box center [236, 226] width 154 height 12
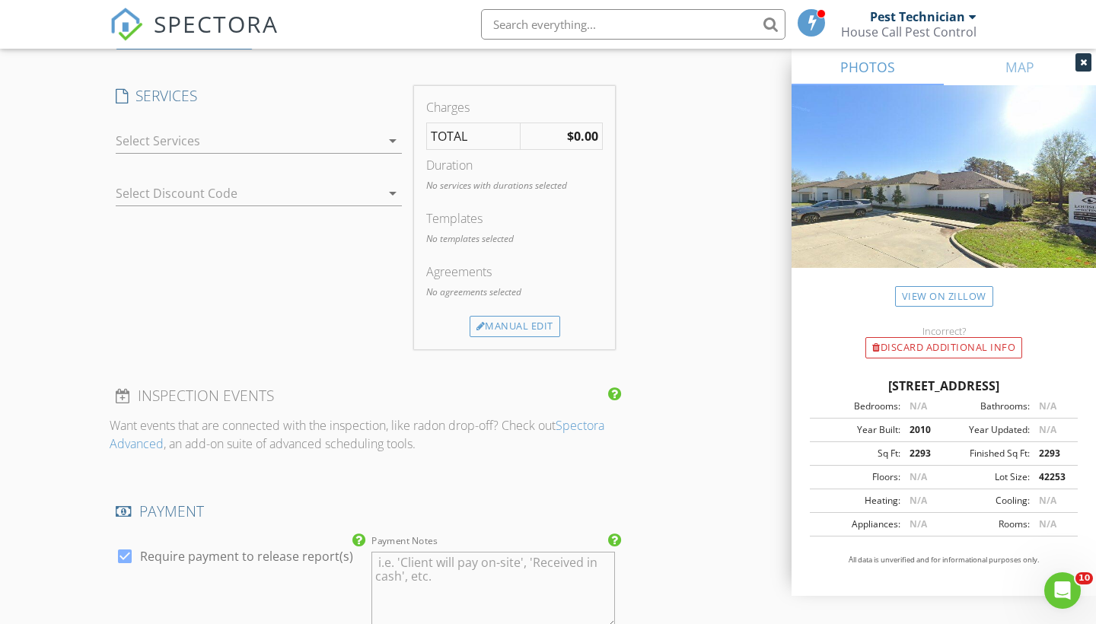
scroll to position [1178, 0]
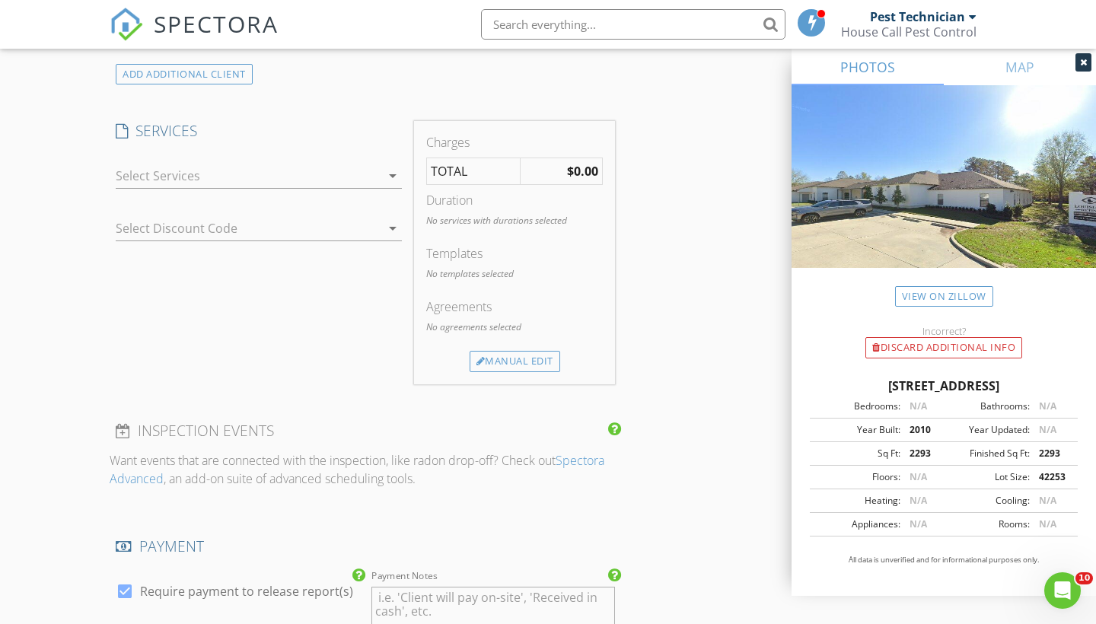
click at [267, 161] on div "check_box_outline_blank Renewal-Termite Soil Treatment check_box_outline_blank …" at bounding box center [259, 179] width 286 height 49
click at [266, 167] on div at bounding box center [248, 176] width 265 height 24
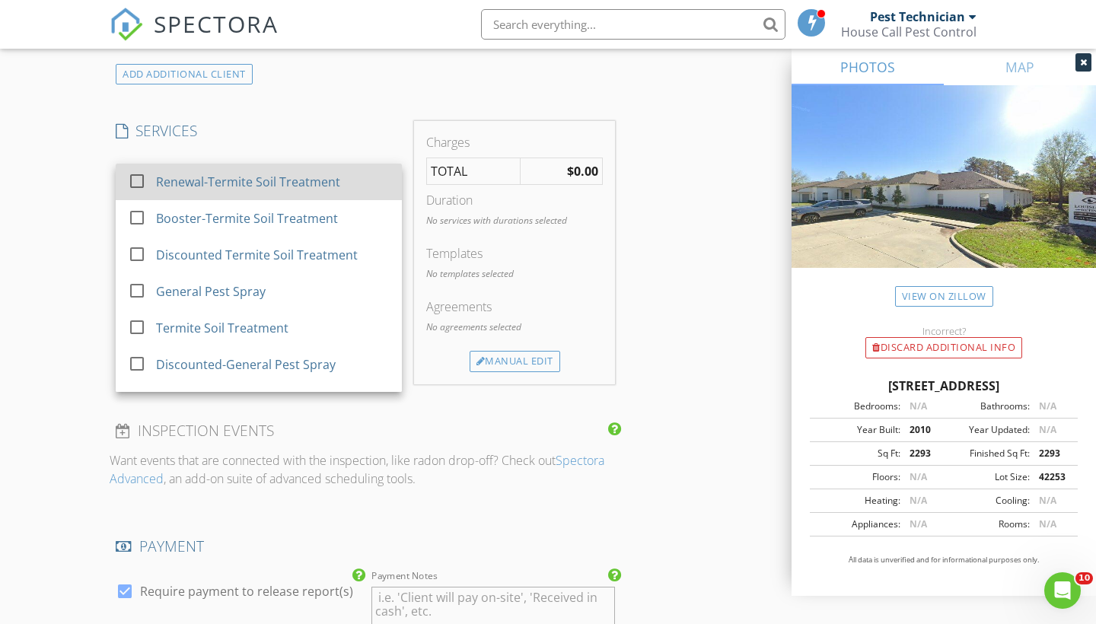
click at [234, 193] on div "Renewal-Termite Soil Treatment" at bounding box center [273, 182] width 234 height 30
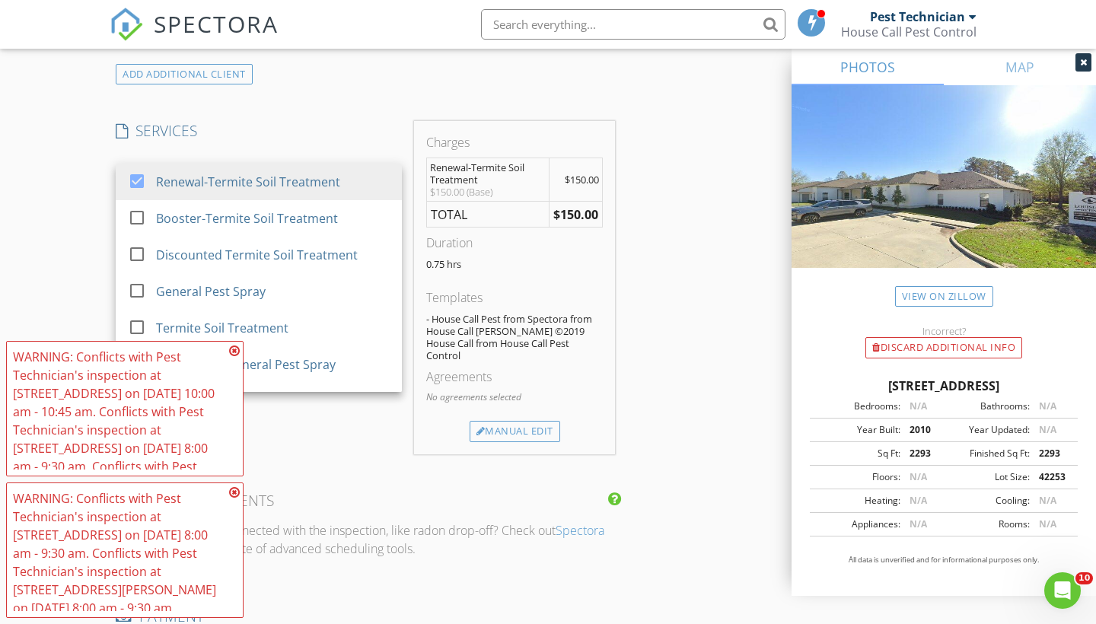
click at [607, 345] on div "Charges Renewal-Termite Soil Treatment $150.00 (Base) $150.00 TOTAL $150.00 Dur…" at bounding box center [514, 287] width 201 height 333
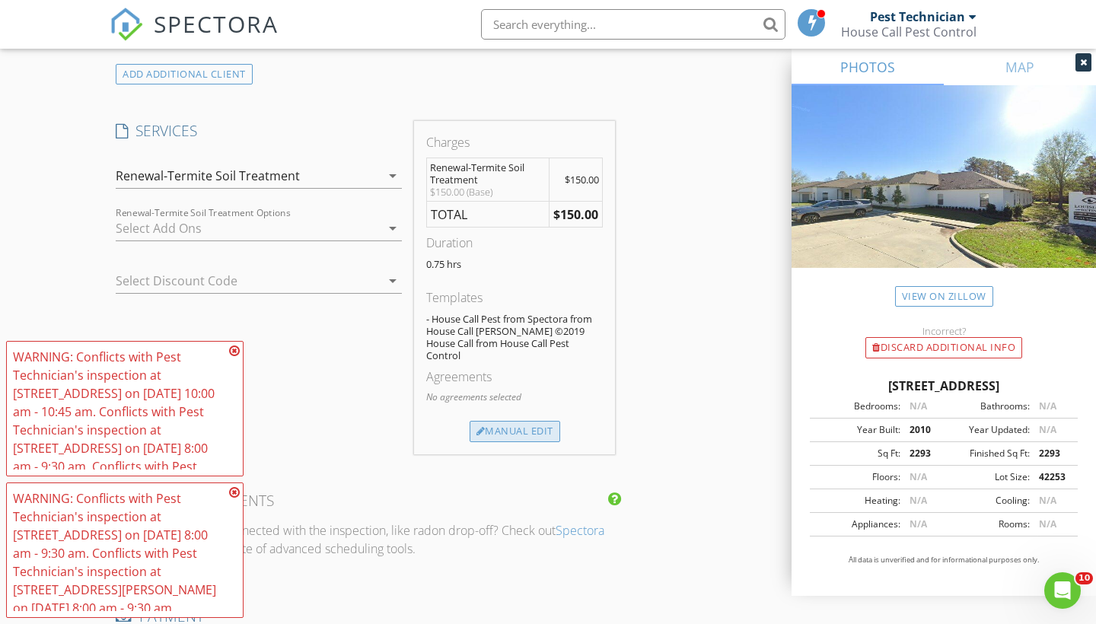
click at [529, 421] on div "Manual Edit" at bounding box center [515, 431] width 91 height 21
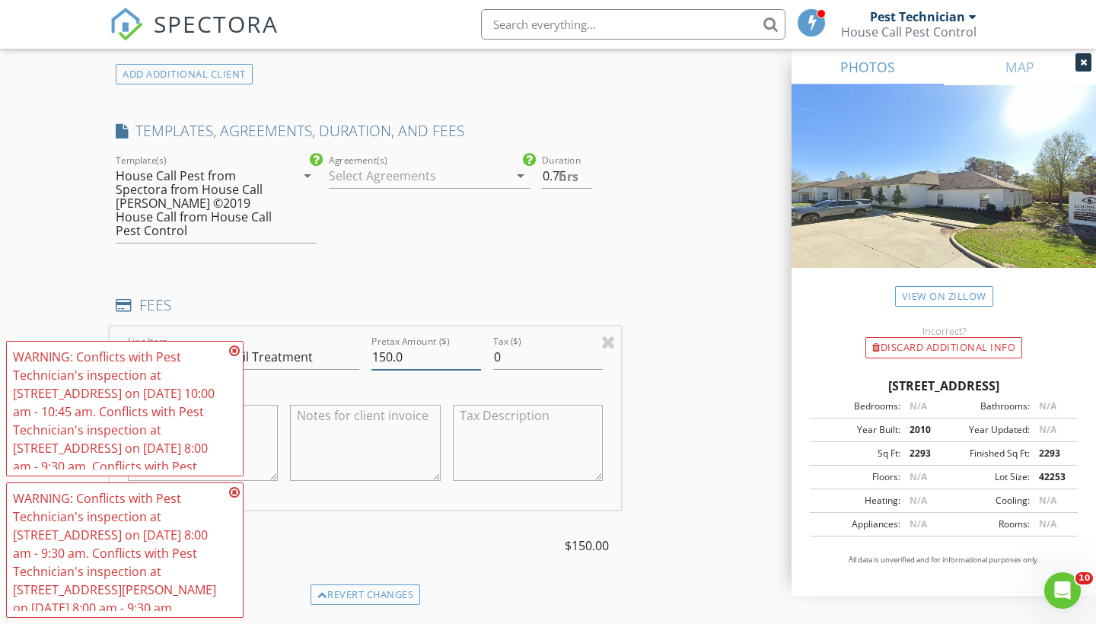
click at [380, 357] on input "150.0" at bounding box center [426, 357] width 110 height 25
type input "450.0"
click at [714, 365] on div "INSPECTOR(S) check_box Pest Technician PRIMARY Pest Technician arrow_drop_down …" at bounding box center [548, 383] width 877 height 2769
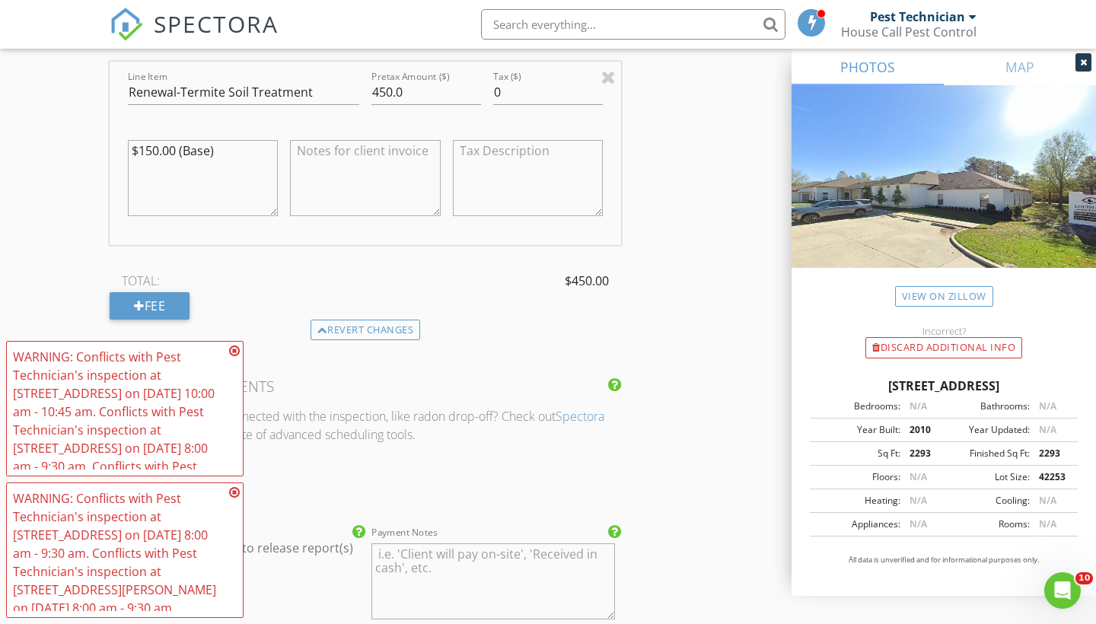
scroll to position [1443, 0]
drag, startPoint x: 238, startPoint y: 151, endPoint x: 64, endPoint y: 147, distance: 174.4
click at [64, 147] on div "New Inspection Click here to use the New Order Form INSPECTOR(S) check_box Pest…" at bounding box center [548, 93] width 1096 height 2894
click at [649, 365] on div "INSPECTOR(S) check_box Pest Technician PRIMARY Pest Technician arrow_drop_down …" at bounding box center [548, 118] width 877 height 2769
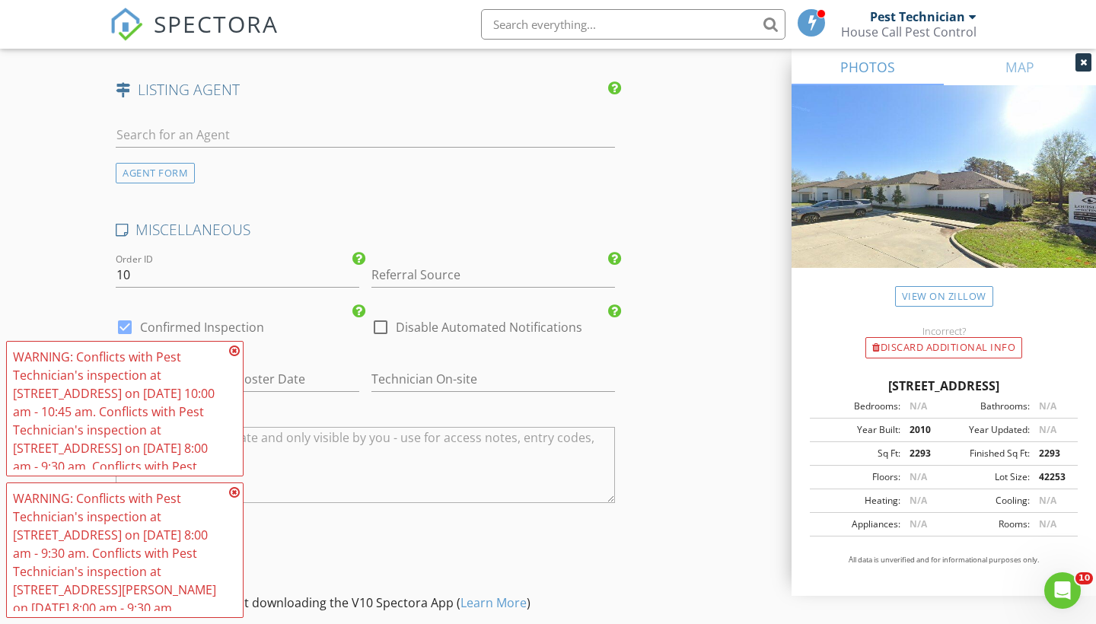
scroll to position [2216, 0]
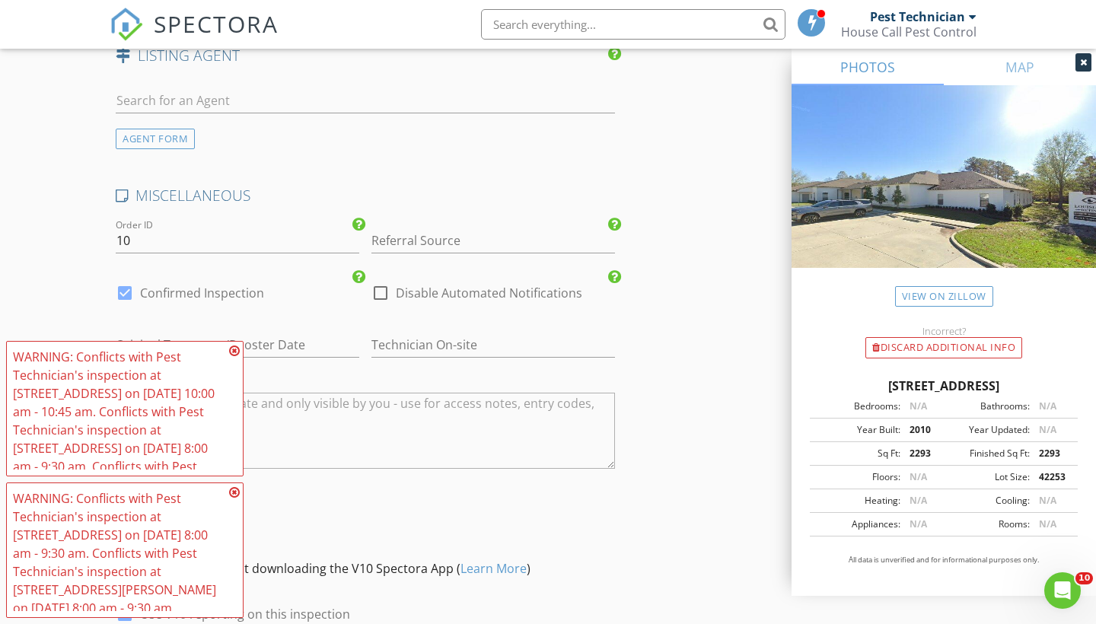
click at [237, 352] on icon at bounding box center [234, 351] width 11 height 12
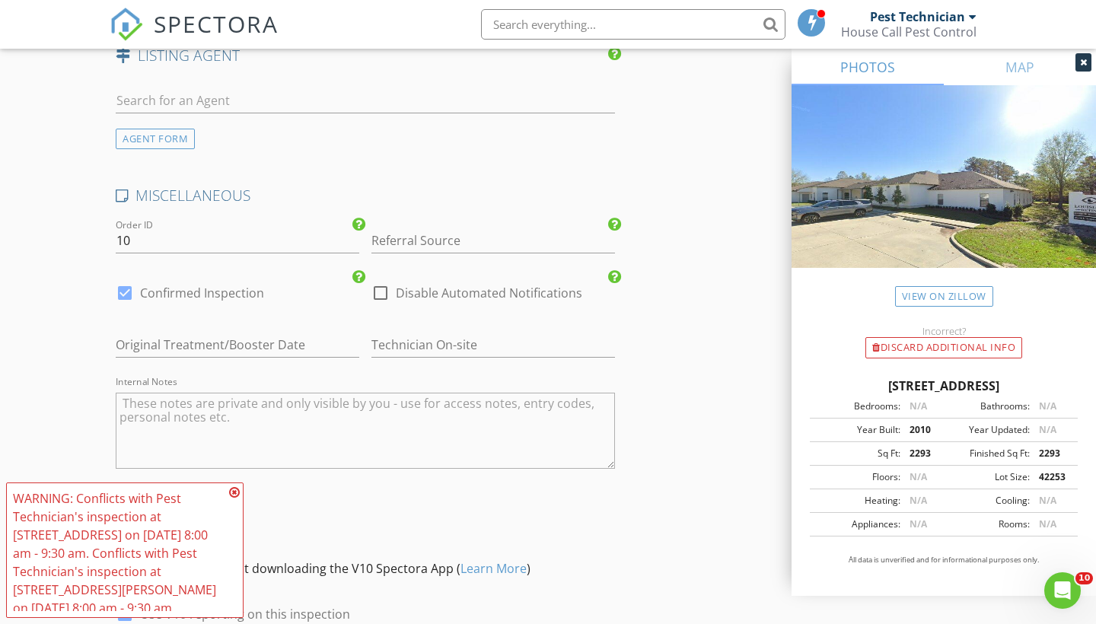
click at [232, 492] on icon at bounding box center [234, 492] width 11 height 12
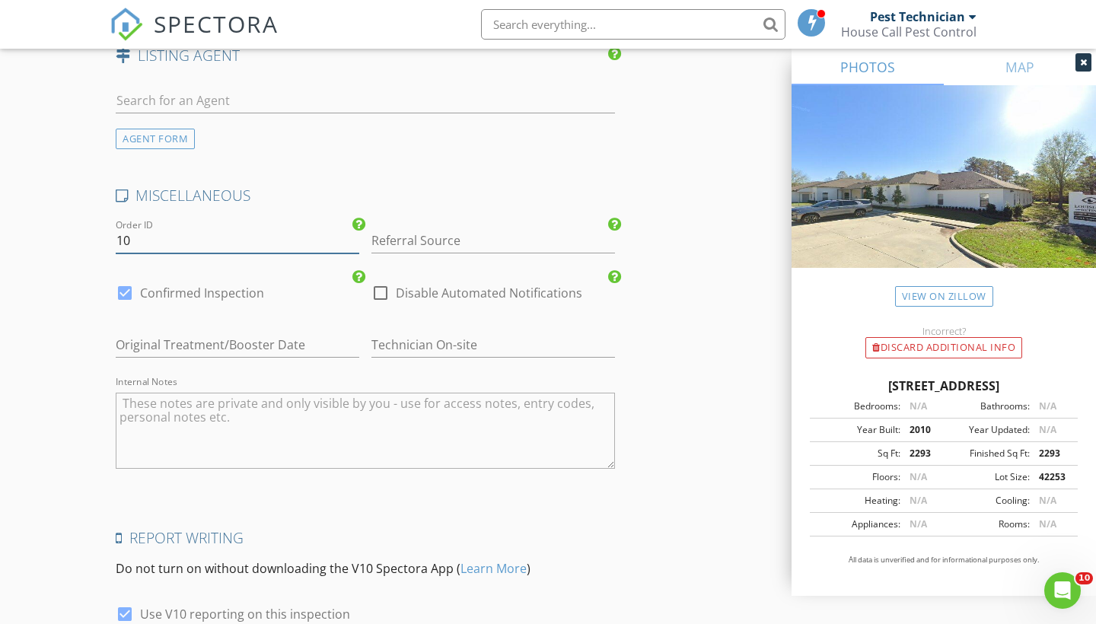
click at [138, 231] on input "10" at bounding box center [238, 240] width 244 height 25
type input "1"
type input "08/2022"
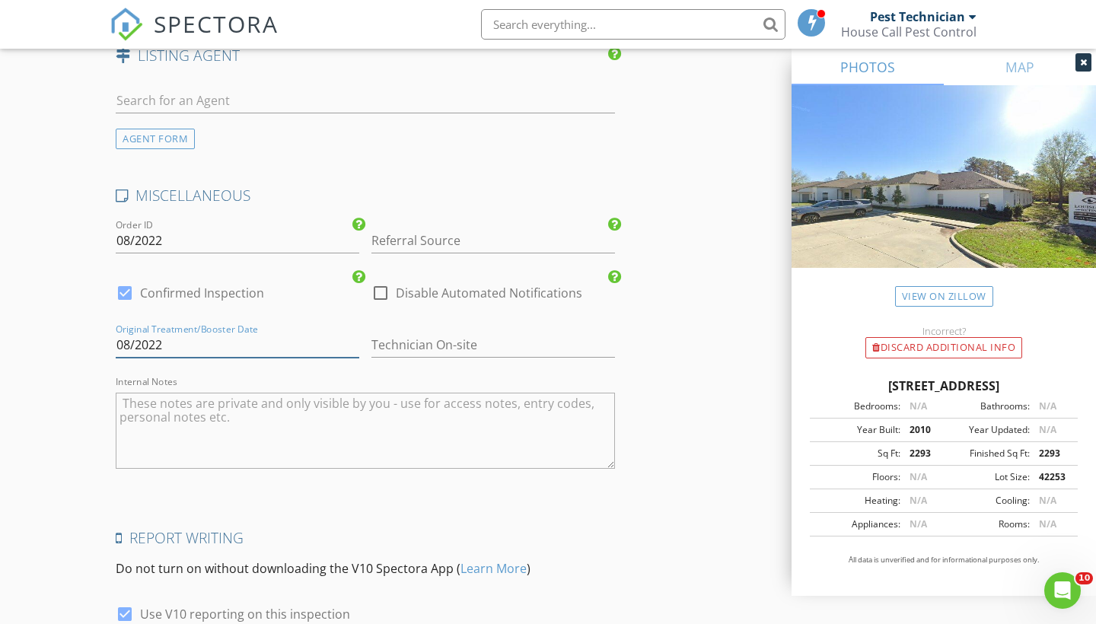
type input "08/2022"
type input "[PERSON_NAME]"
click at [212, 418] on textarea "Internal Notes" at bounding box center [365, 431] width 499 height 76
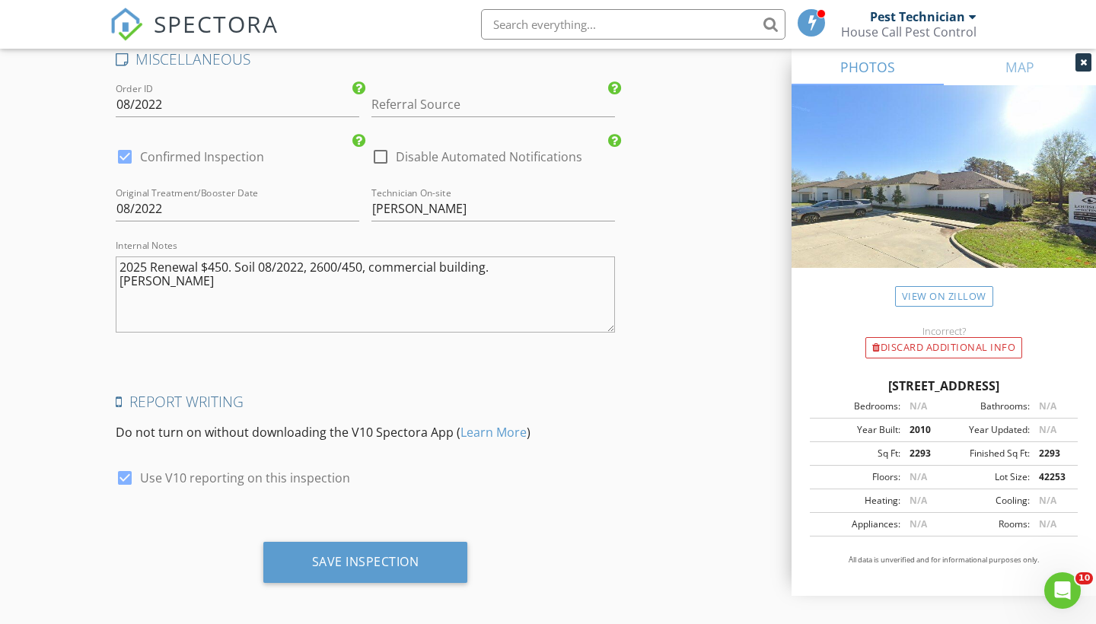
scroll to position [2351, 0]
click at [508, 272] on textarea "2025 Renewal $450. Soil 08/2022, 2600/450, commercial building. Brandon McLain" at bounding box center [365, 295] width 499 height 76
click at [501, 264] on textarea "2025 Renewal $450. Soil 08/2022, 2600/450, commercial building. Brandon McLain" at bounding box center [365, 295] width 499 height 76
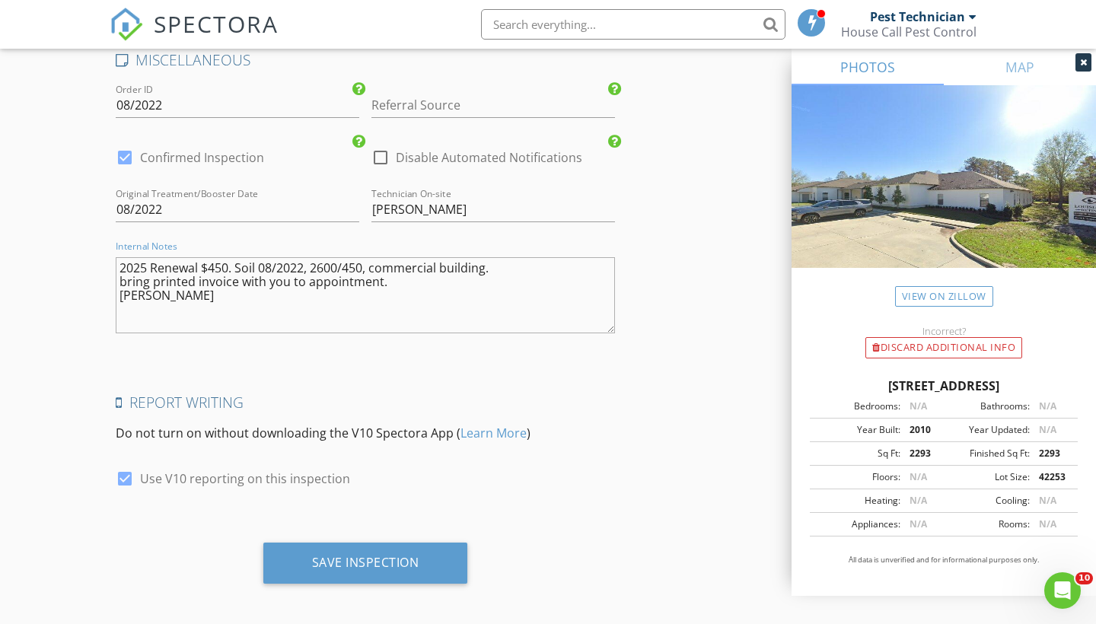
type textarea "2025 Renewal $450. Soil 08/2022, 2600/450, commercial building. bring printed i…"
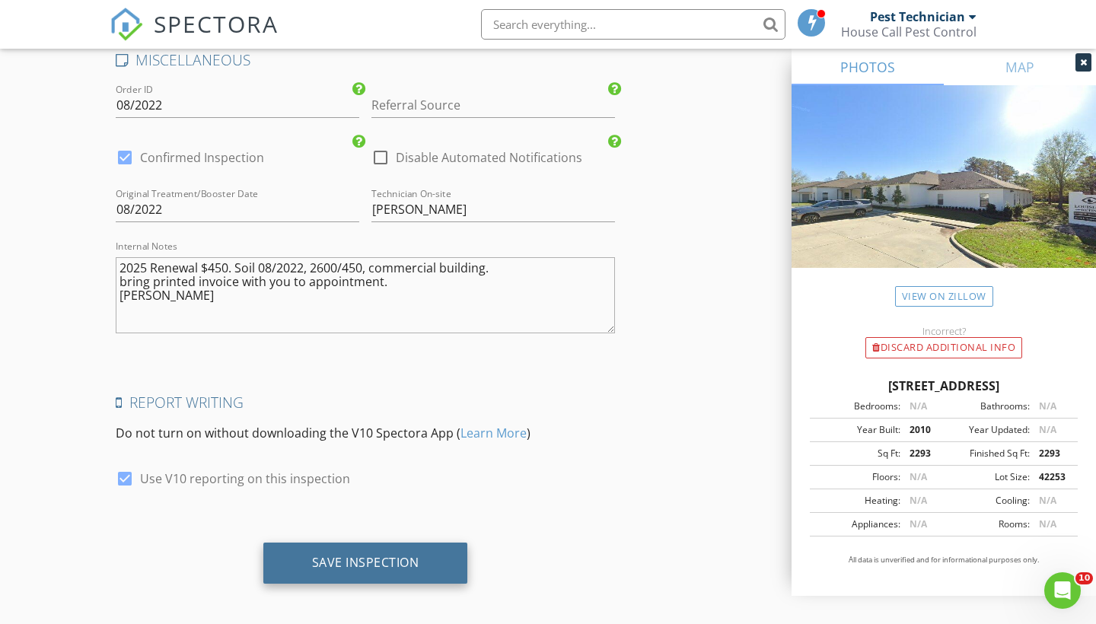
click at [424, 560] on div "Save Inspection" at bounding box center [365, 563] width 205 height 41
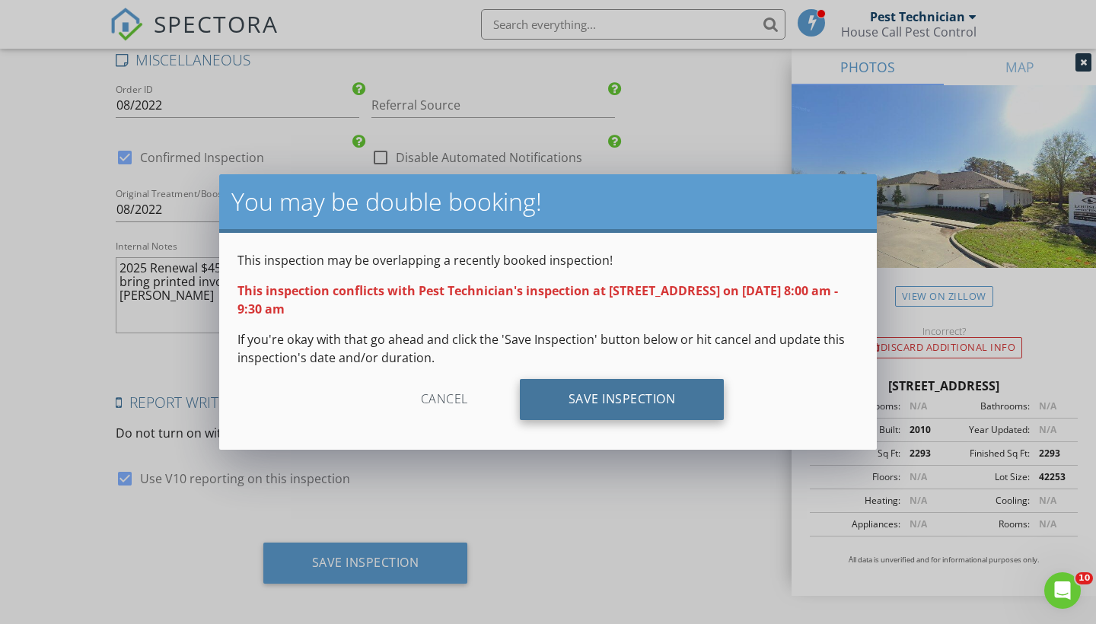
click at [593, 412] on div "Save Inspection" at bounding box center [622, 399] width 205 height 41
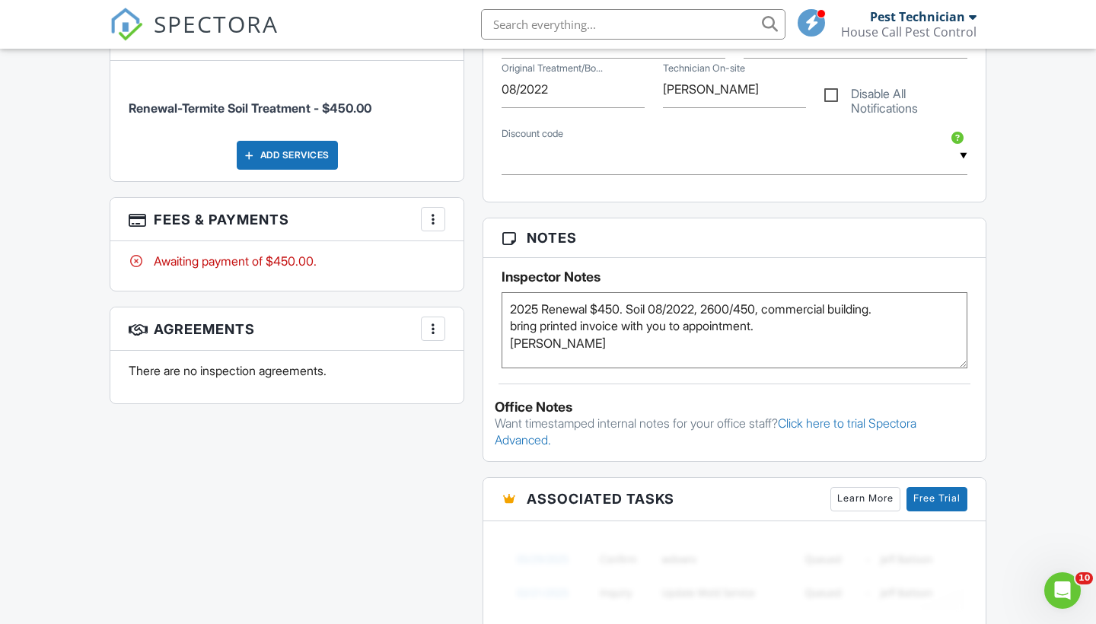
scroll to position [851, 0]
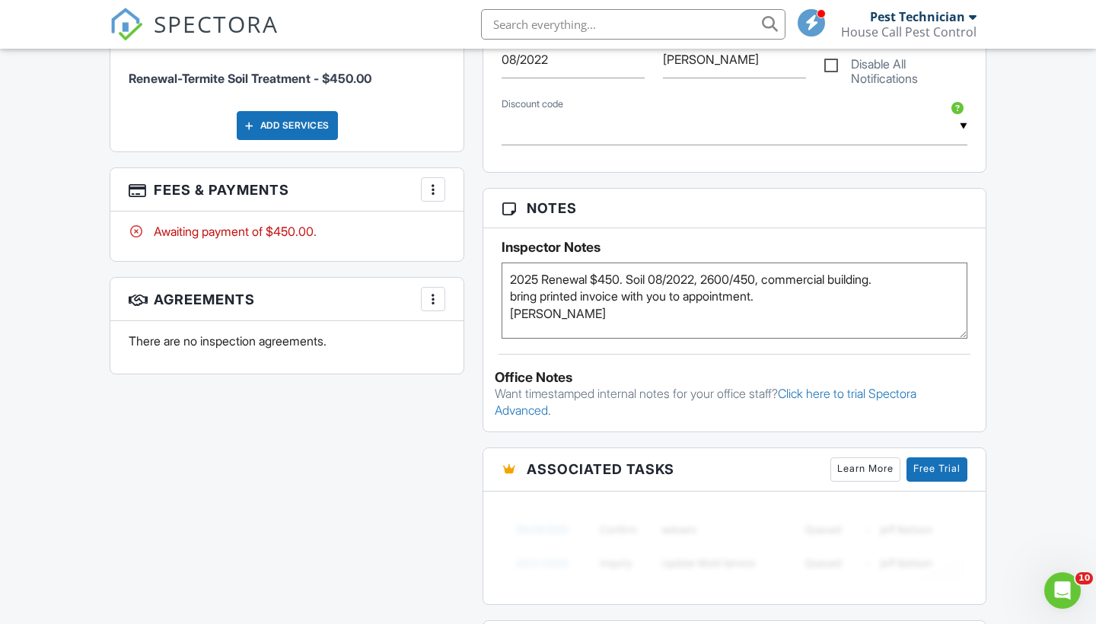
click at [432, 182] on div at bounding box center [433, 189] width 15 height 15
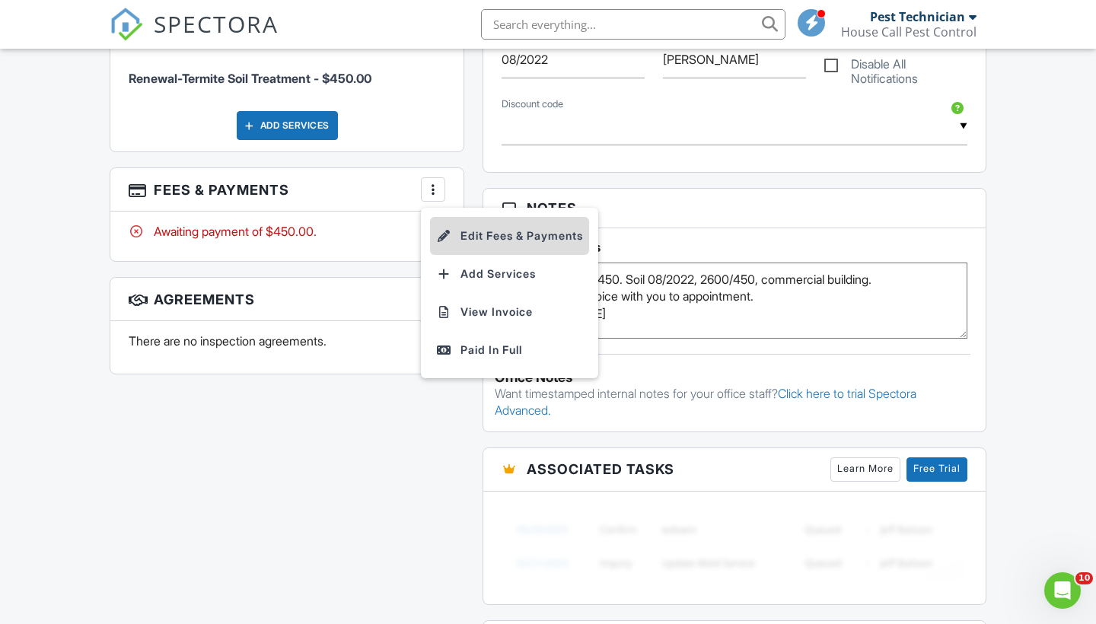
click at [460, 223] on li "Edit Fees & Payments" at bounding box center [509, 236] width 159 height 38
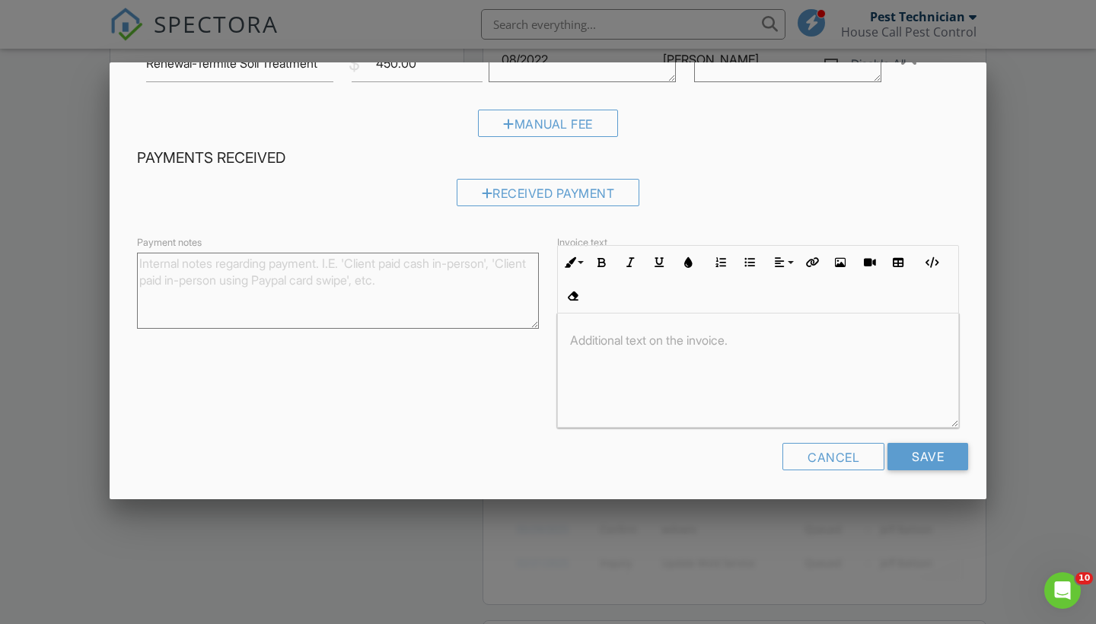
click at [646, 354] on div at bounding box center [758, 371] width 400 height 114
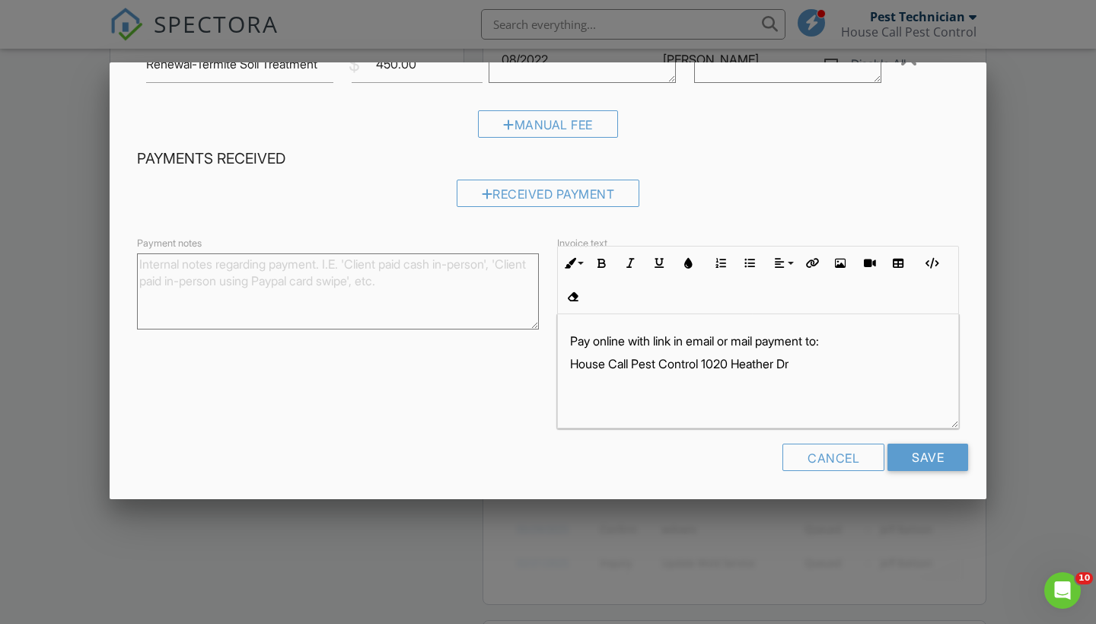
click at [709, 359] on p "House Call Pest Control 1020 Heather Dr" at bounding box center [758, 364] width 376 height 17
click at [687, 386] on p "1020 Heather Dr" at bounding box center [758, 387] width 376 height 17
click at [729, 456] on div "Cancel Save" at bounding box center [548, 463] width 840 height 39
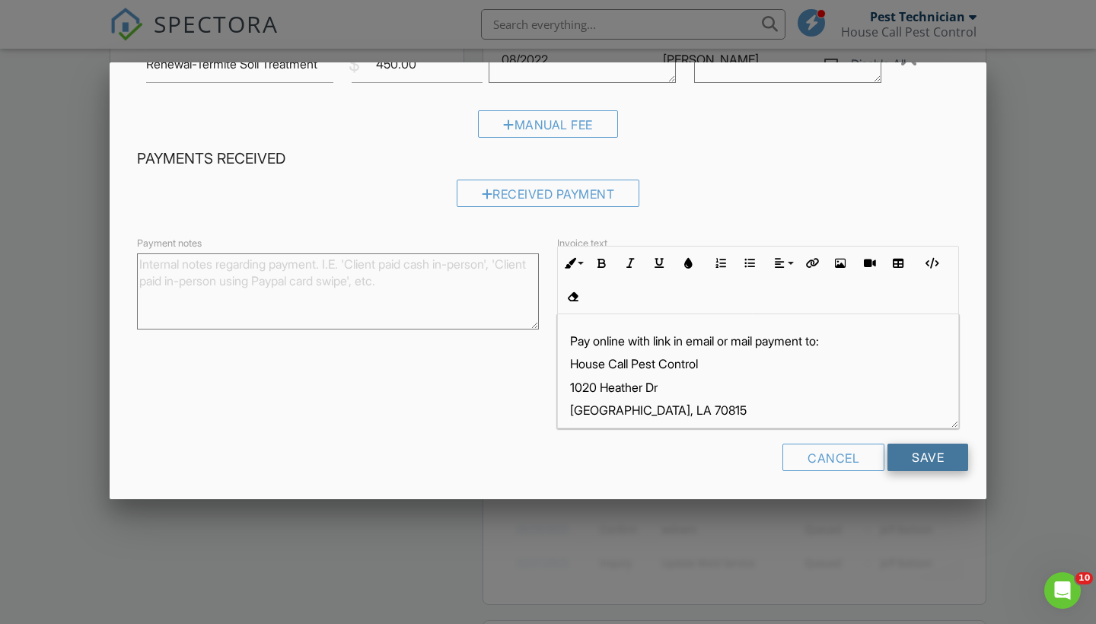
click at [930, 463] on input "Save" at bounding box center [928, 457] width 81 height 27
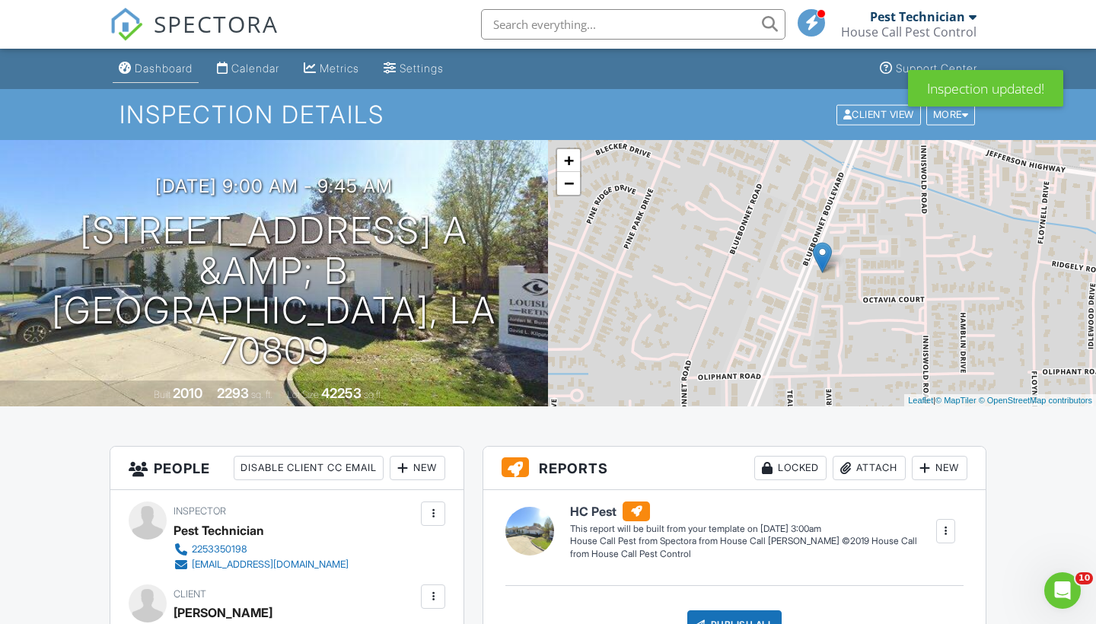
click at [154, 65] on div "Dashboard" at bounding box center [164, 68] width 58 height 13
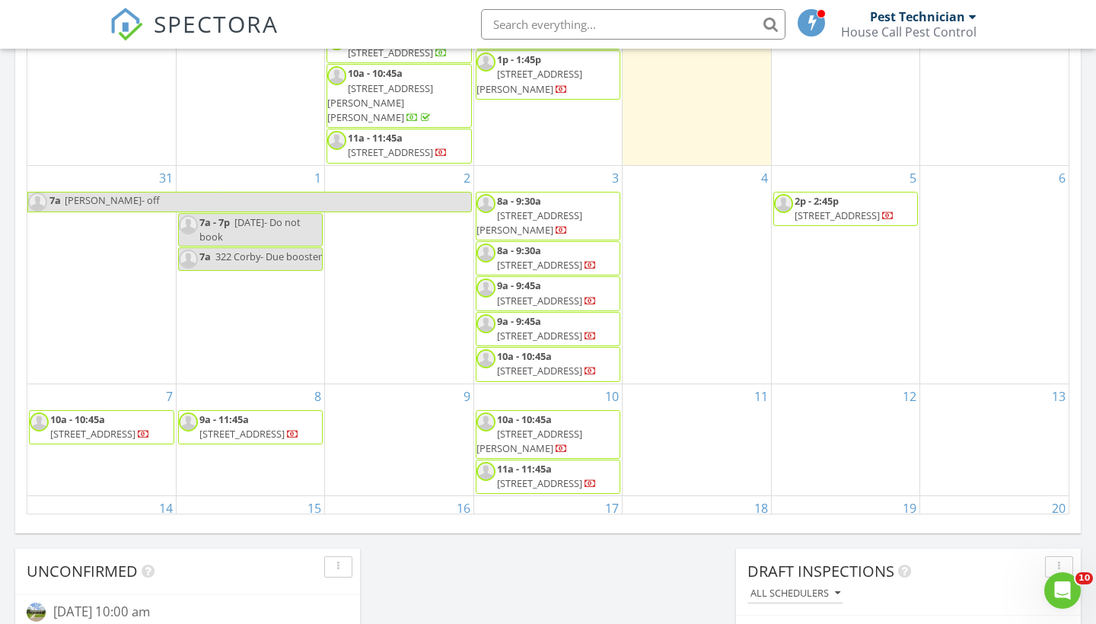
scroll to position [53, 0]
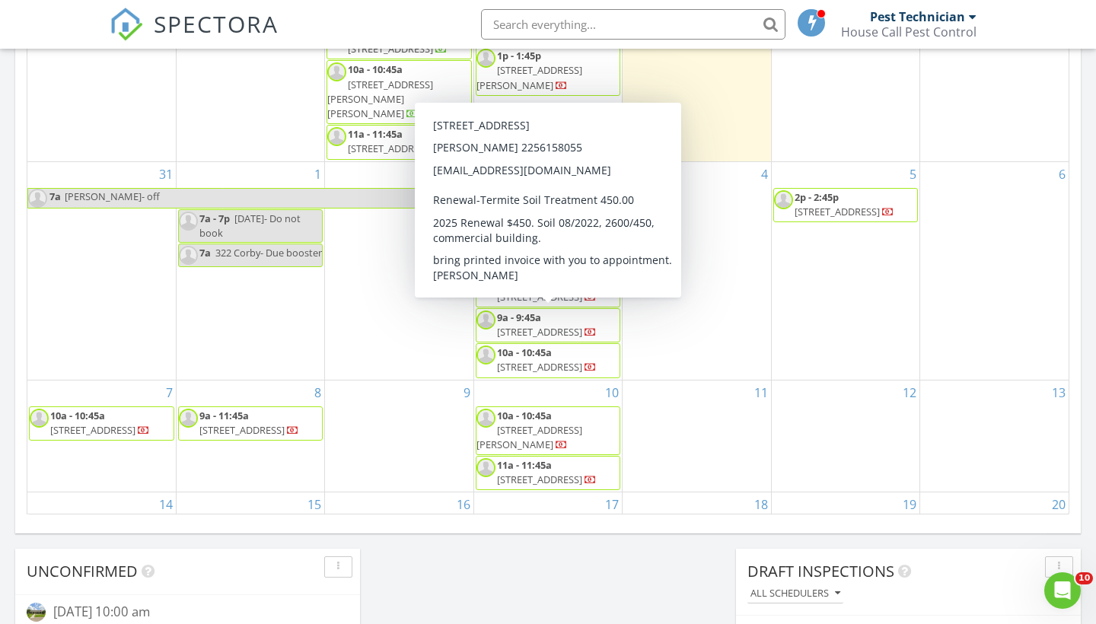
click at [560, 334] on span "4545 Bluebonnet Blvd A & B, Baton Rouge 70809" at bounding box center [539, 332] width 85 height 14
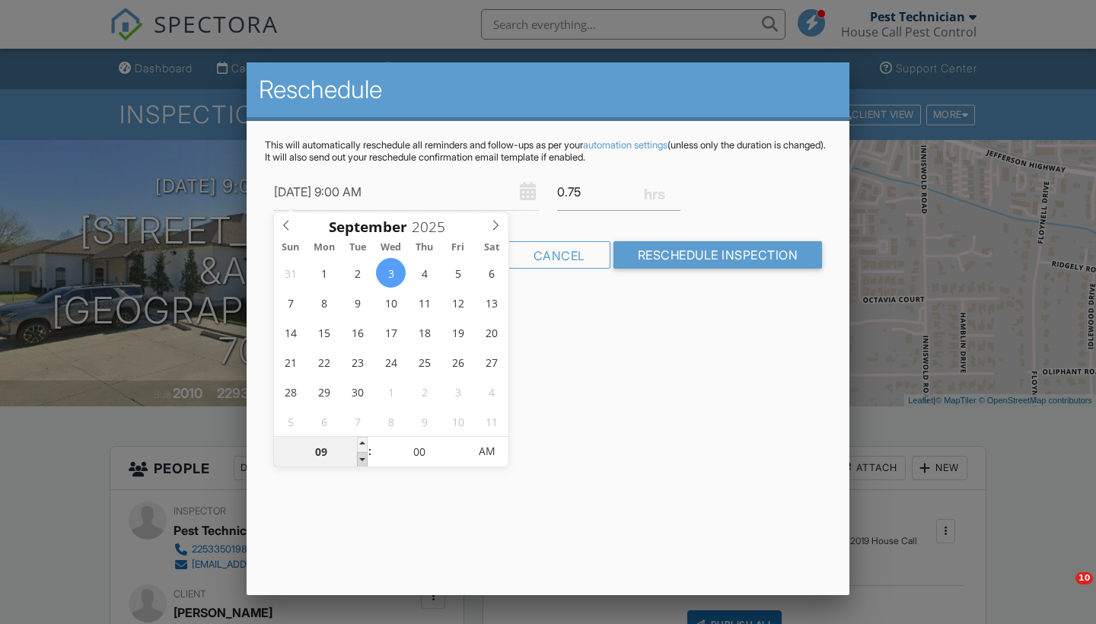
type input "[DATE] 8:00 AM"
type input "08"
click at [357, 456] on span at bounding box center [362, 459] width 11 height 15
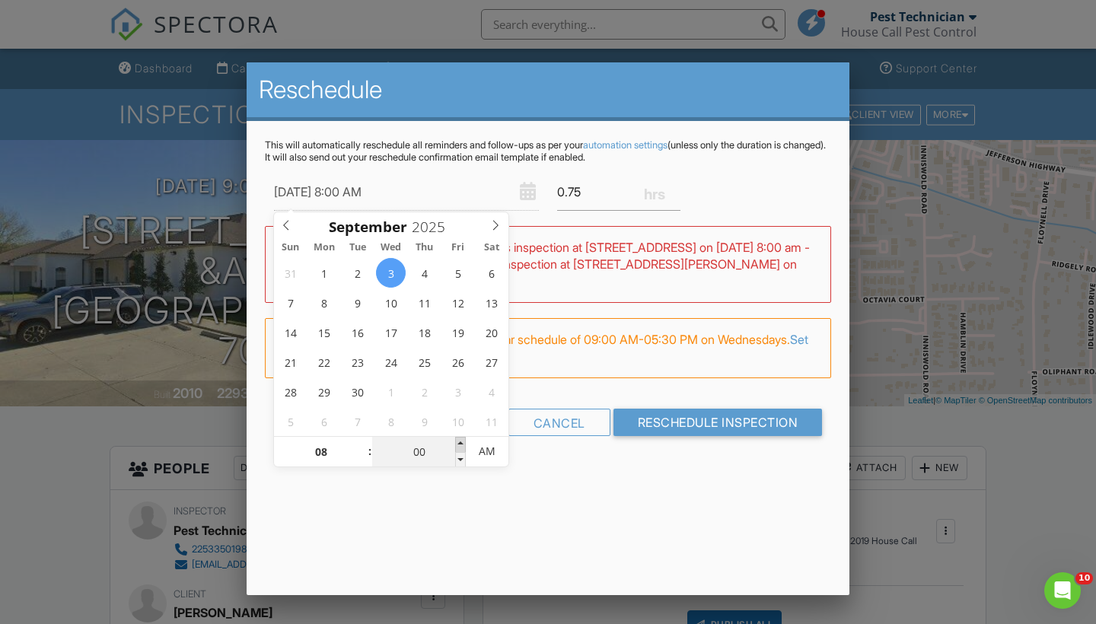
type input "[DATE] 8:05 AM"
type input "05"
click at [461, 442] on span at bounding box center [460, 444] width 11 height 15
type input "[DATE] 8:10 AM"
type input "10"
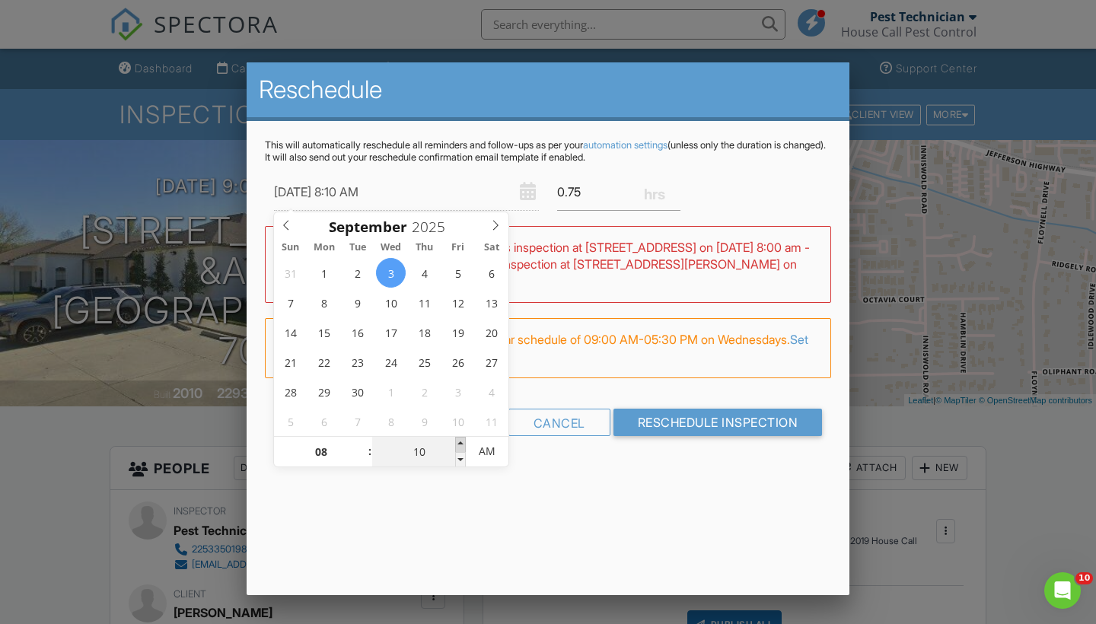
click at [461, 442] on span at bounding box center [460, 444] width 11 height 15
type input "[DATE] 8:15 AM"
type input "15"
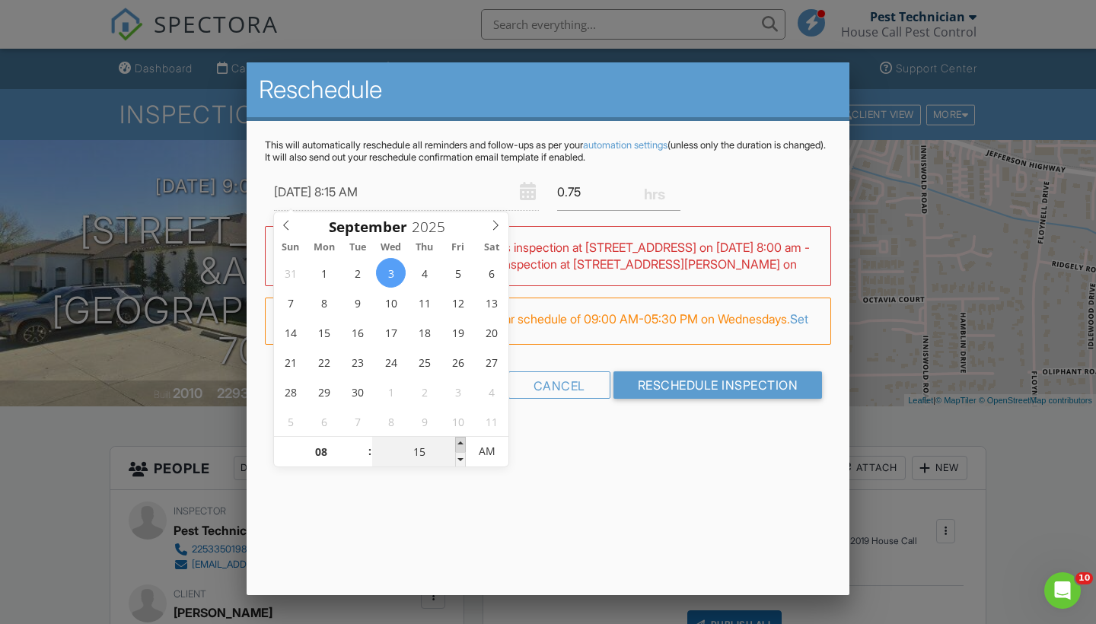
click at [461, 442] on span at bounding box center [460, 444] width 11 height 15
type input "[DATE] 8:20 AM"
type input "20"
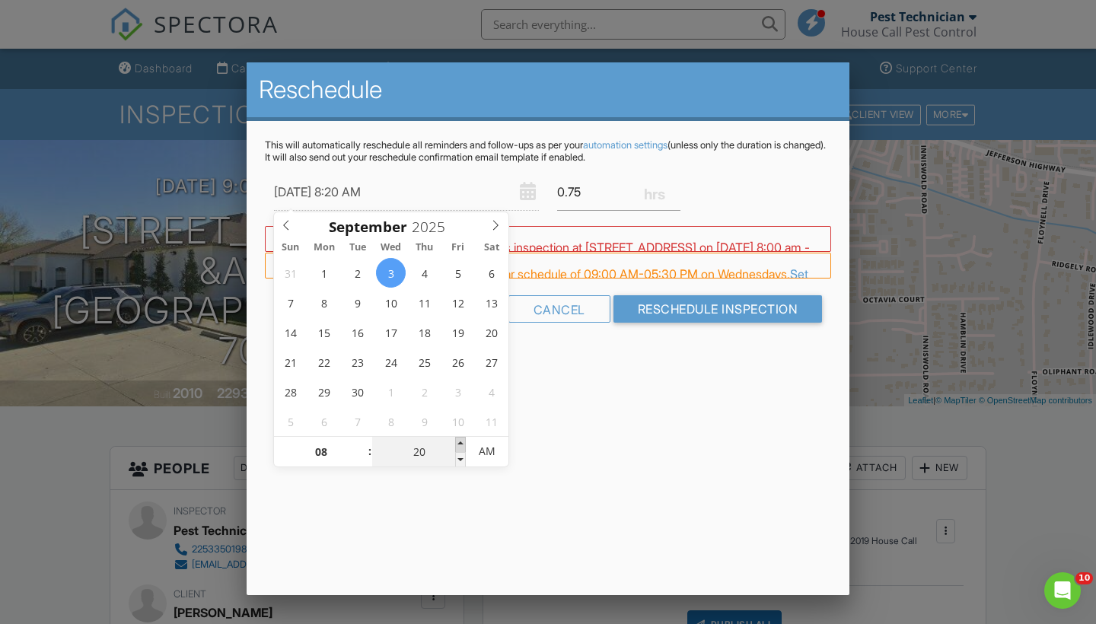
click at [461, 442] on span at bounding box center [460, 444] width 11 height 15
type input "[DATE] 8:25 AM"
type input "25"
click at [461, 442] on span at bounding box center [460, 444] width 11 height 15
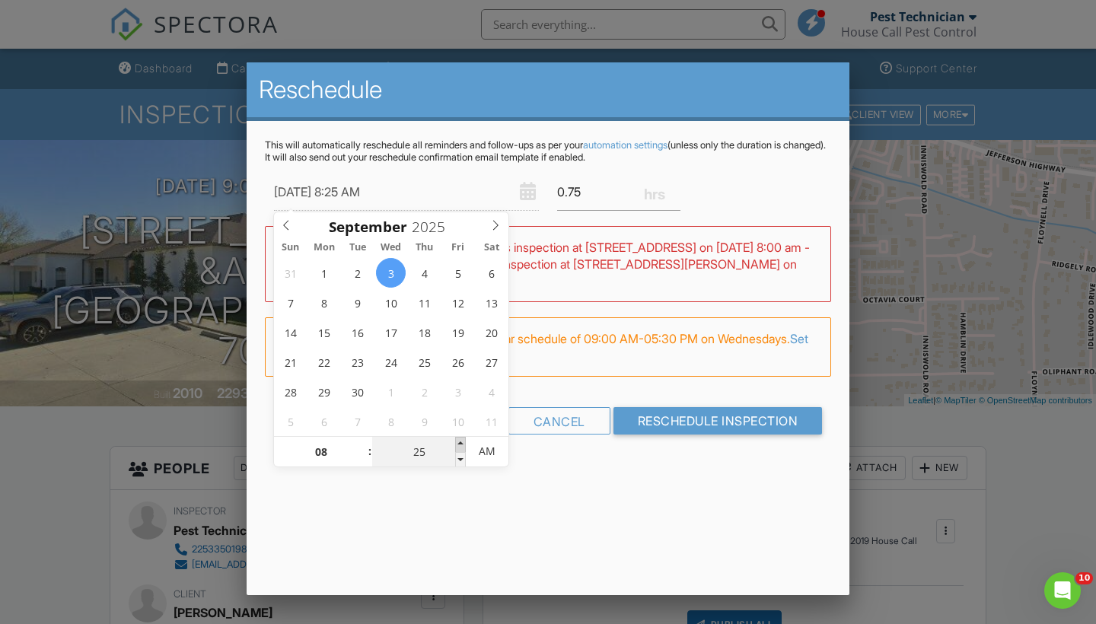
type input "[DATE] 8:30 AM"
type input "30"
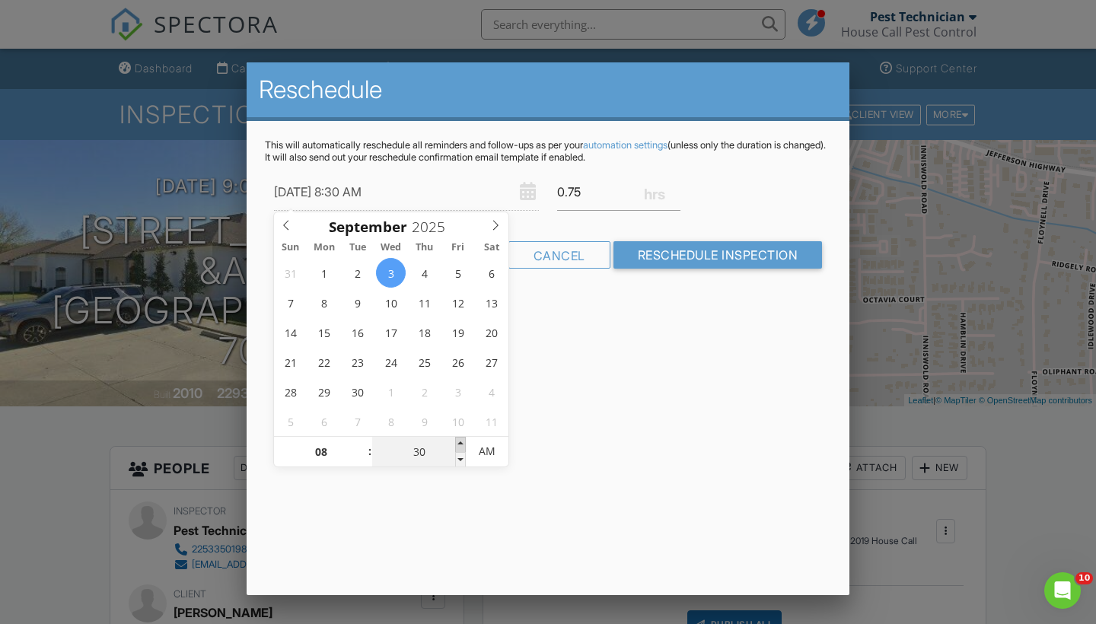
click at [461, 442] on span at bounding box center [460, 444] width 11 height 15
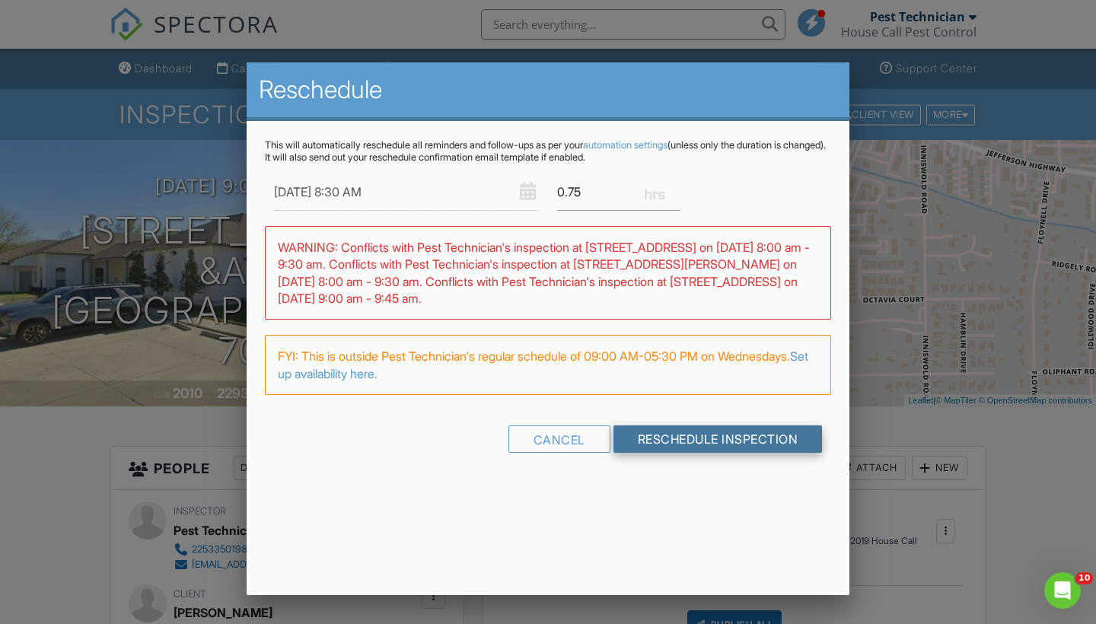
click at [669, 432] on input "Reschedule Inspection" at bounding box center [718, 439] width 209 height 27
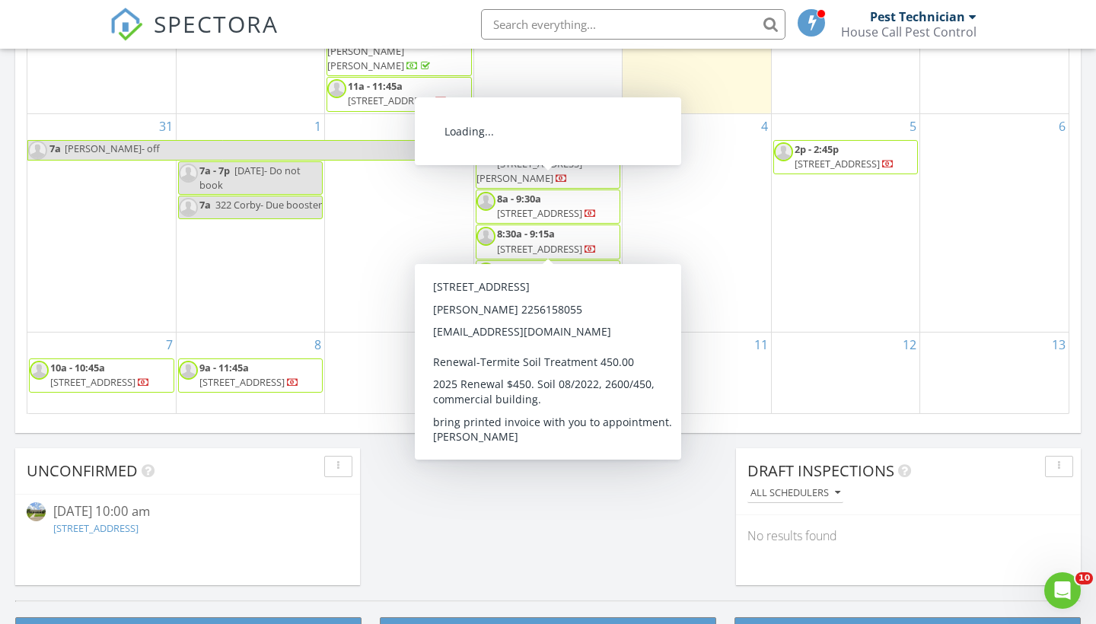
click at [509, 242] on span "4545 Bluebonnet Blvd A & B, Baton Rouge 70809" at bounding box center [539, 249] width 85 height 14
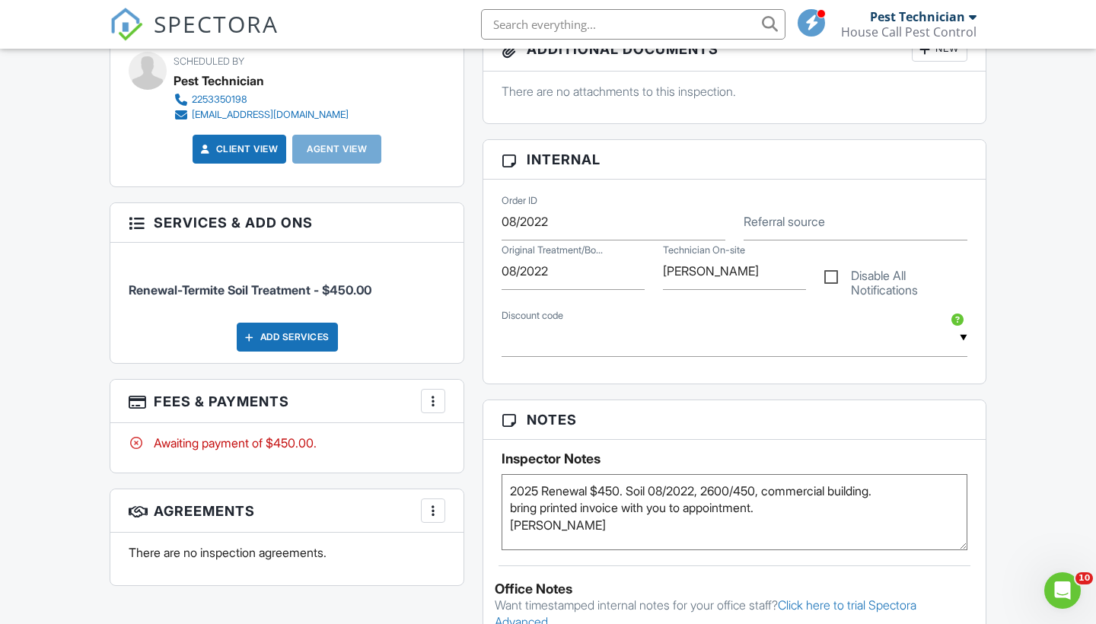
scroll to position [673, 0]
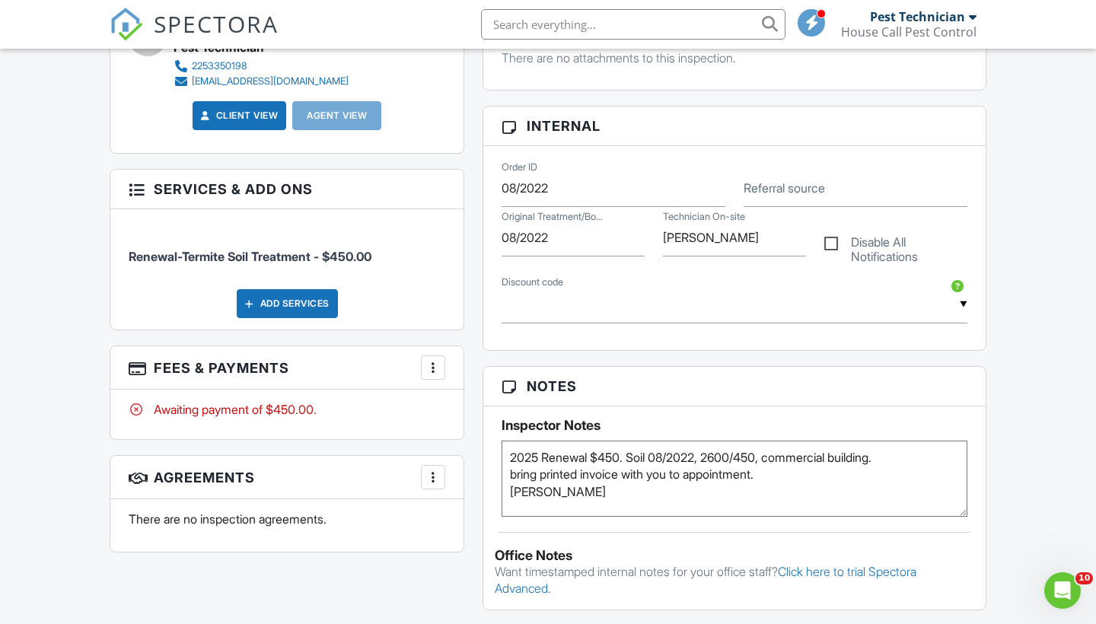
click at [429, 360] on div at bounding box center [433, 367] width 15 height 15
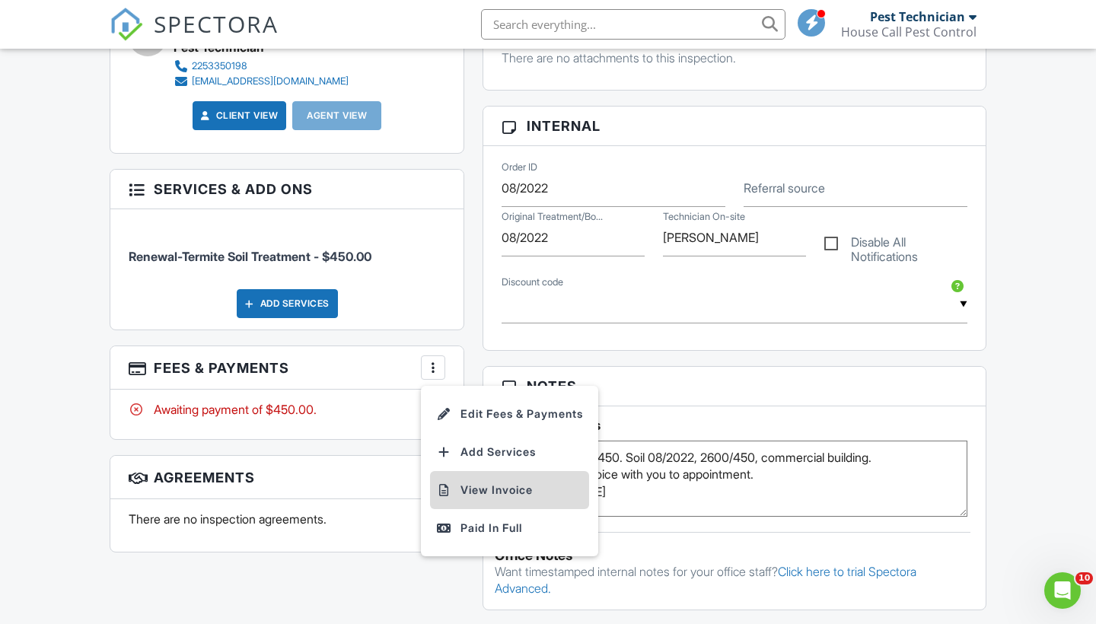
click at [491, 486] on li "View Invoice" at bounding box center [509, 490] width 159 height 38
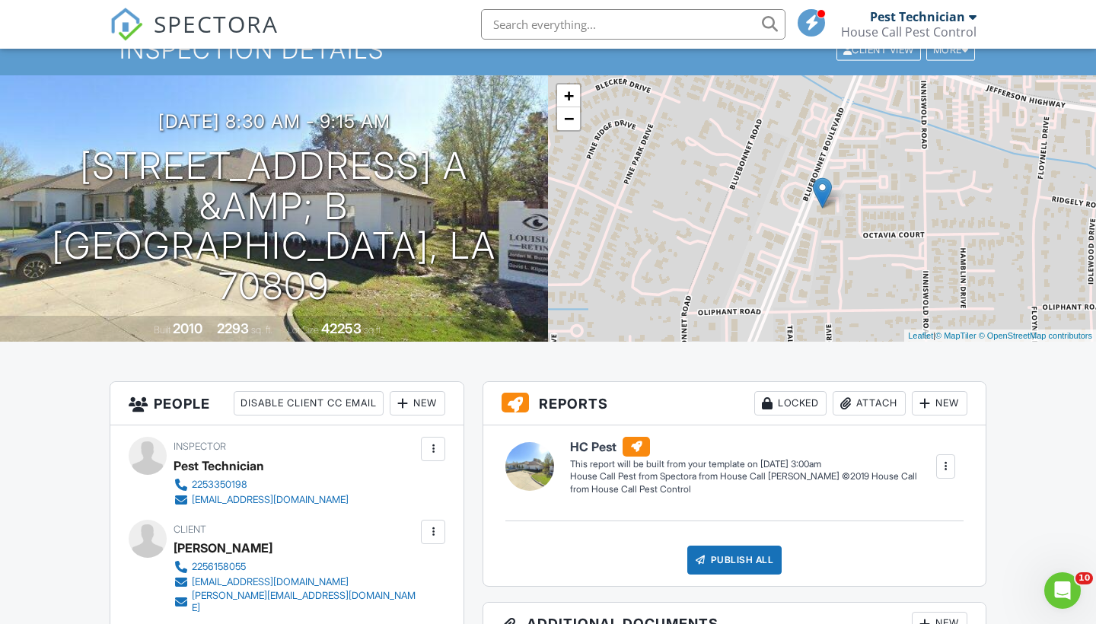
scroll to position [62, 0]
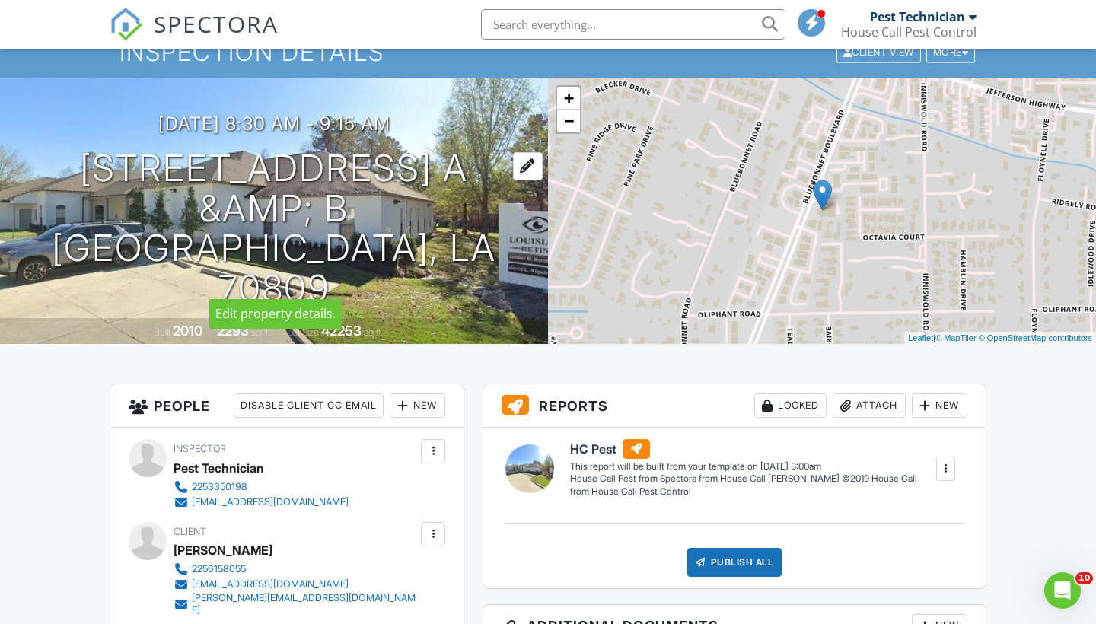
click at [438, 198] on h1 "4545 Bluebonnet Blvd A &amp; B Baton Rouge, LA 70809" at bounding box center [273, 228] width 499 height 161
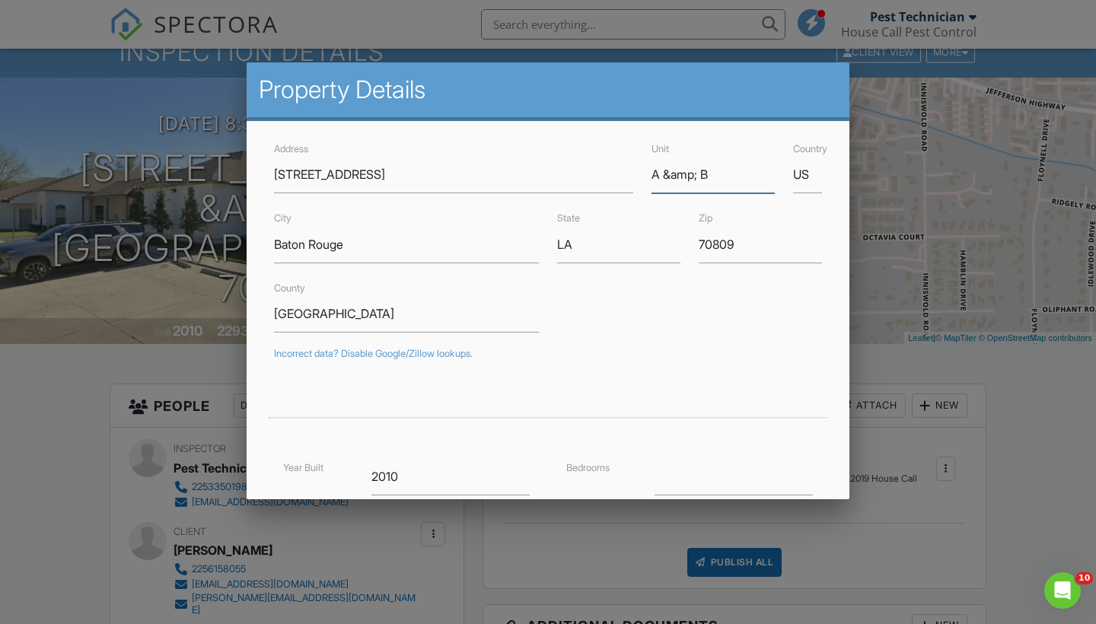
click at [703, 177] on input "A &amp; B" at bounding box center [713, 174] width 123 height 37
type input "A, B"
click at [760, 320] on div "County East Baton Rouge Parish" at bounding box center [548, 306] width 566 height 54
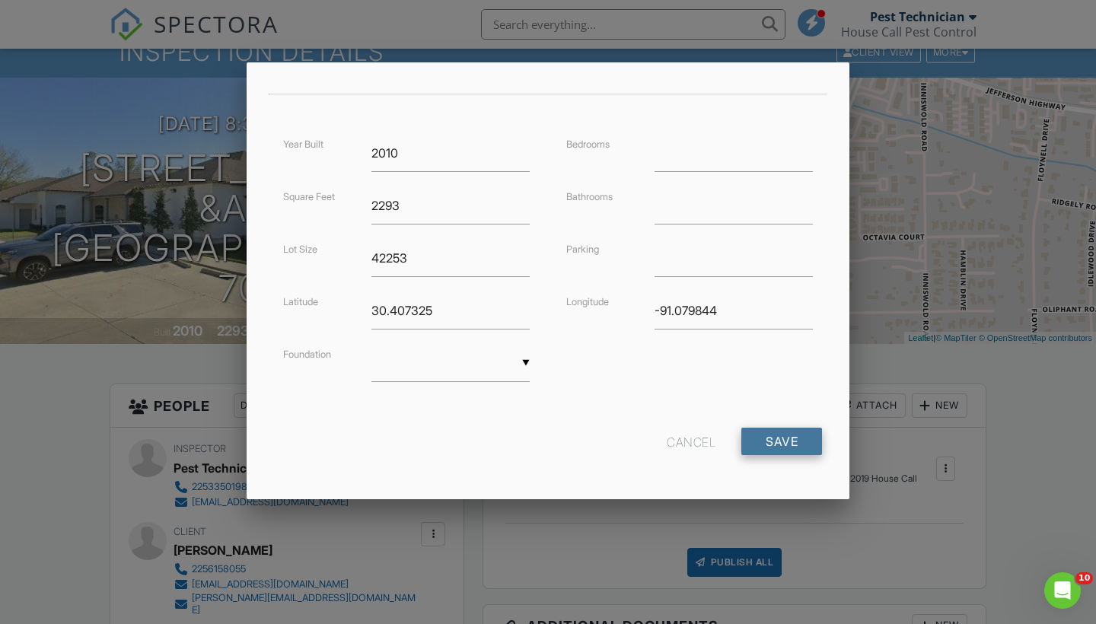
scroll to position [323, 0]
click at [785, 442] on input "Save" at bounding box center [781, 442] width 81 height 27
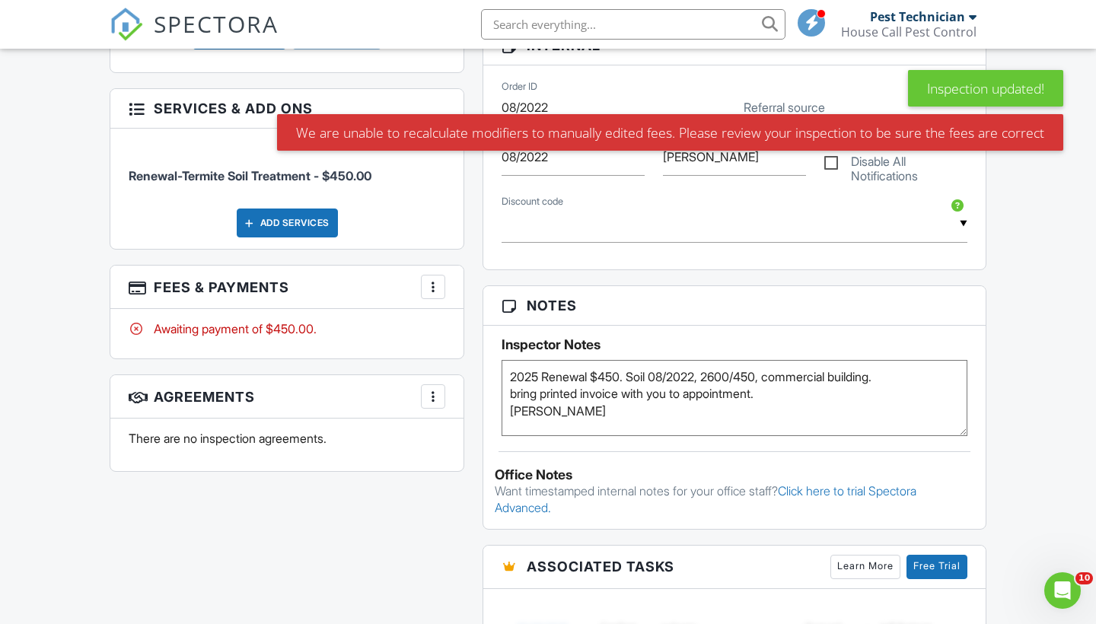
click at [438, 279] on div at bounding box center [433, 286] width 15 height 15
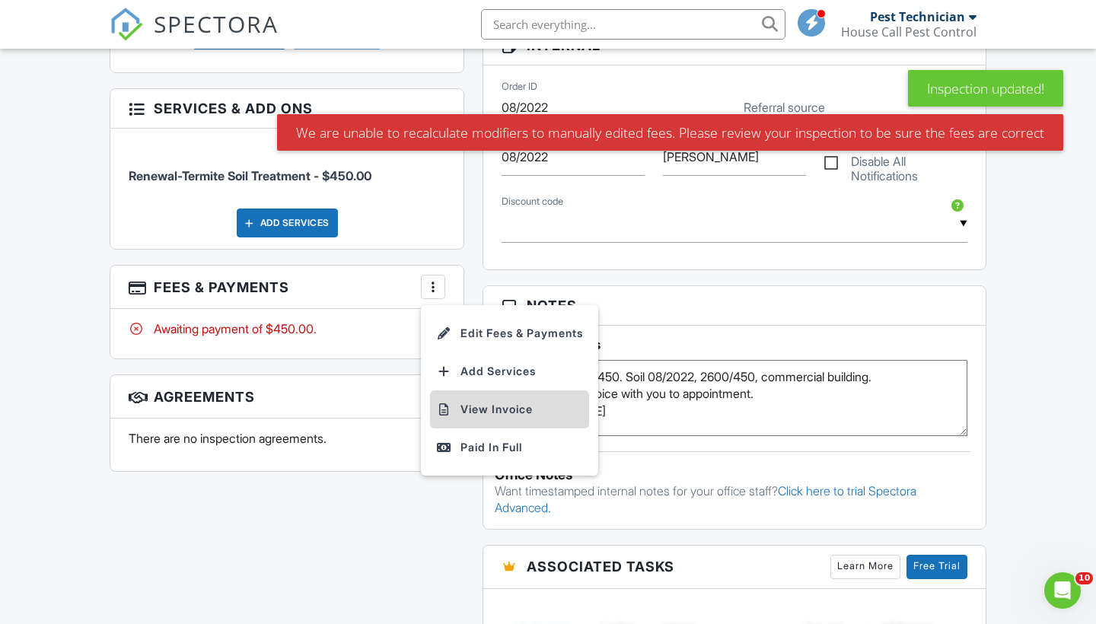
click at [477, 403] on li "View Invoice" at bounding box center [509, 410] width 159 height 38
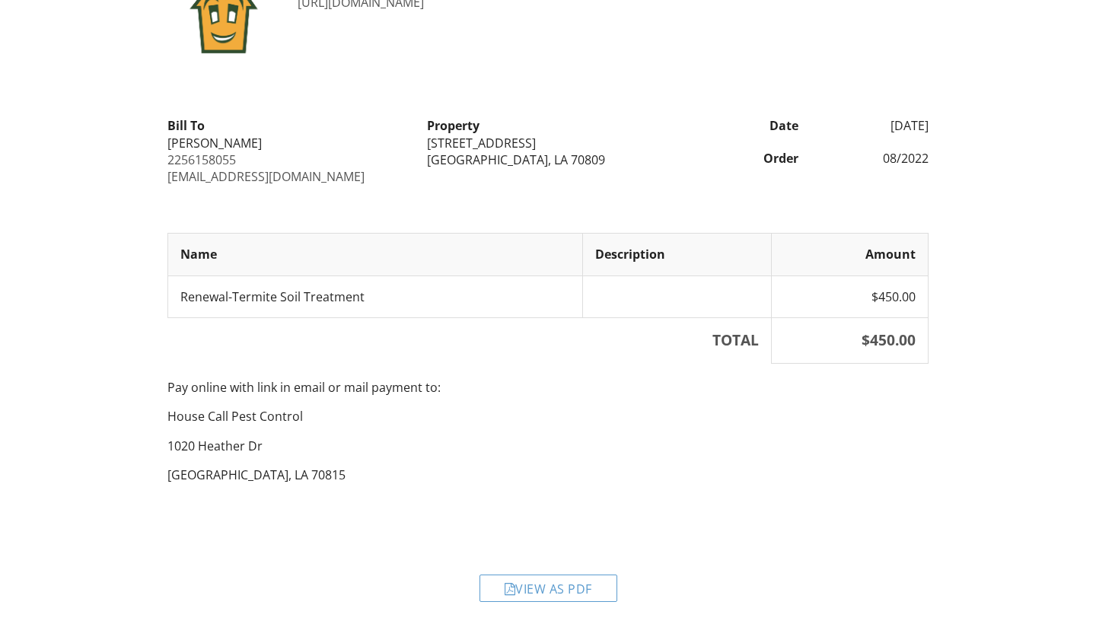
scroll to position [91, 0]
click at [566, 583] on div "View as PDF" at bounding box center [549, 589] width 138 height 27
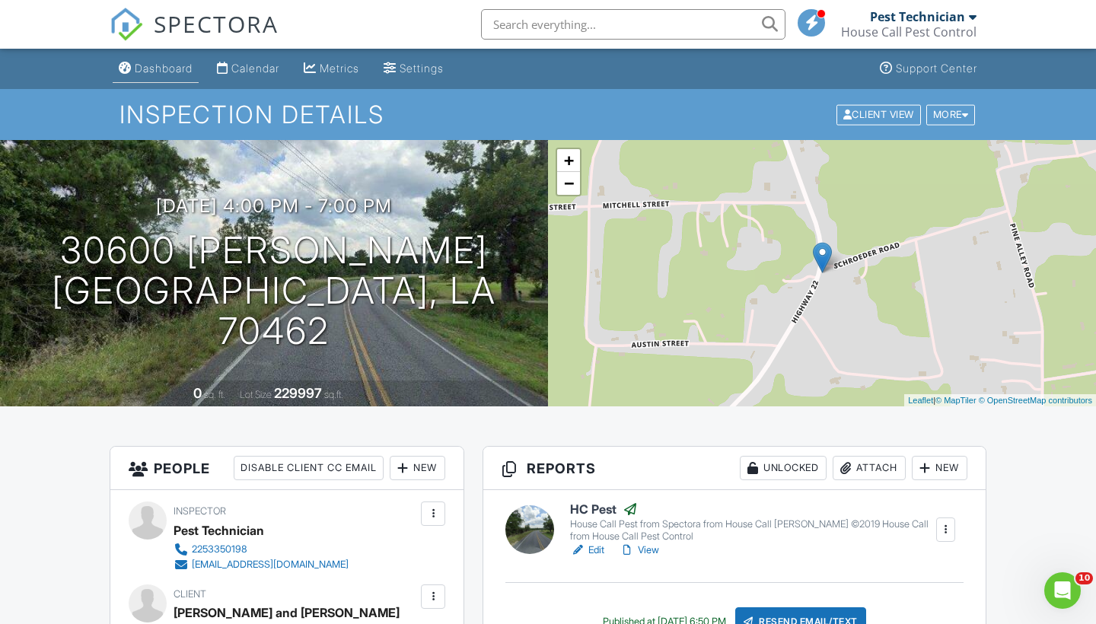
click at [149, 69] on div "Dashboard" at bounding box center [164, 68] width 58 height 13
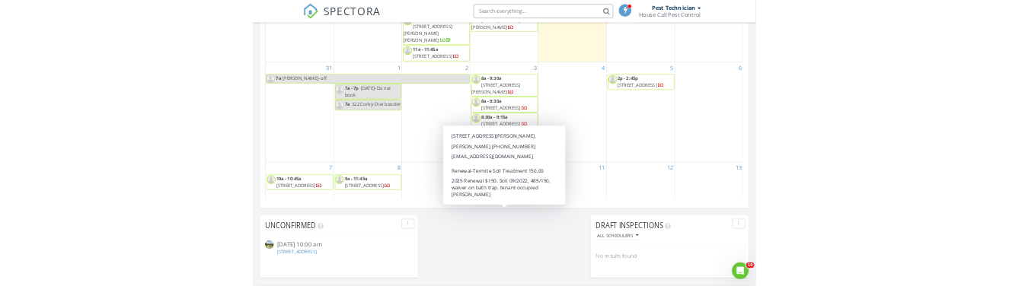
scroll to position [935, 0]
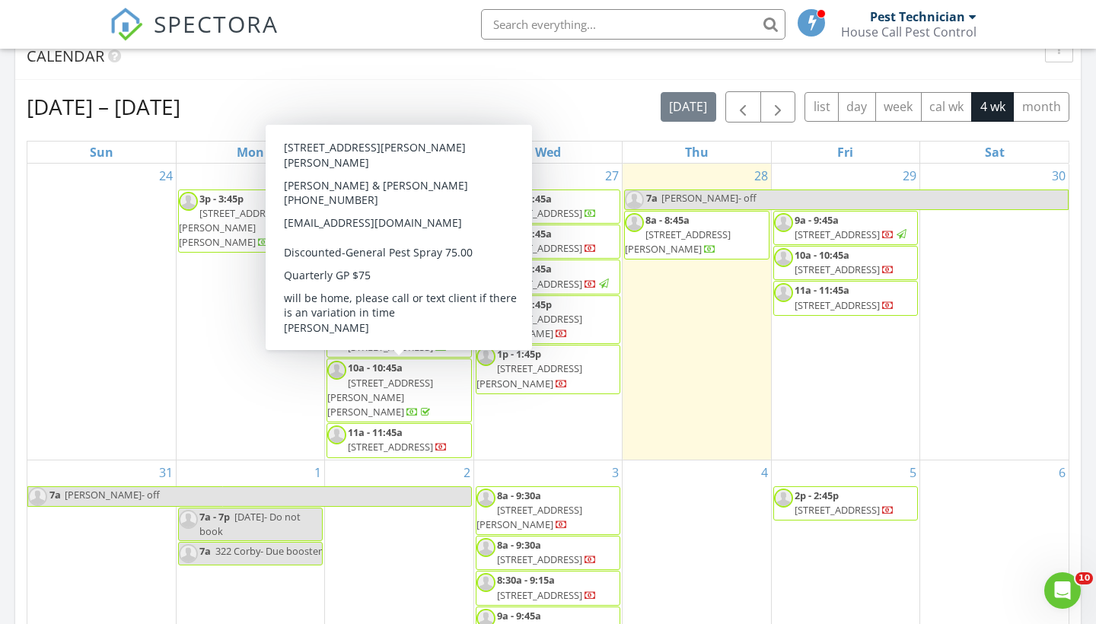
scroll to position [642, 0]
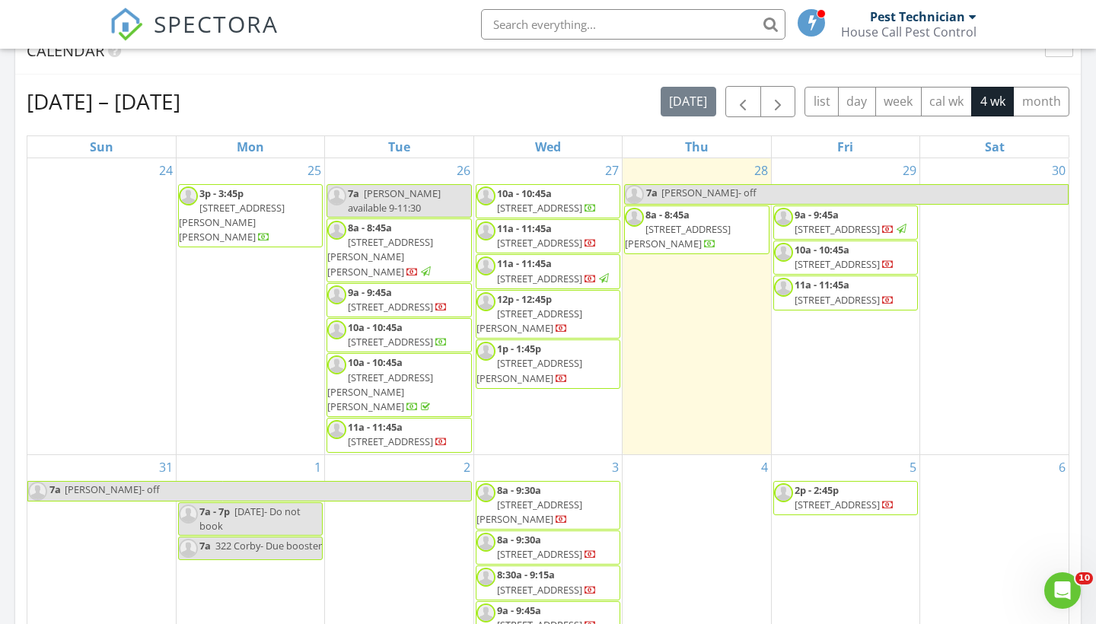
click at [600, 104] on div "Aug 24 – Sep 20, 2025 today list day week cal wk 4 wk month" at bounding box center [548, 101] width 1043 height 31
click at [568, 95] on div "Aug 24 – Sep 20, 2025 today list day week cal wk 4 wk month" at bounding box center [548, 101] width 1043 height 31
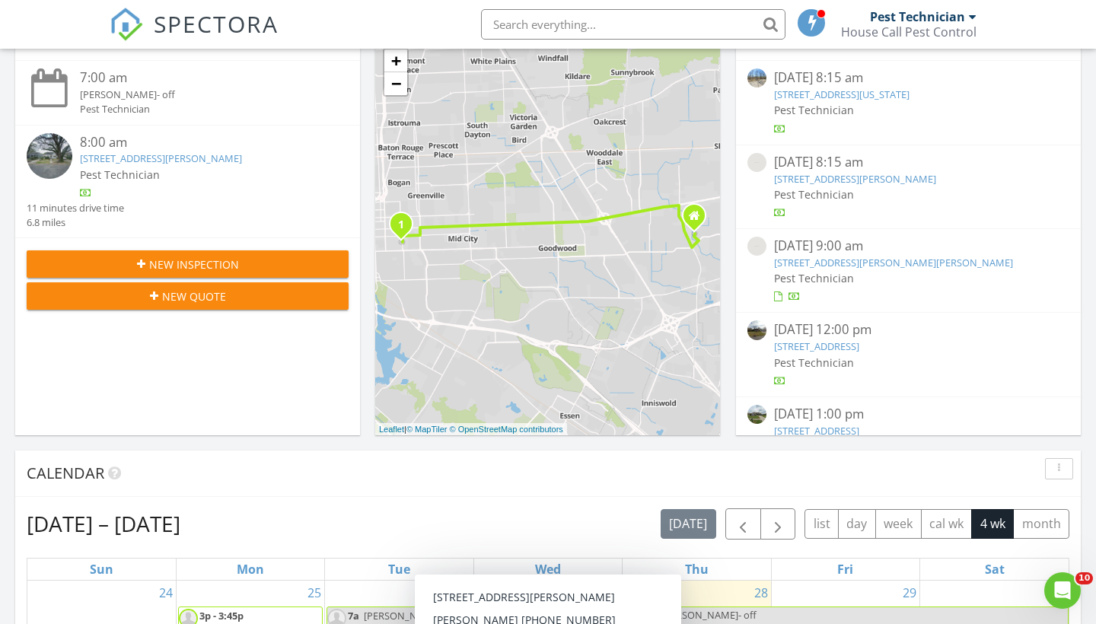
scroll to position [202, 0]
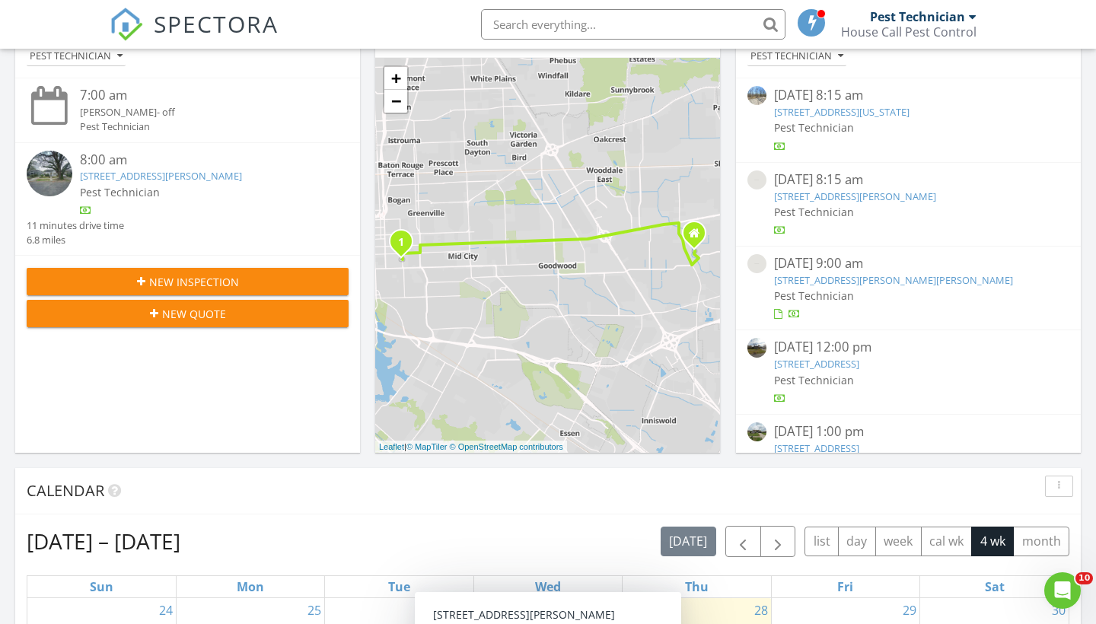
click at [687, 483] on div "Calendar" at bounding box center [537, 491] width 1020 height 23
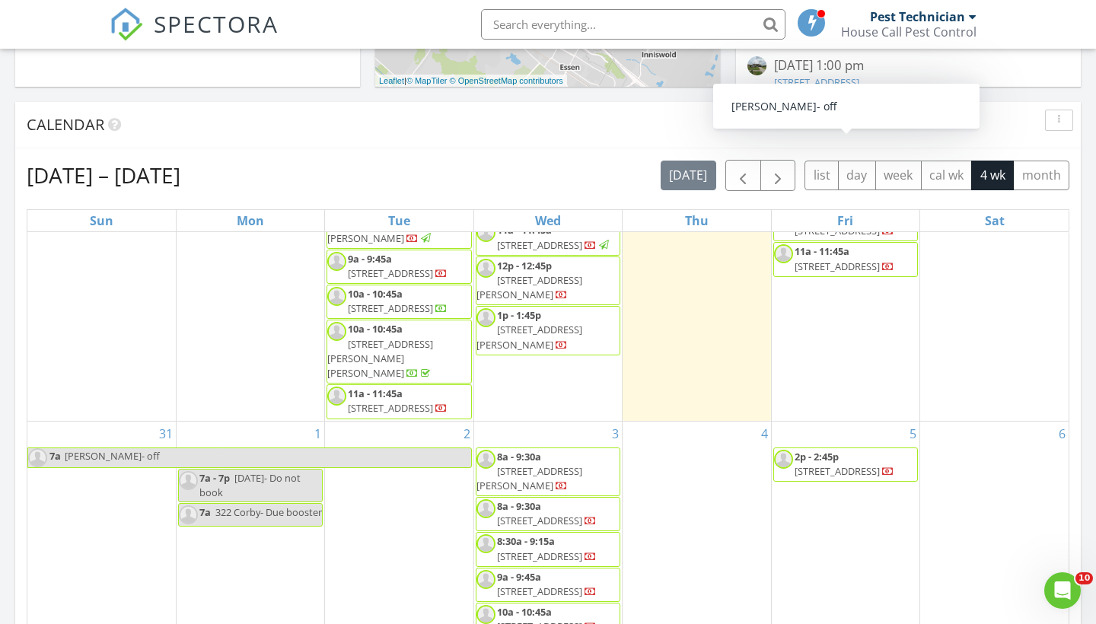
scroll to position [122, 0]
click at [1053, 189] on button "month" at bounding box center [1041, 176] width 56 height 30
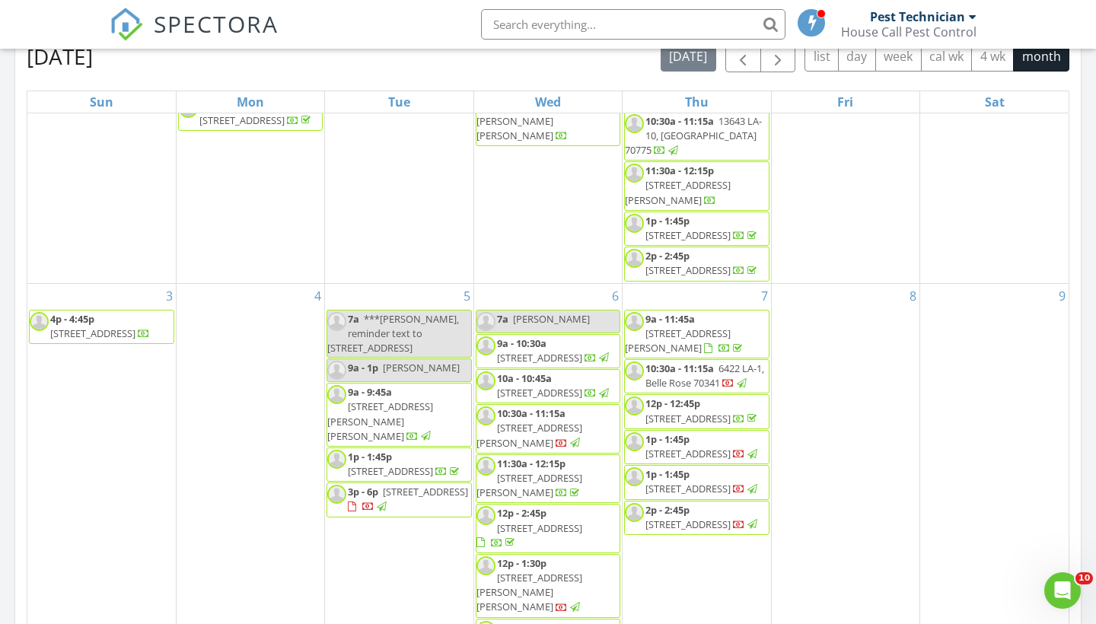
scroll to position [132, 0]
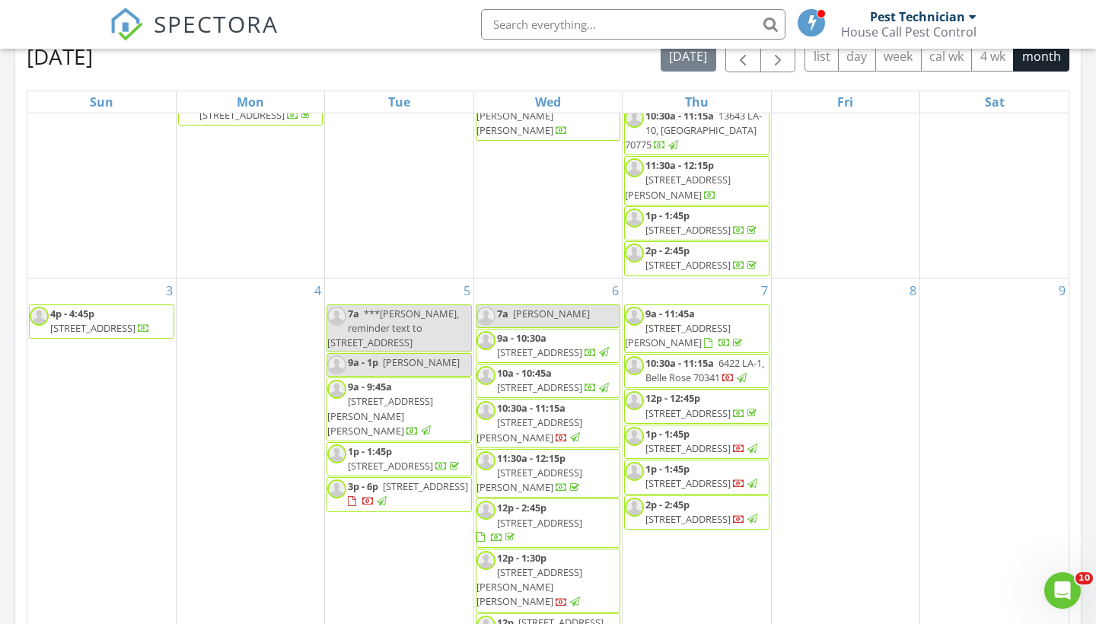
click at [97, 324] on span "1966 Olive St, Baton Rouge 70806" at bounding box center [92, 328] width 85 height 14
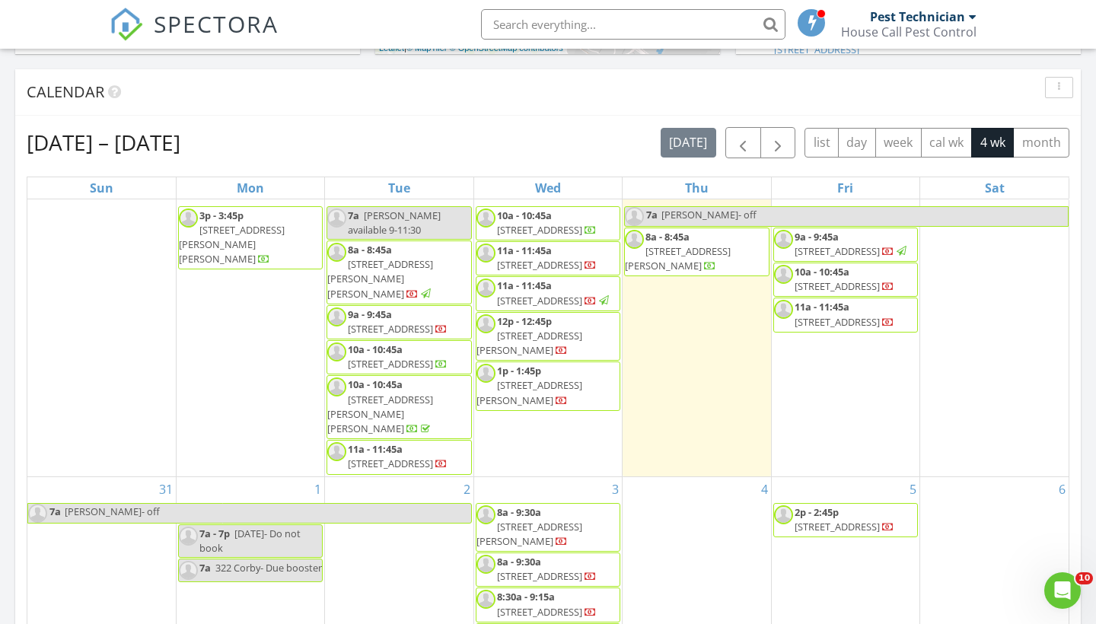
scroll to position [20, 0]
click at [881, 30] on div "House Call Pest Control" at bounding box center [909, 31] width 136 height 15
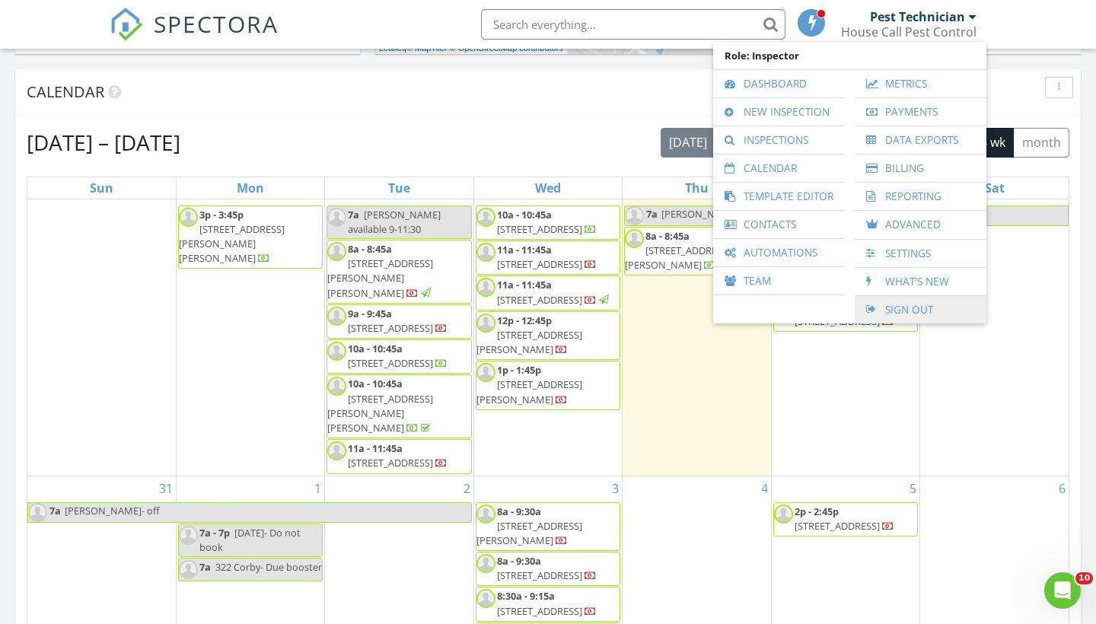
click at [979, 296] on link "Sign Out" at bounding box center [920, 309] width 116 height 27
